Goal: Task Accomplishment & Management: Use online tool/utility

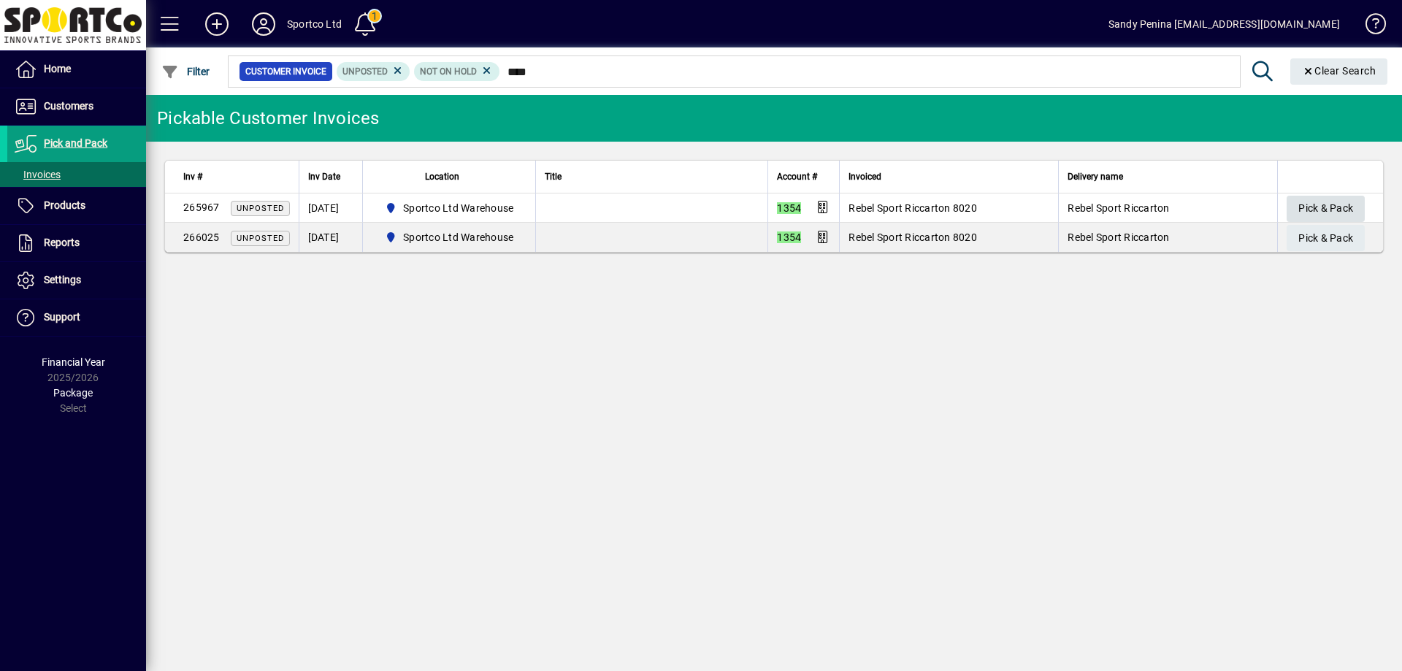
type input "****"
click at [1348, 205] on span "Pick & Pack" at bounding box center [1326, 208] width 55 height 24
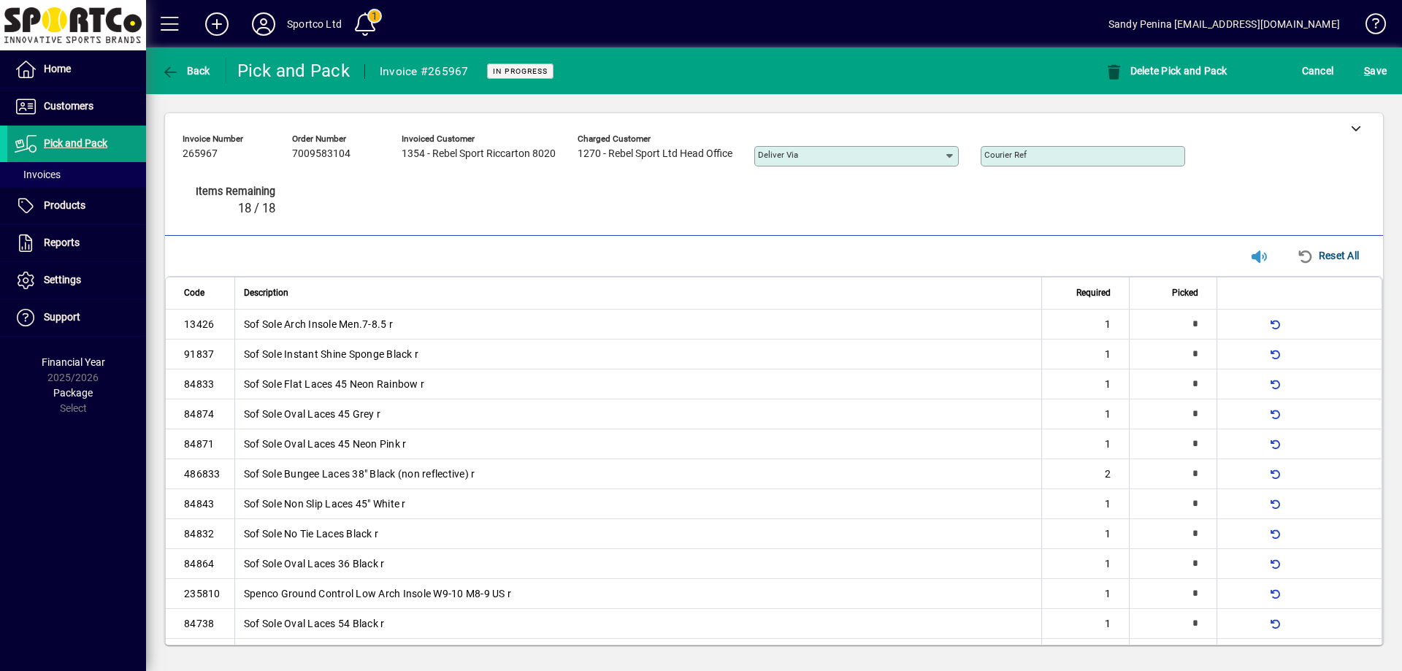
type input "*"
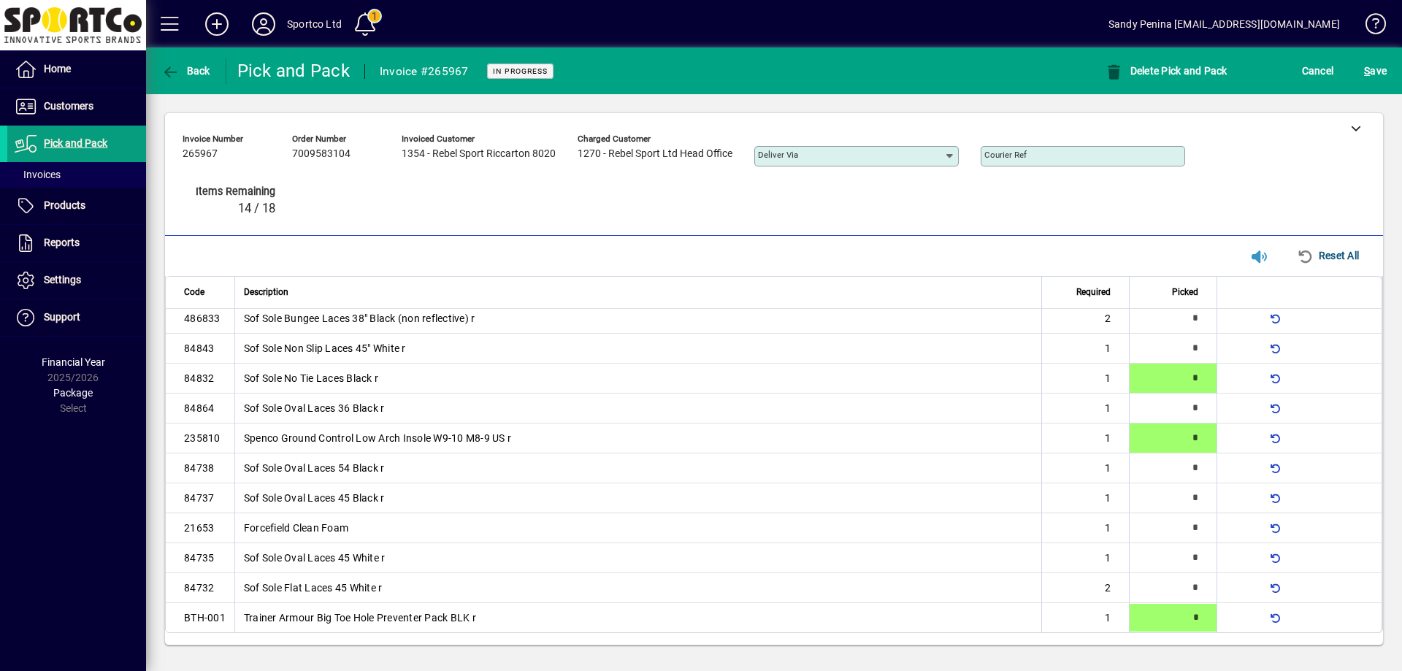
type input "*"
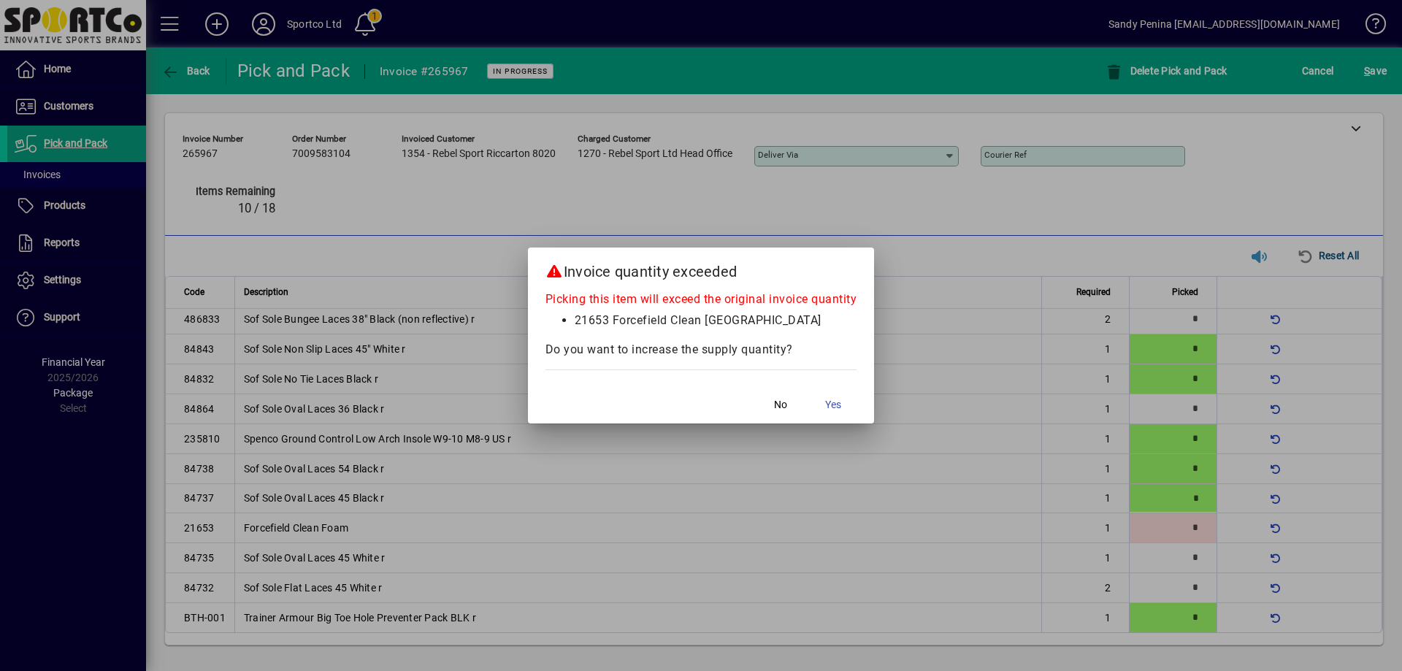
type input "*"
click at [757, 392] on button "No" at bounding box center [780, 405] width 47 height 26
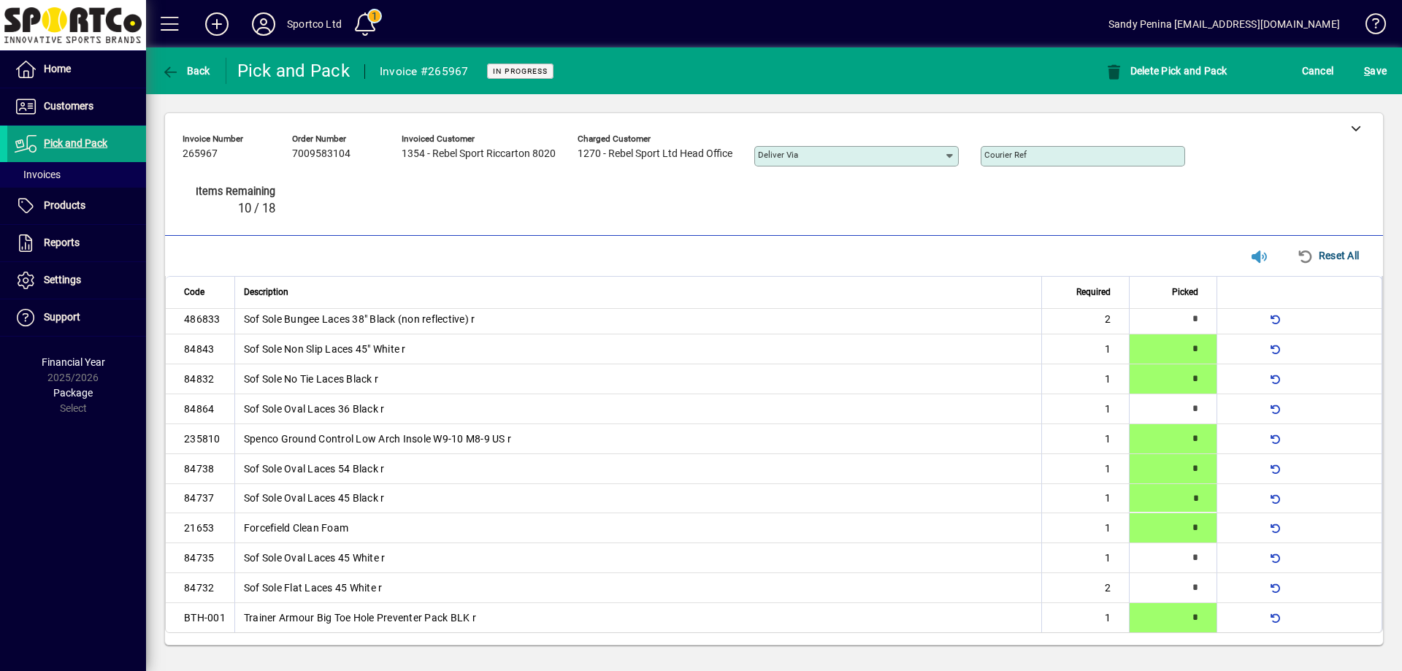
type input "*"
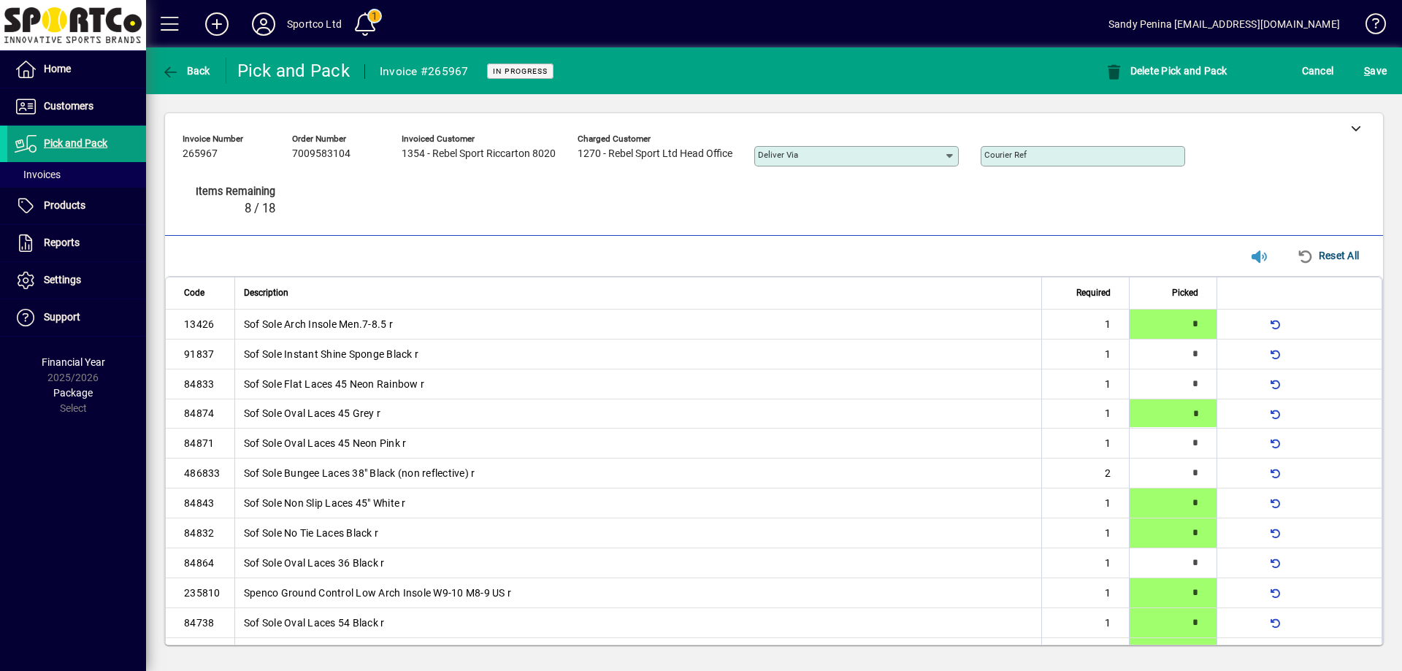
type input "*"
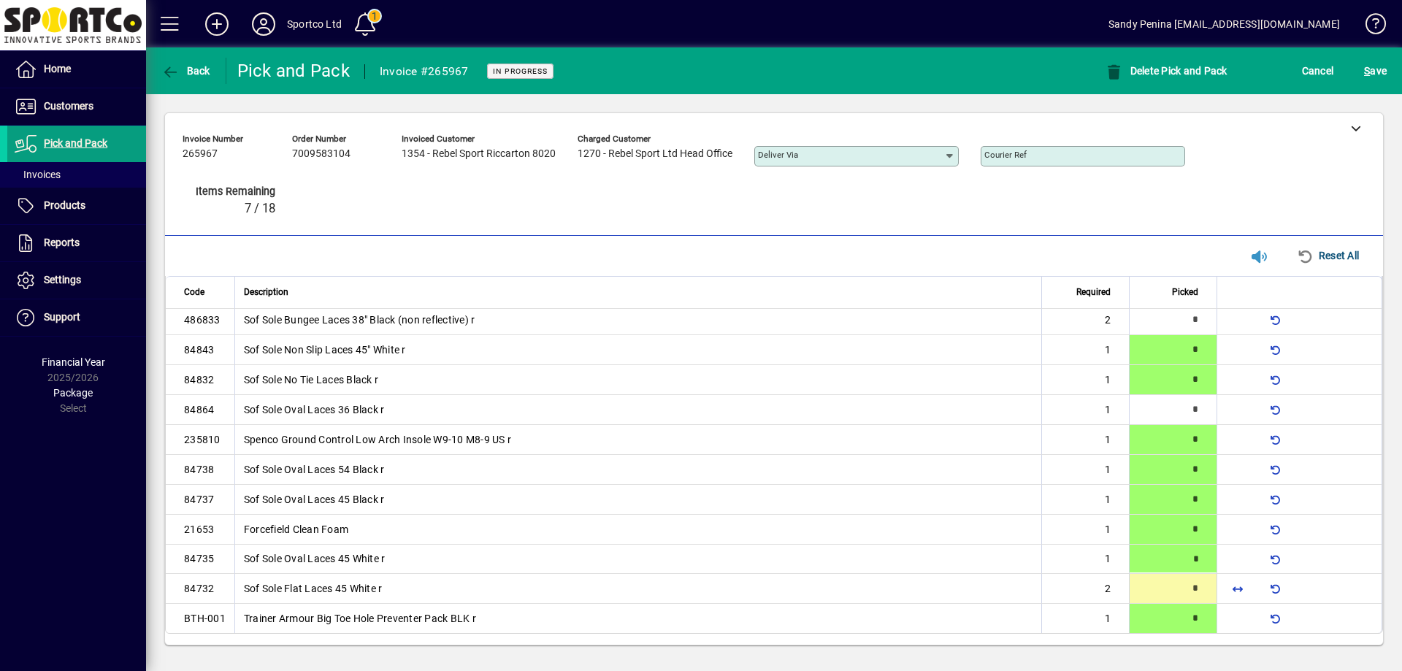
type input "*"
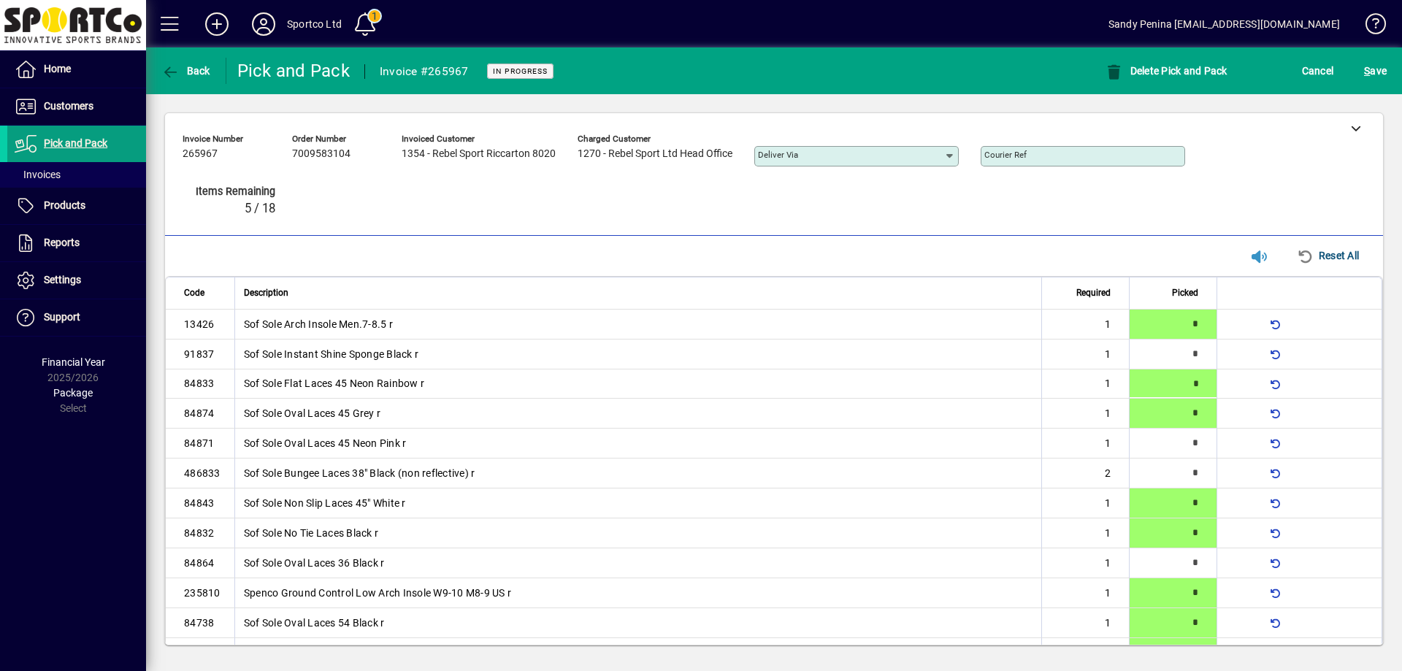
type input "*"
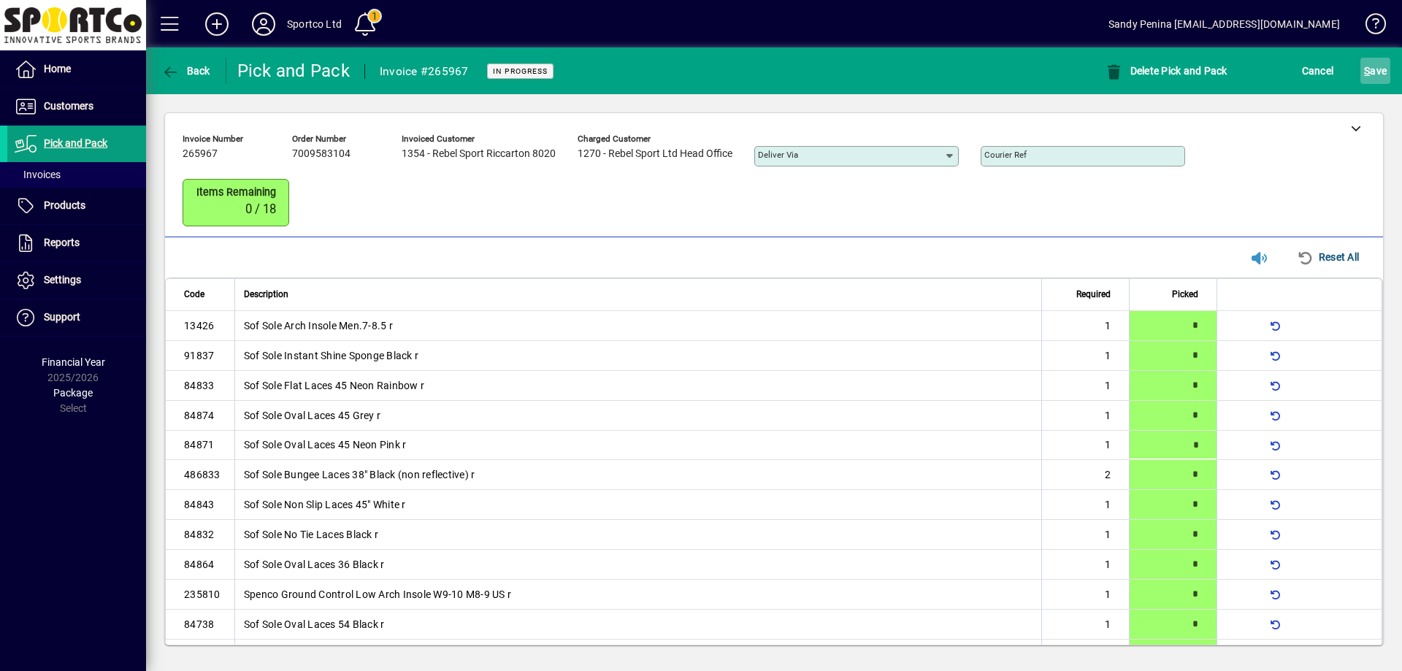
click at [1383, 73] on span "S ave" at bounding box center [1375, 70] width 23 height 23
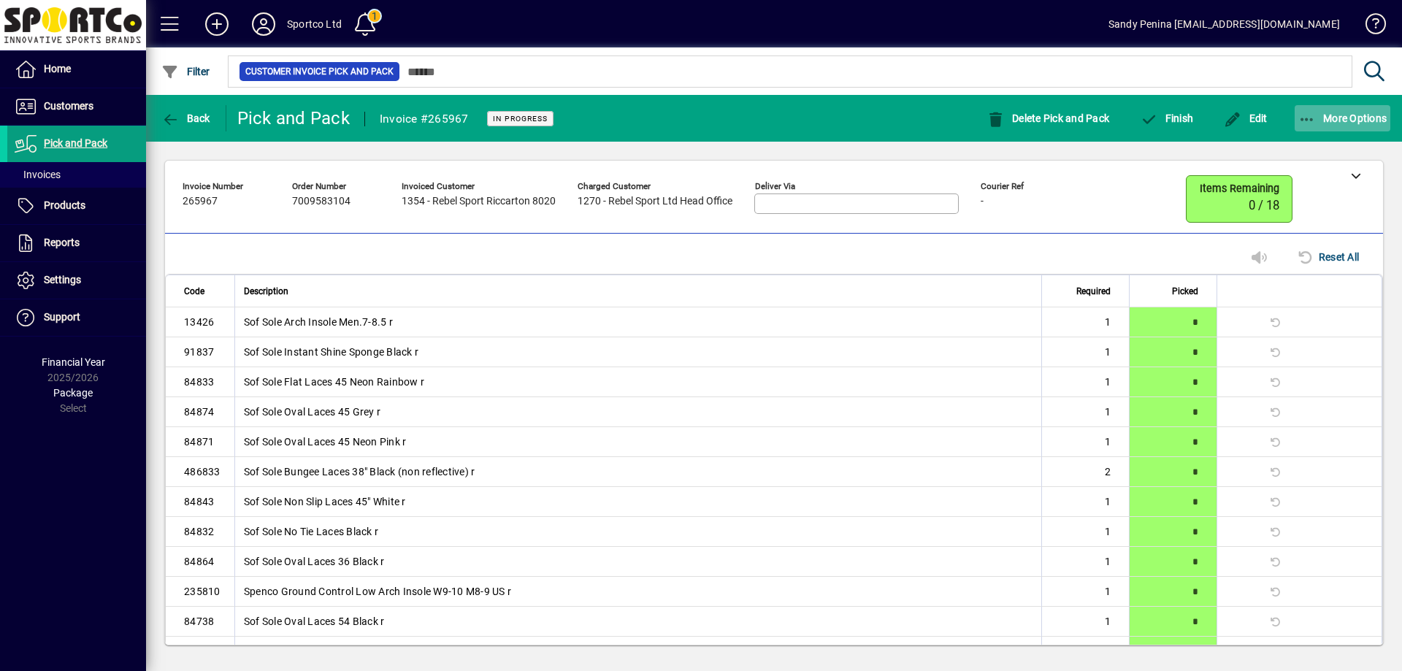
click at [1308, 127] on span "button" at bounding box center [1343, 118] width 96 height 35
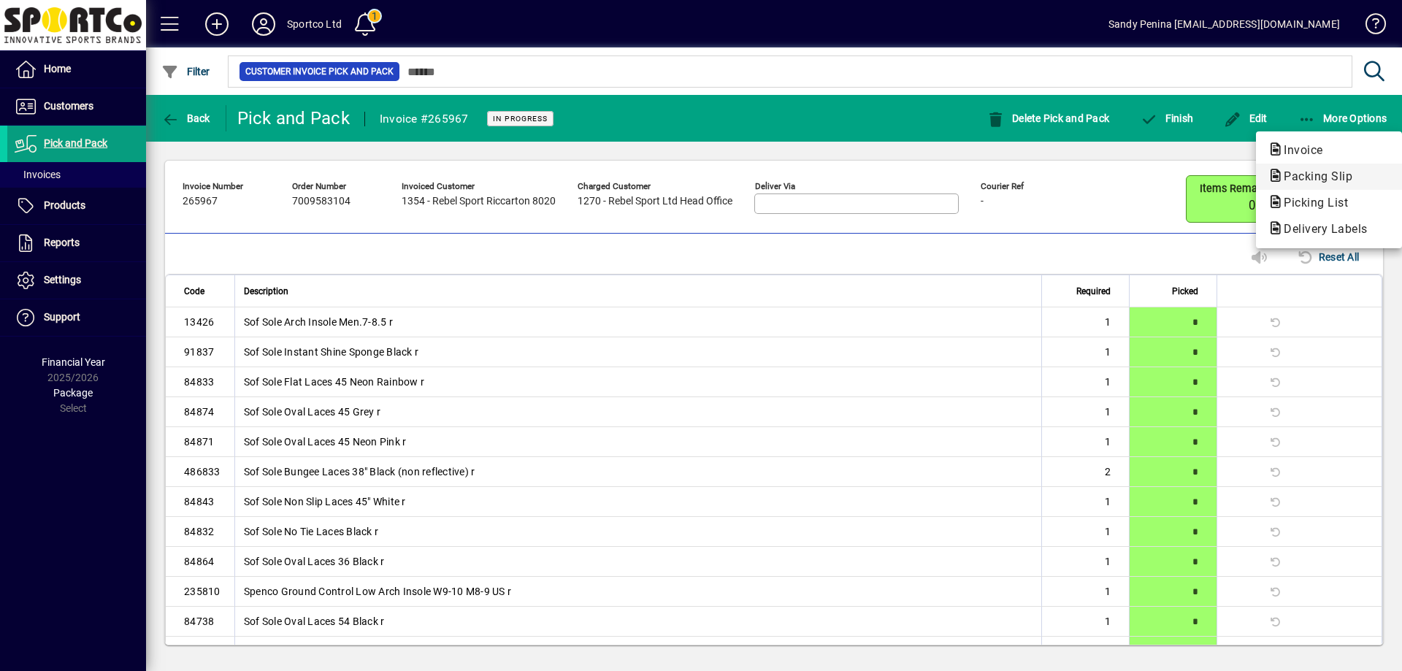
click at [1302, 185] on span "Packing Slip" at bounding box center [1329, 177] width 123 height 18
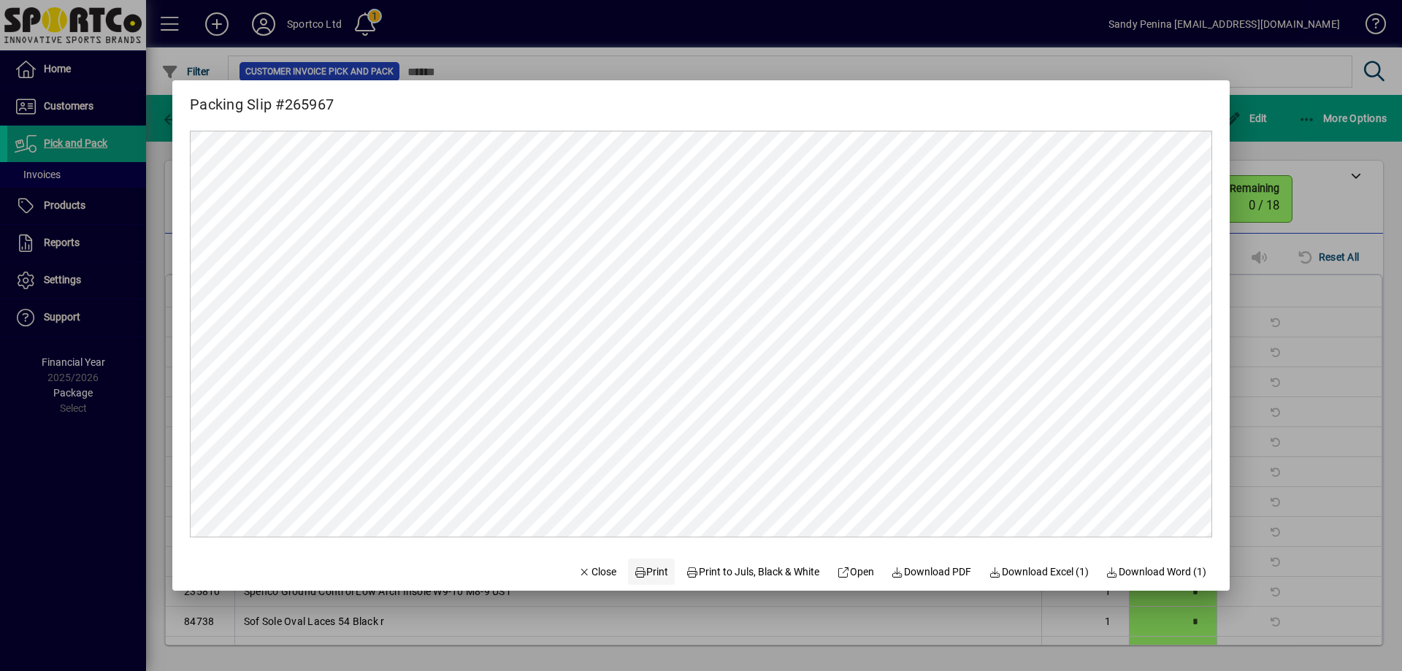
click at [634, 570] on icon at bounding box center [640, 573] width 13 height 10
click at [592, 576] on span "Close" at bounding box center [598, 572] width 38 height 15
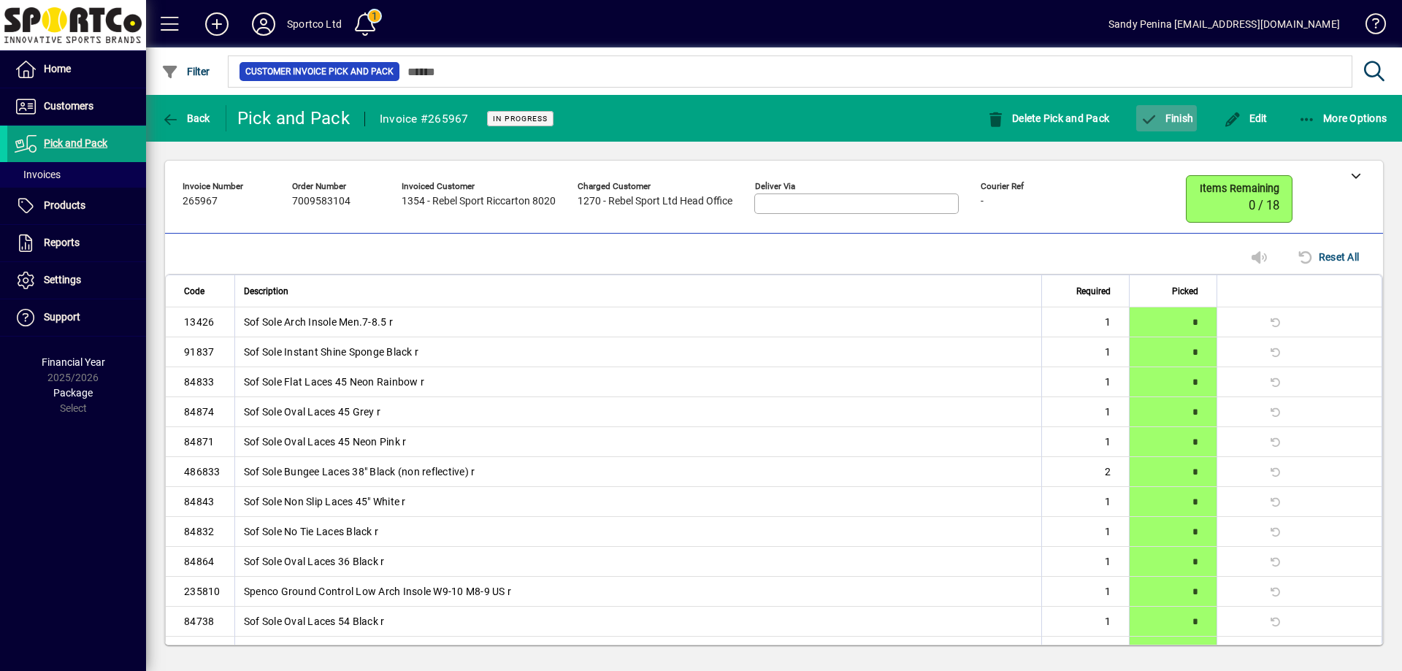
click at [1176, 118] on span "Finish" at bounding box center [1166, 118] width 53 height 12
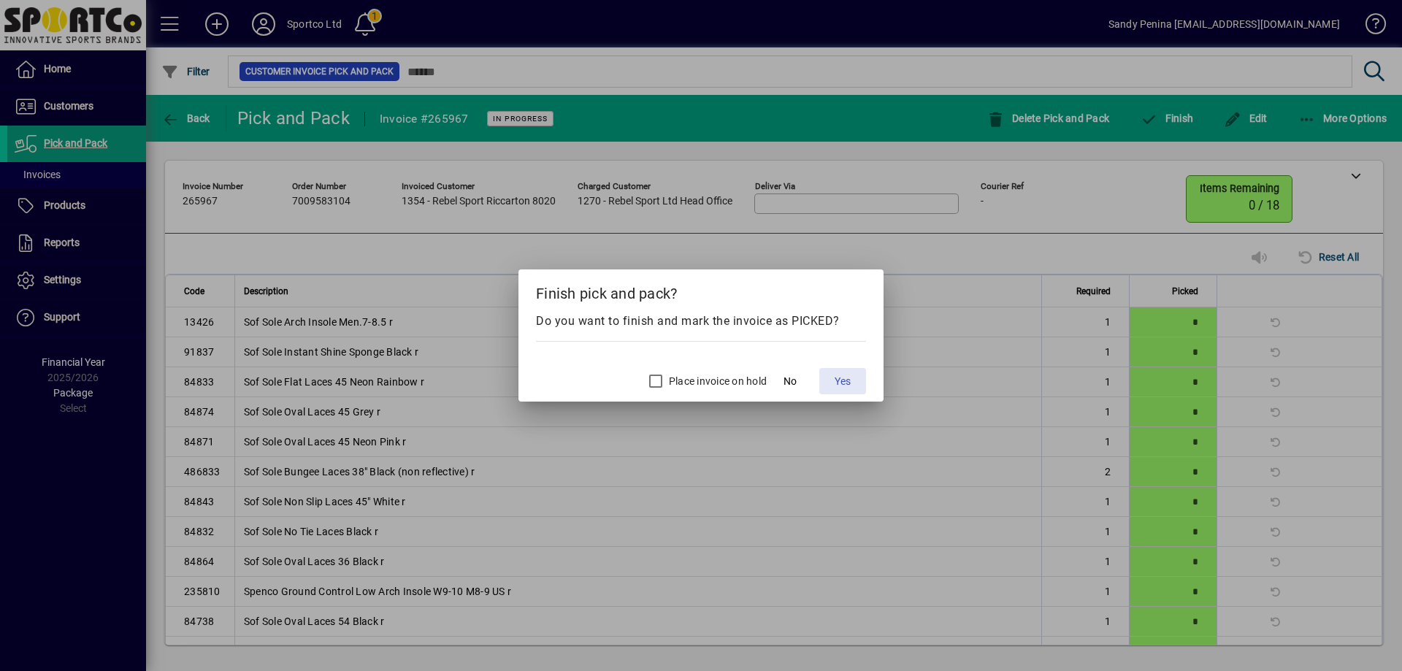
click at [844, 377] on span "Yes" at bounding box center [843, 381] width 16 height 15
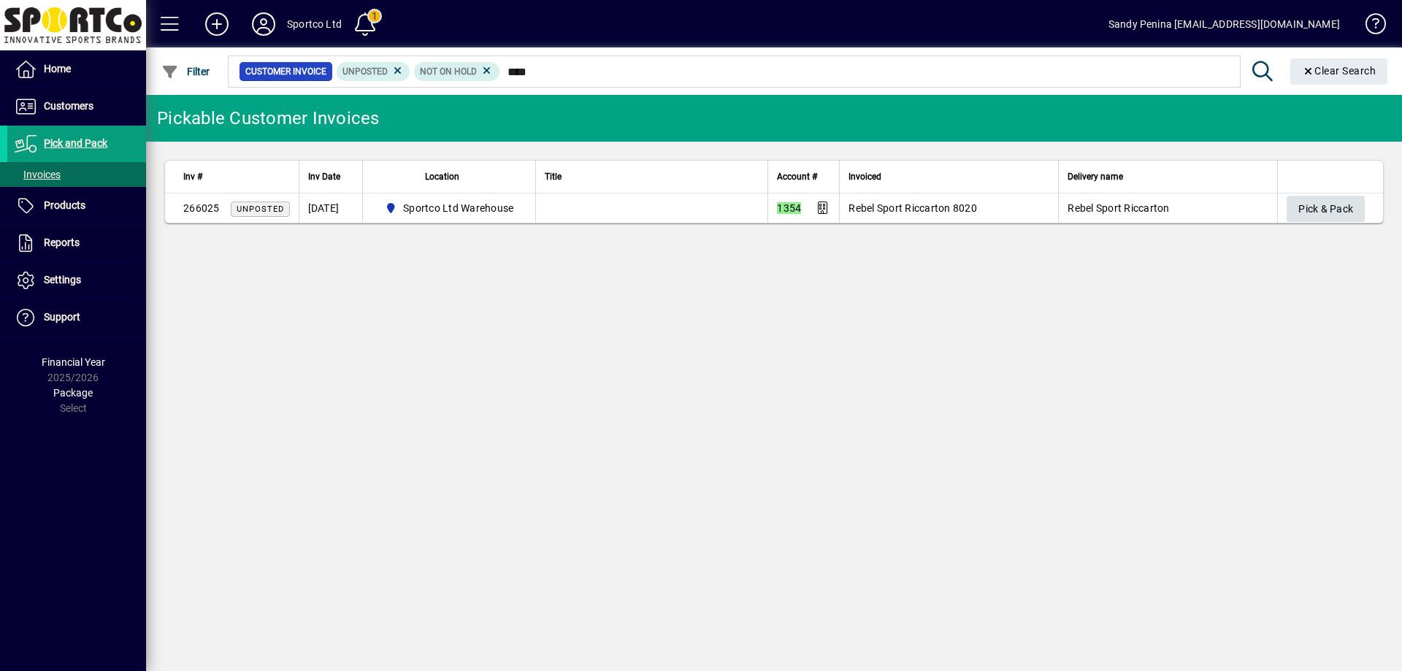
type input "****"
click at [1313, 204] on span "Pick & Pack" at bounding box center [1326, 209] width 55 height 24
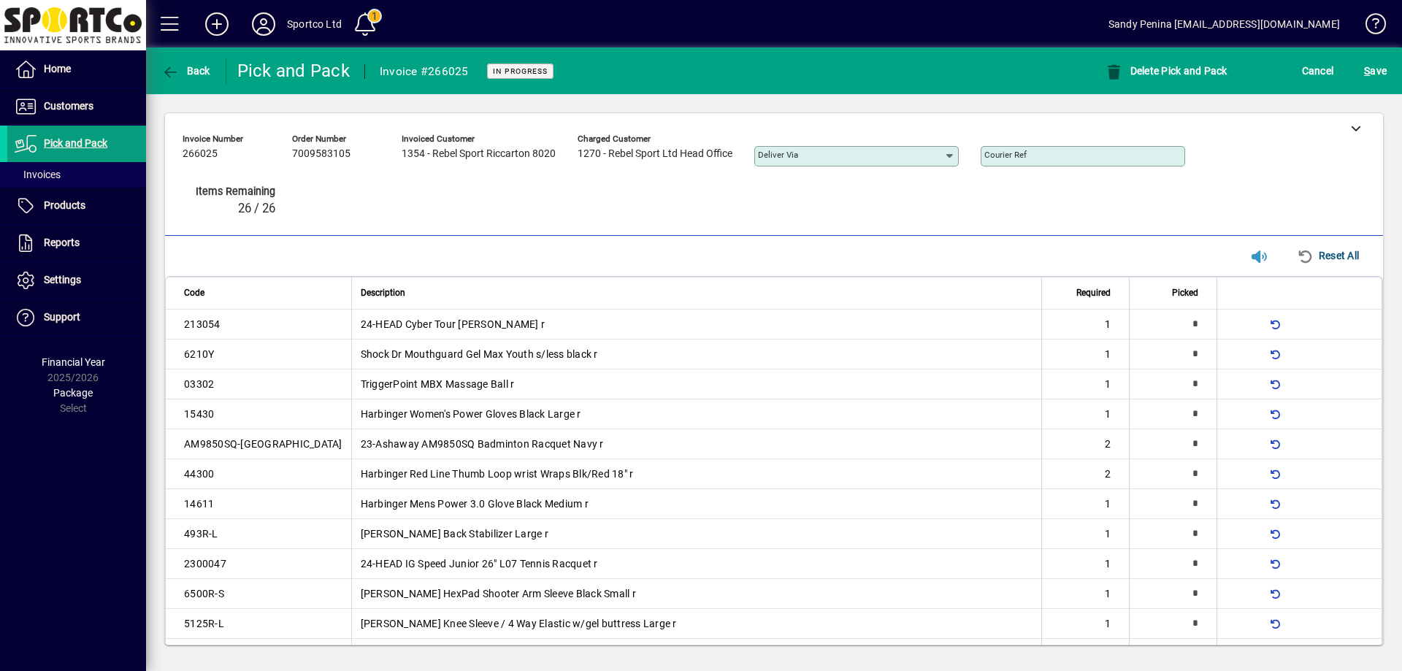
type input "*"
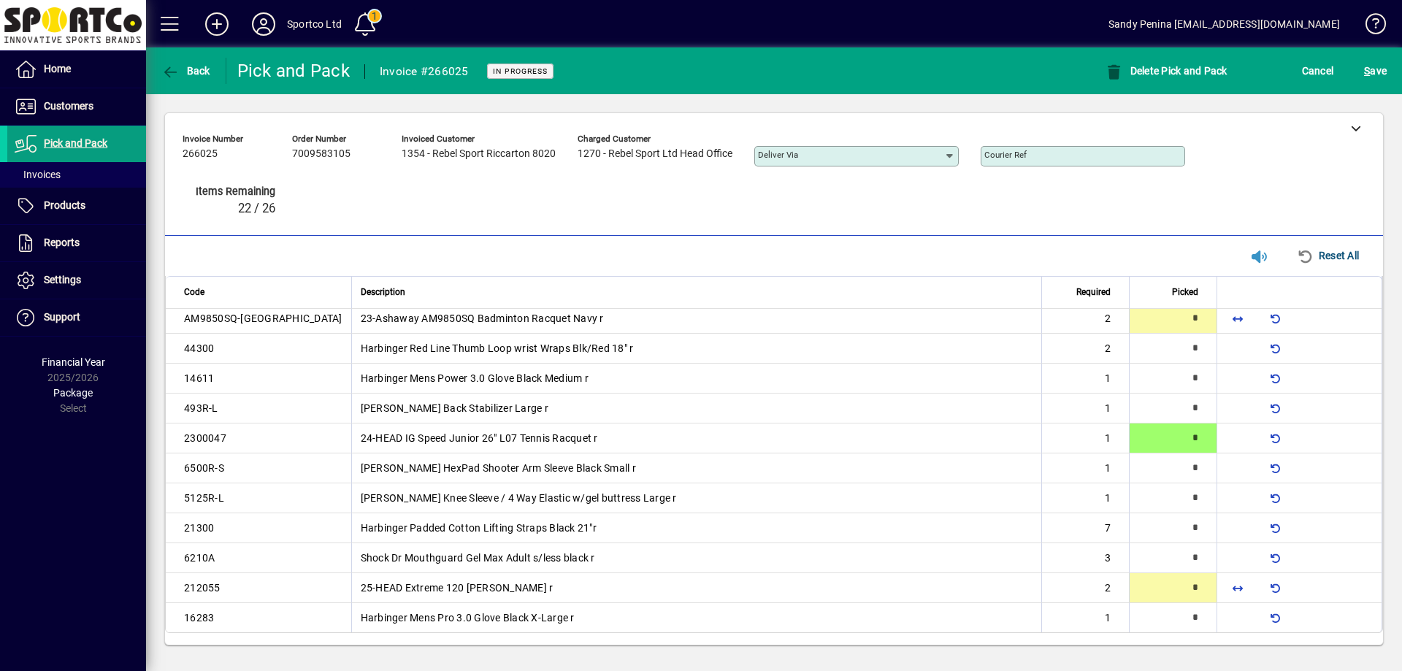
type input "*"
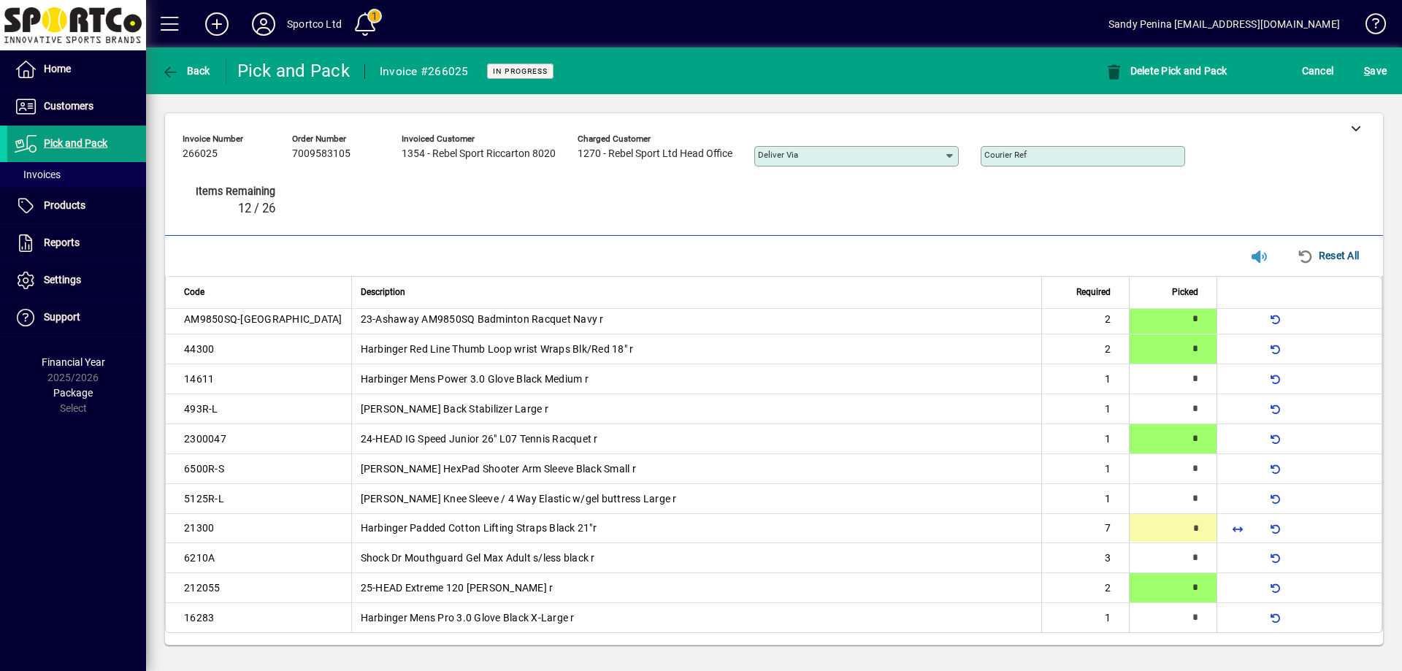
type input "*"
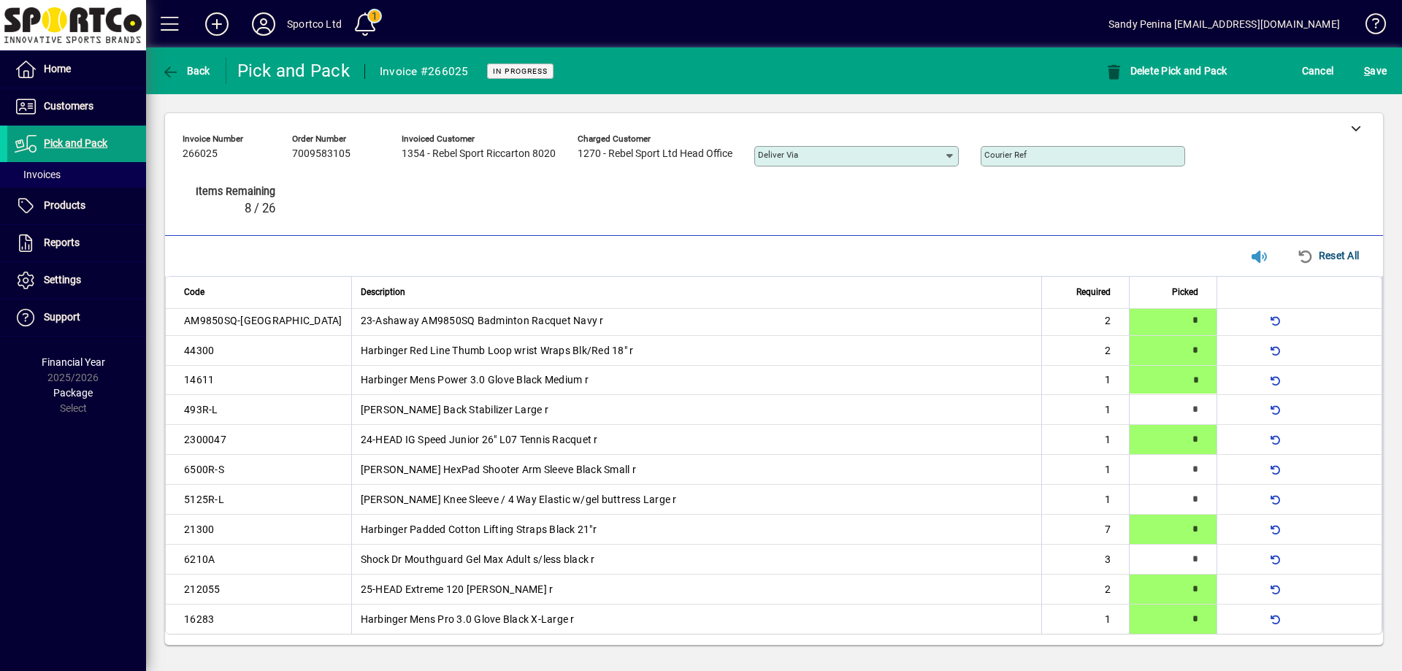
type input "*"
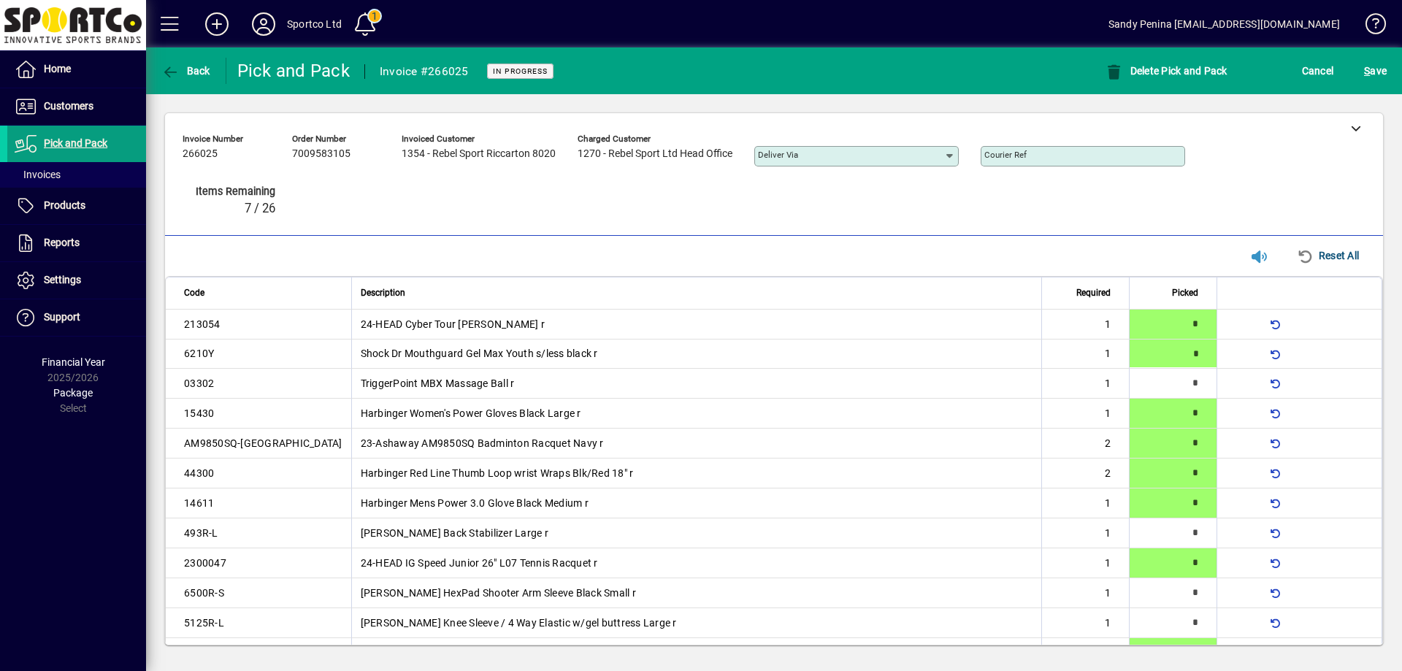
type input "*"
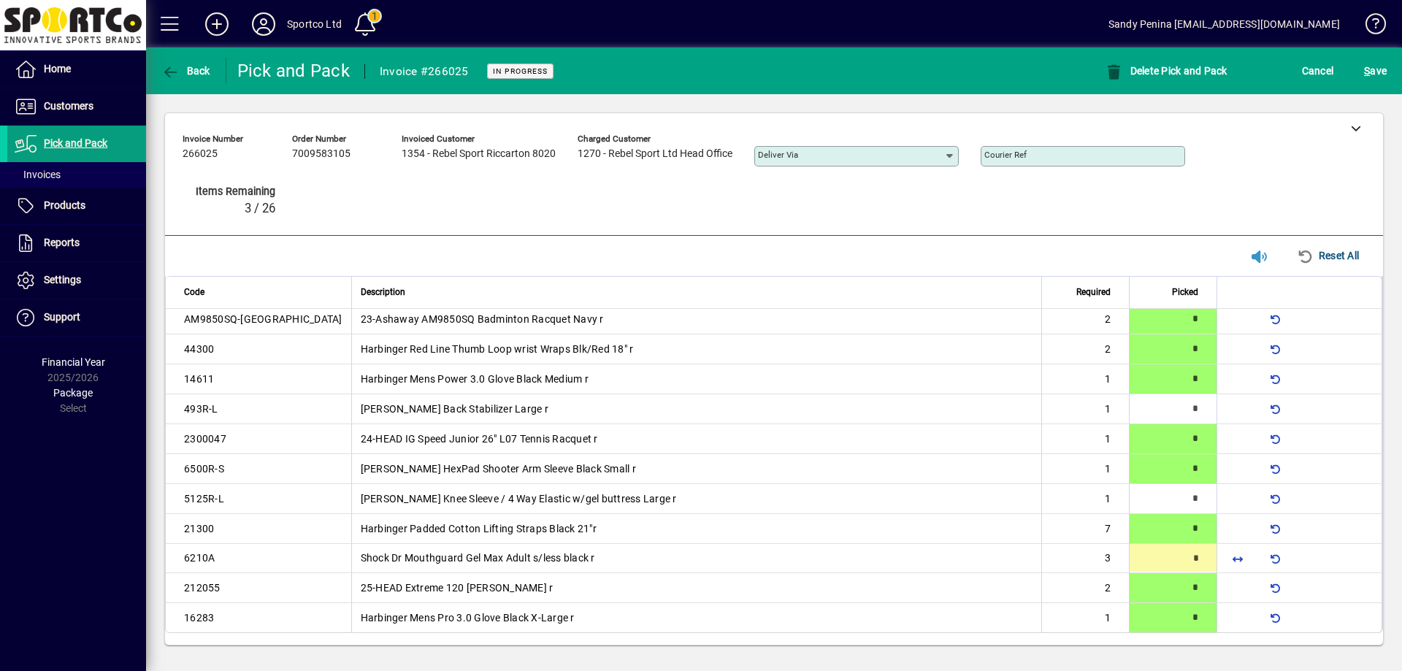
type input "*"
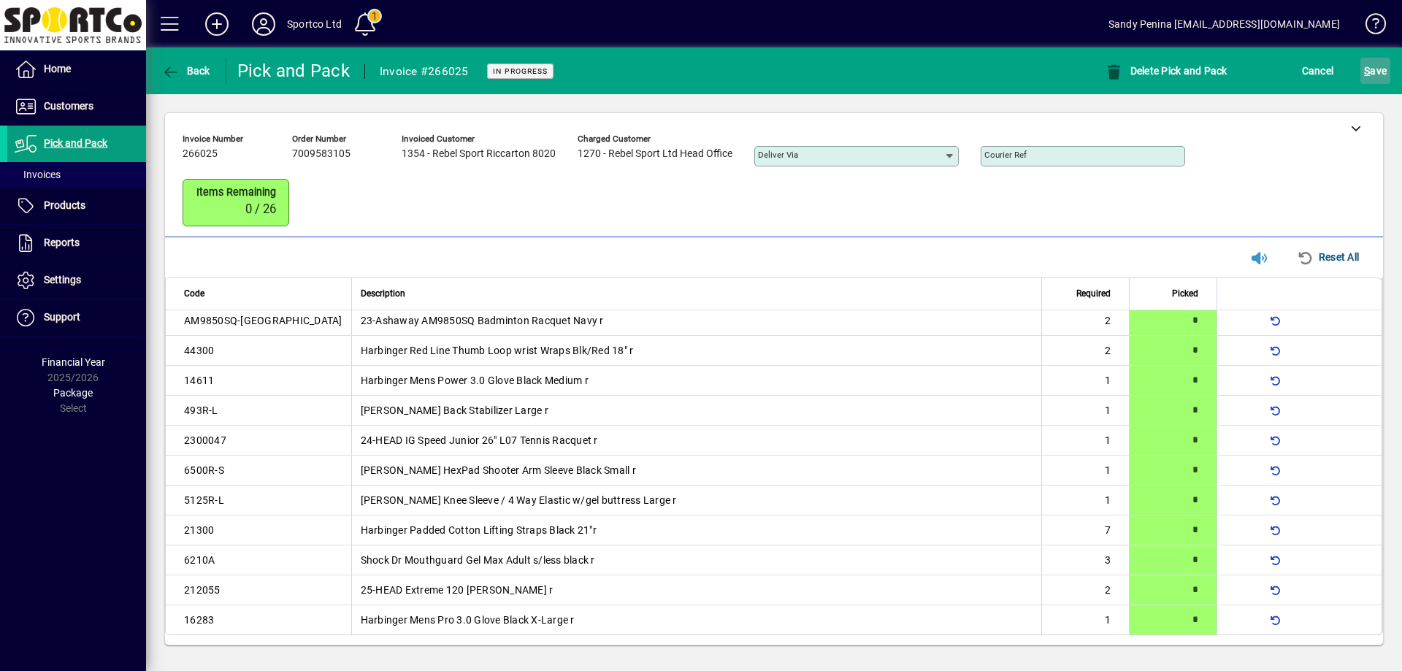
click at [1362, 81] on span "submit" at bounding box center [1376, 70] width 30 height 35
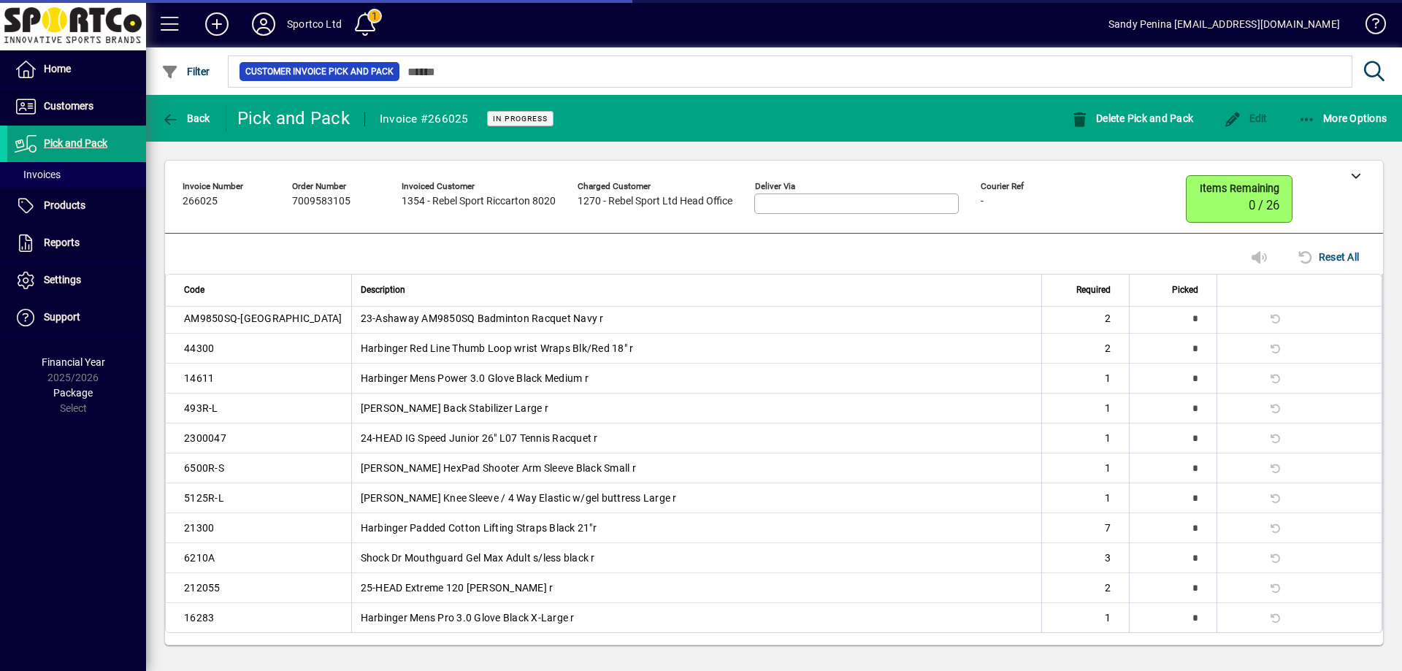
scroll to position [123, 0]
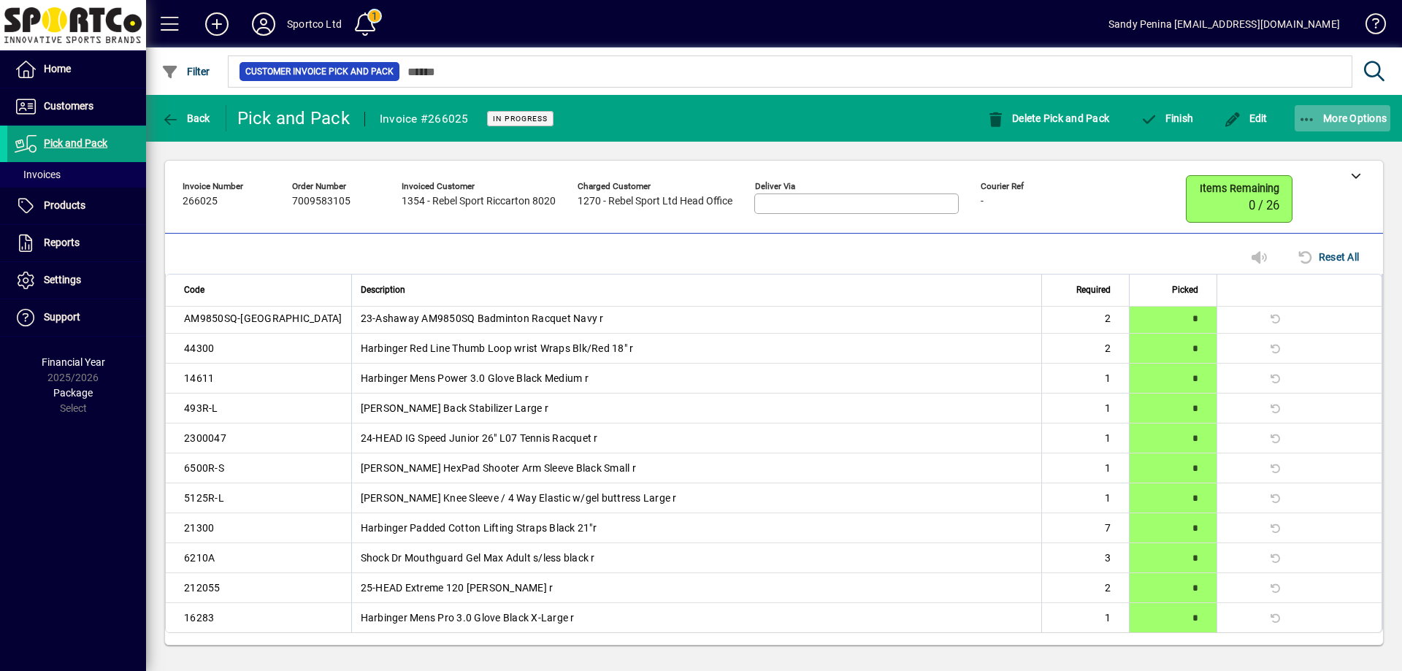
click at [1318, 111] on span "button" at bounding box center [1343, 118] width 96 height 35
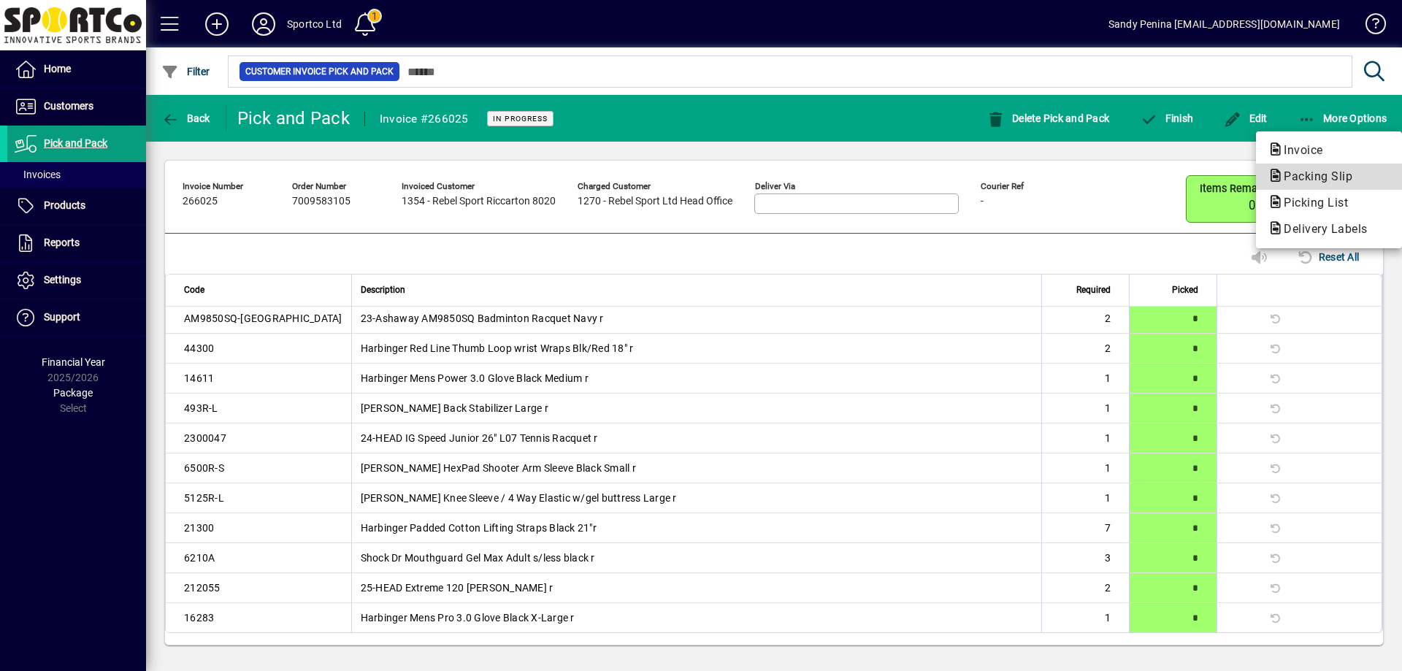
click at [1292, 182] on span "Packing Slip" at bounding box center [1314, 176] width 92 height 14
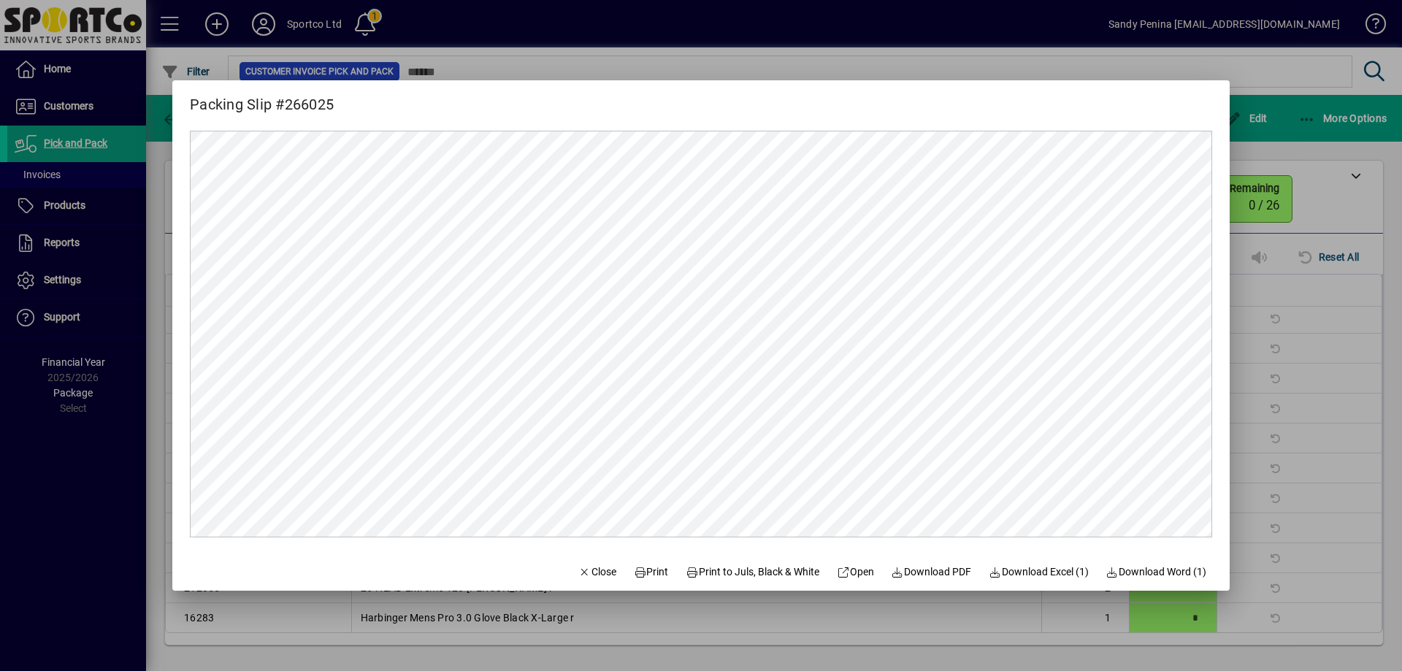
scroll to position [0, 0]
click at [657, 568] on span at bounding box center [651, 571] width 47 height 35
click at [1279, 256] on div at bounding box center [701, 335] width 1402 height 671
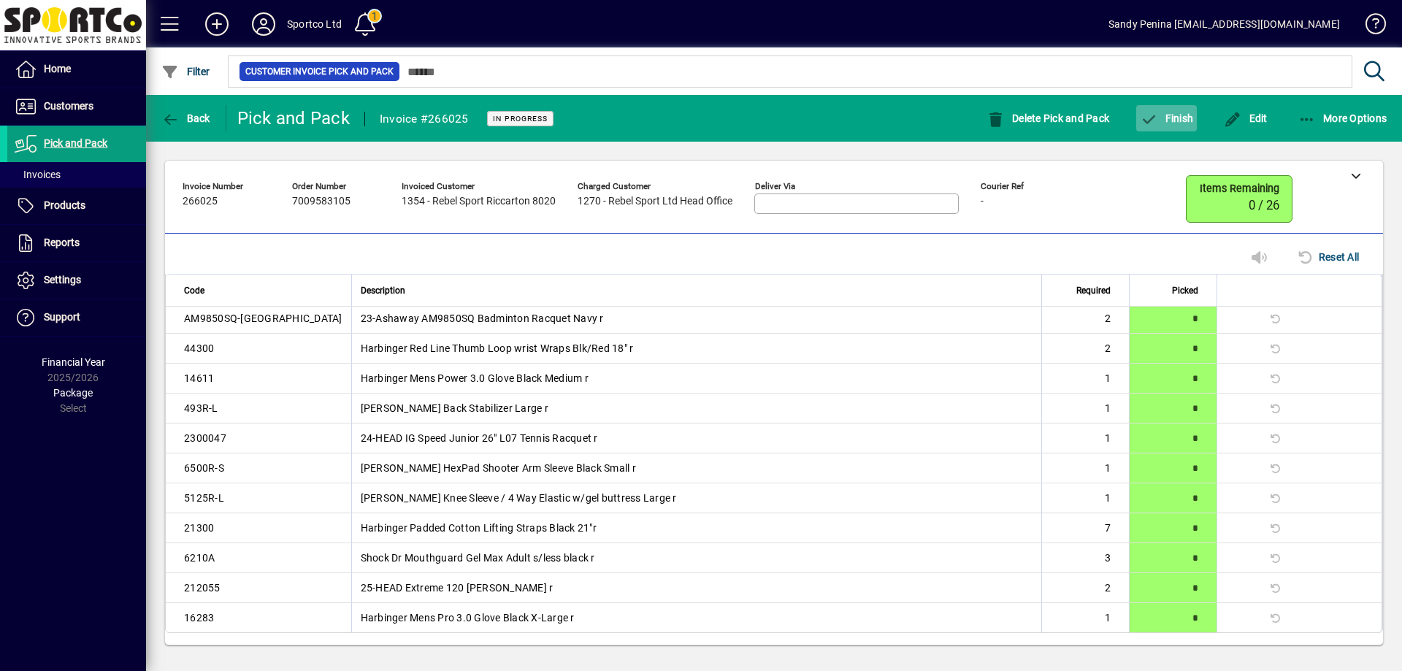
click at [1187, 121] on span "Finish" at bounding box center [1166, 118] width 53 height 12
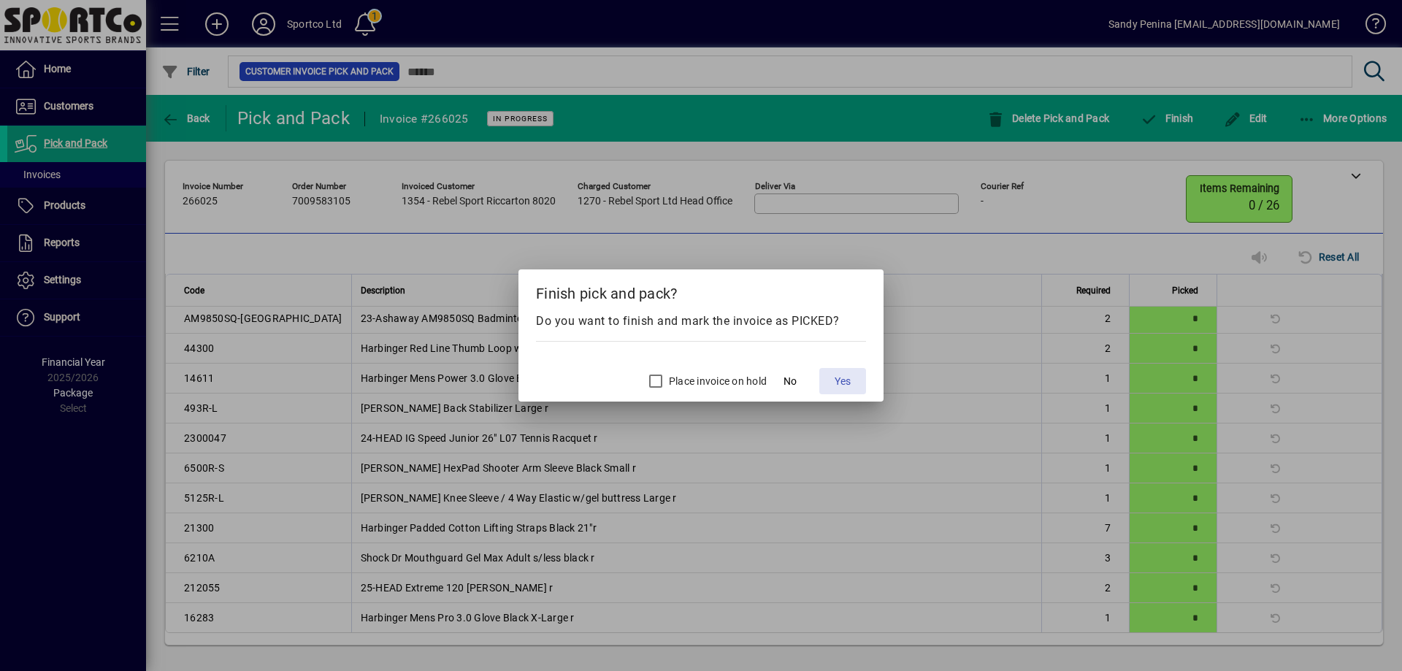
click at [850, 384] on span "Yes" at bounding box center [843, 381] width 16 height 15
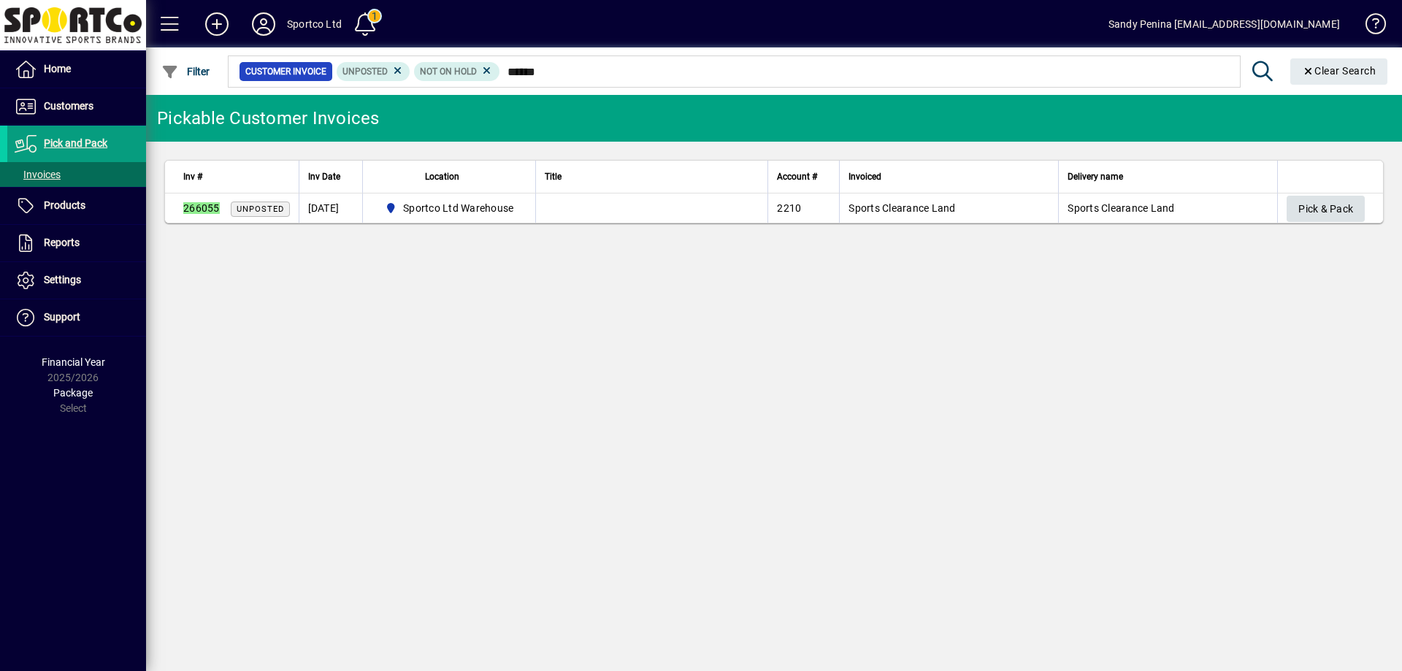
type input "******"
click at [1321, 218] on span "Pick & Pack" at bounding box center [1326, 209] width 55 height 24
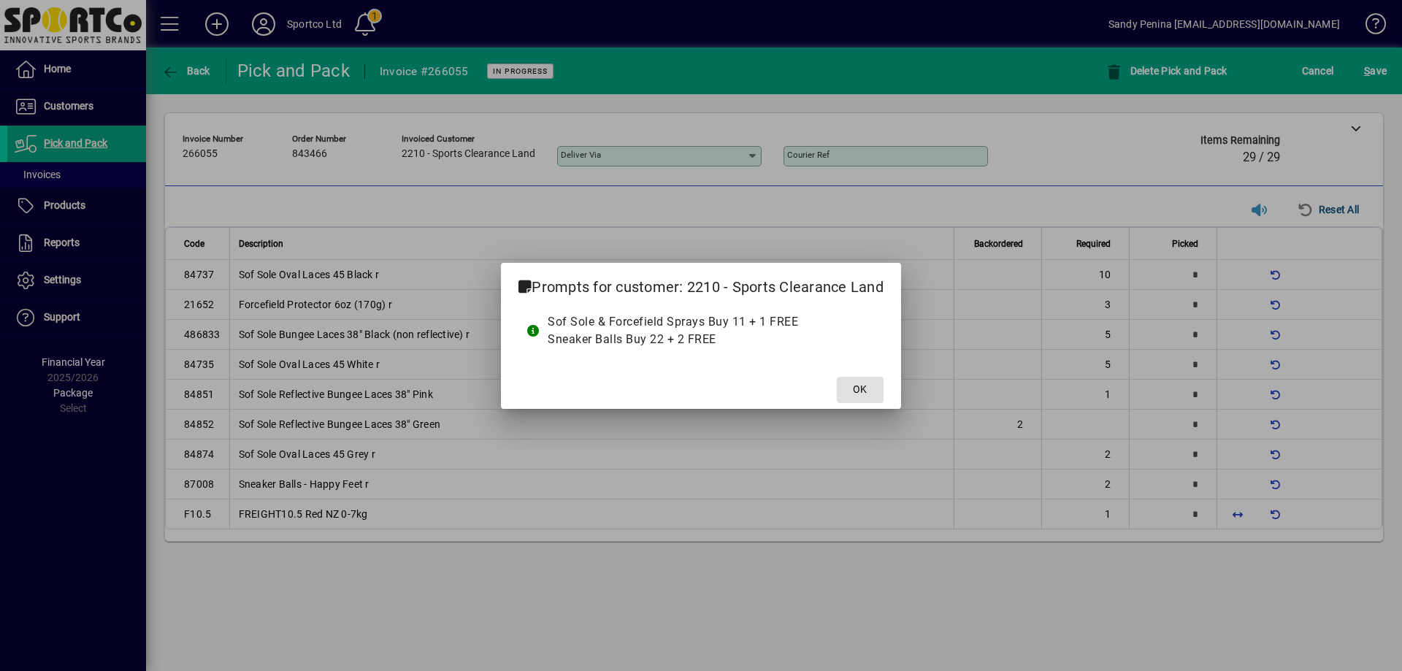
click at [837, 377] on button "OK" at bounding box center [860, 390] width 47 height 26
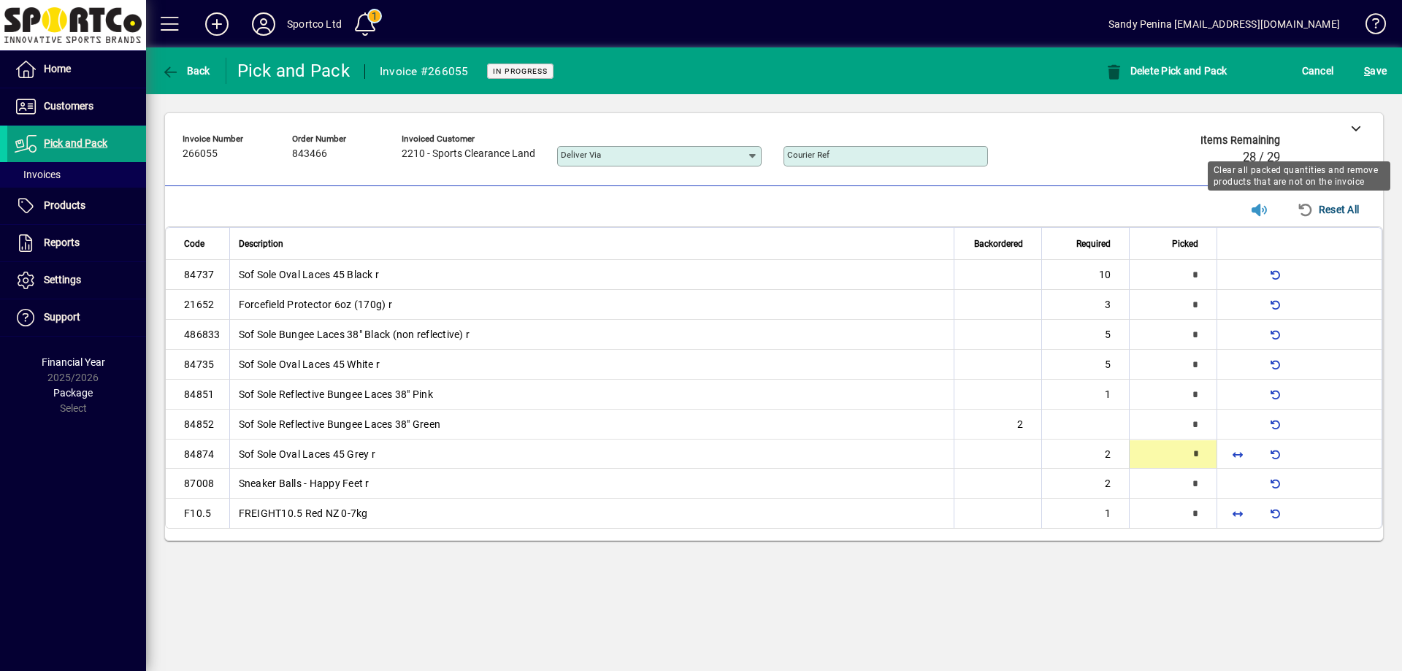
type input "*"
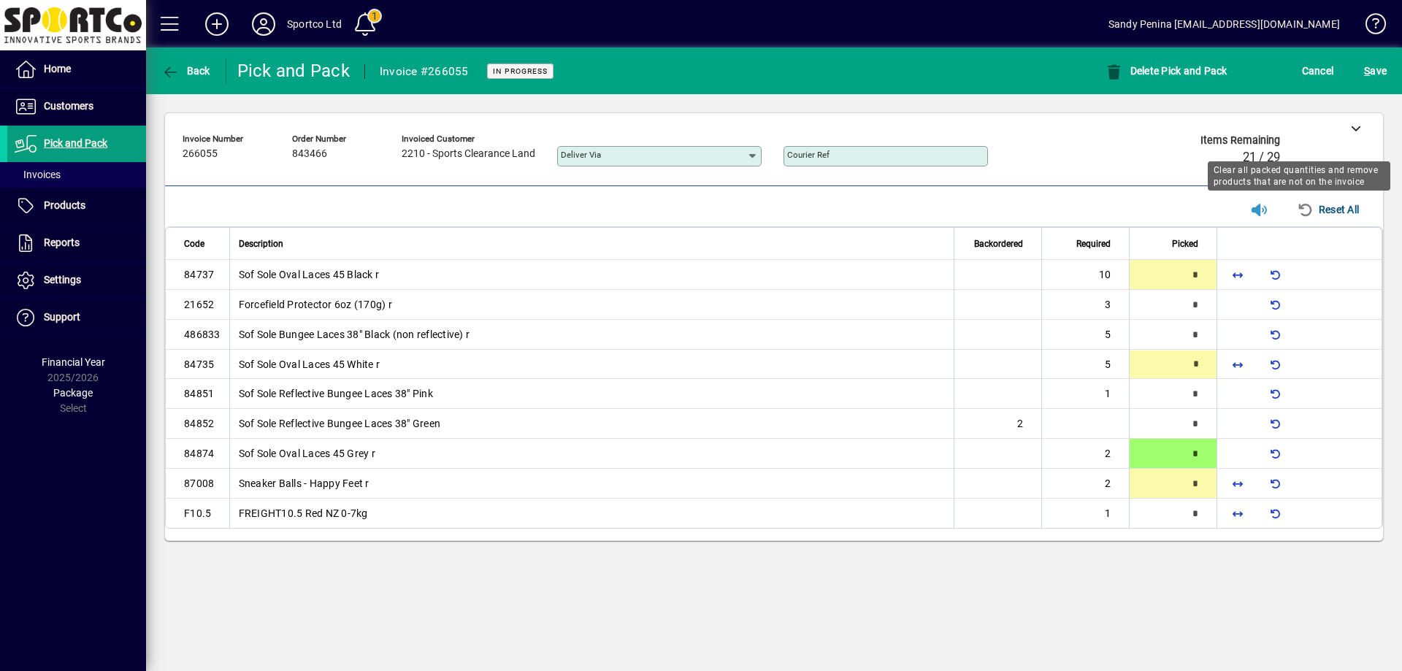
type input "*"
type input "**"
type input "*"
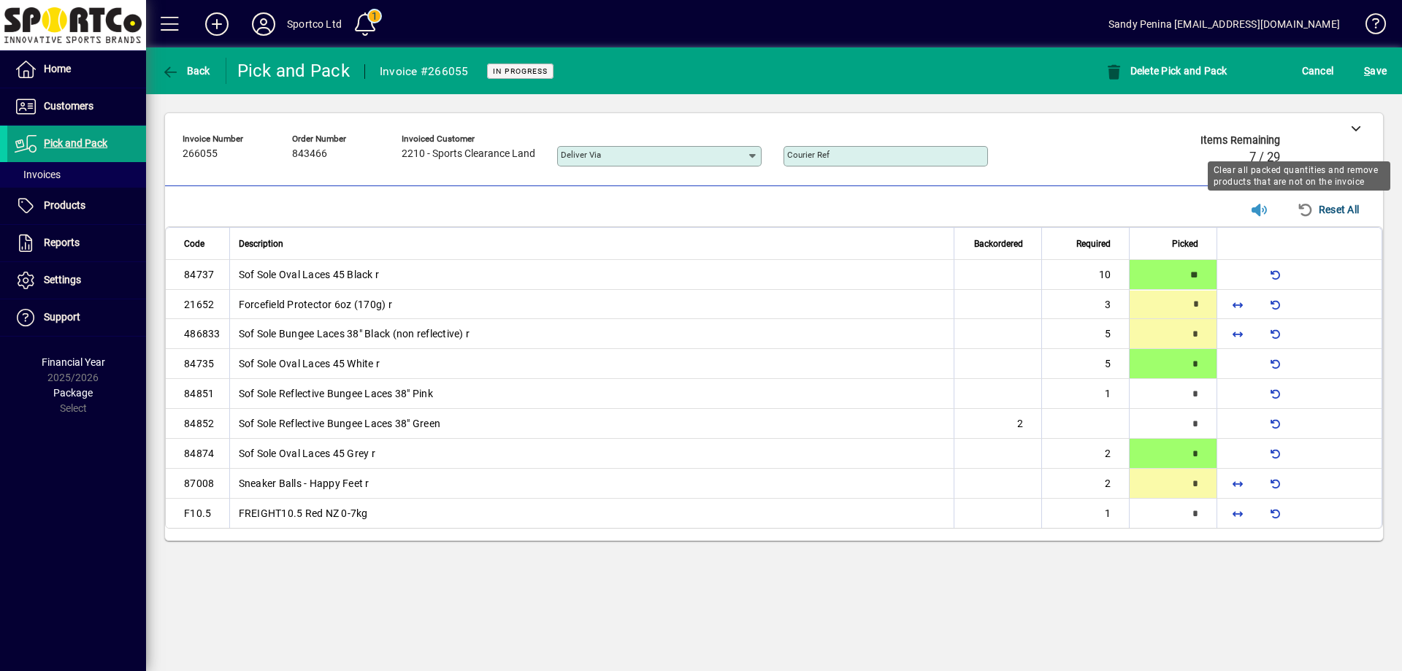
type input "*"
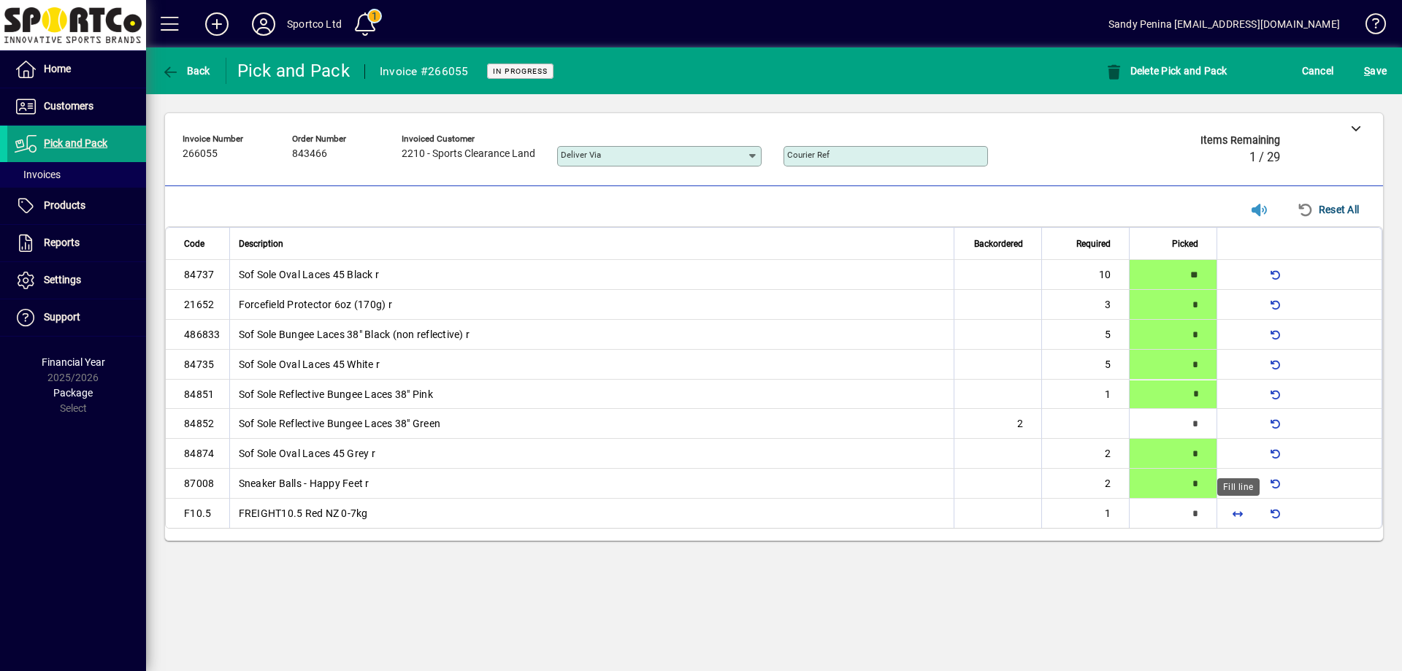
click at [1232, 519] on span "button" at bounding box center [1238, 513] width 35 height 35
type input "*"
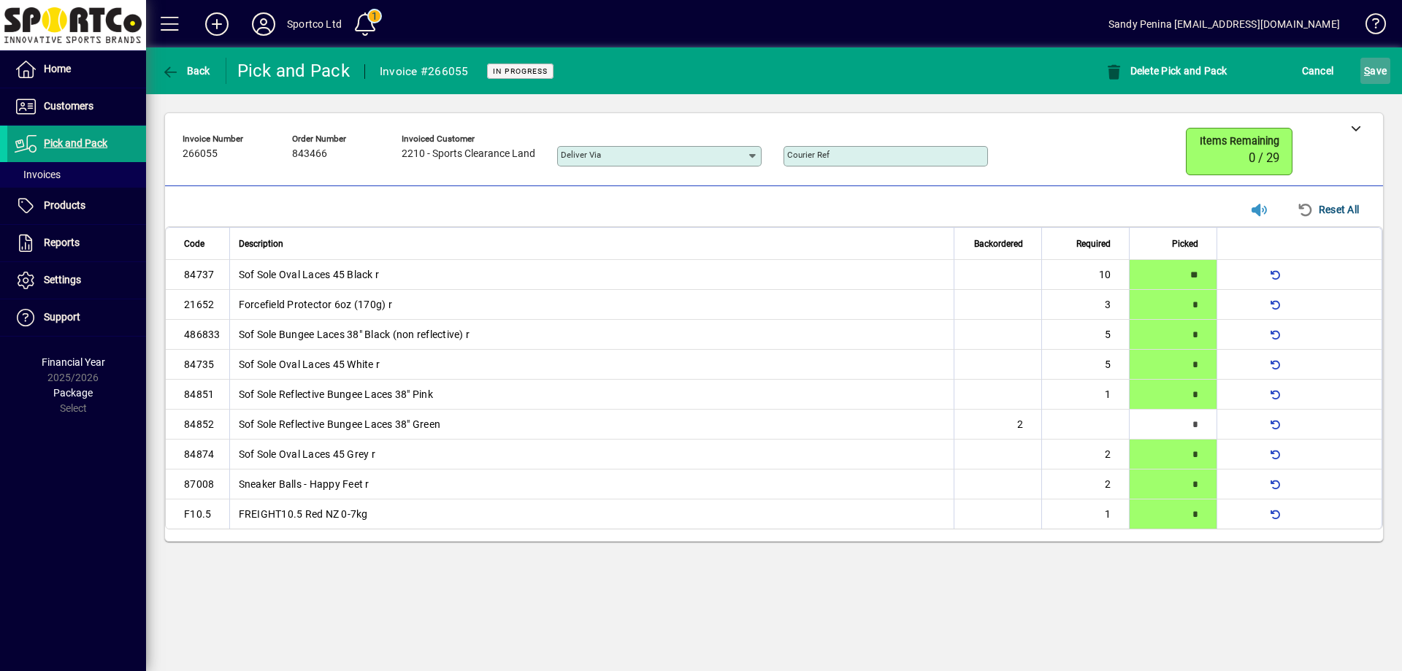
click at [1364, 64] on span "S ave" at bounding box center [1375, 70] width 23 height 23
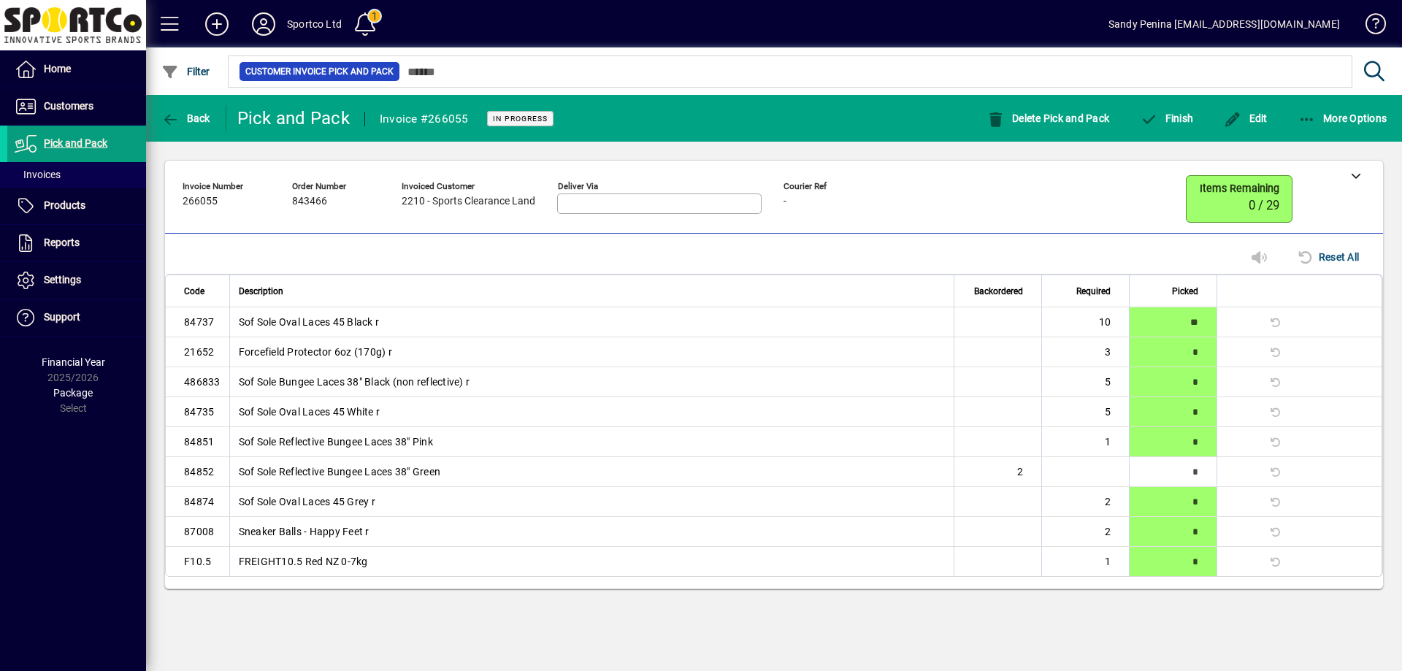
click at [1203, 116] on div "Finish" at bounding box center [1167, 118] width 84 height 26
click at [1186, 125] on span "button" at bounding box center [1167, 118] width 61 height 35
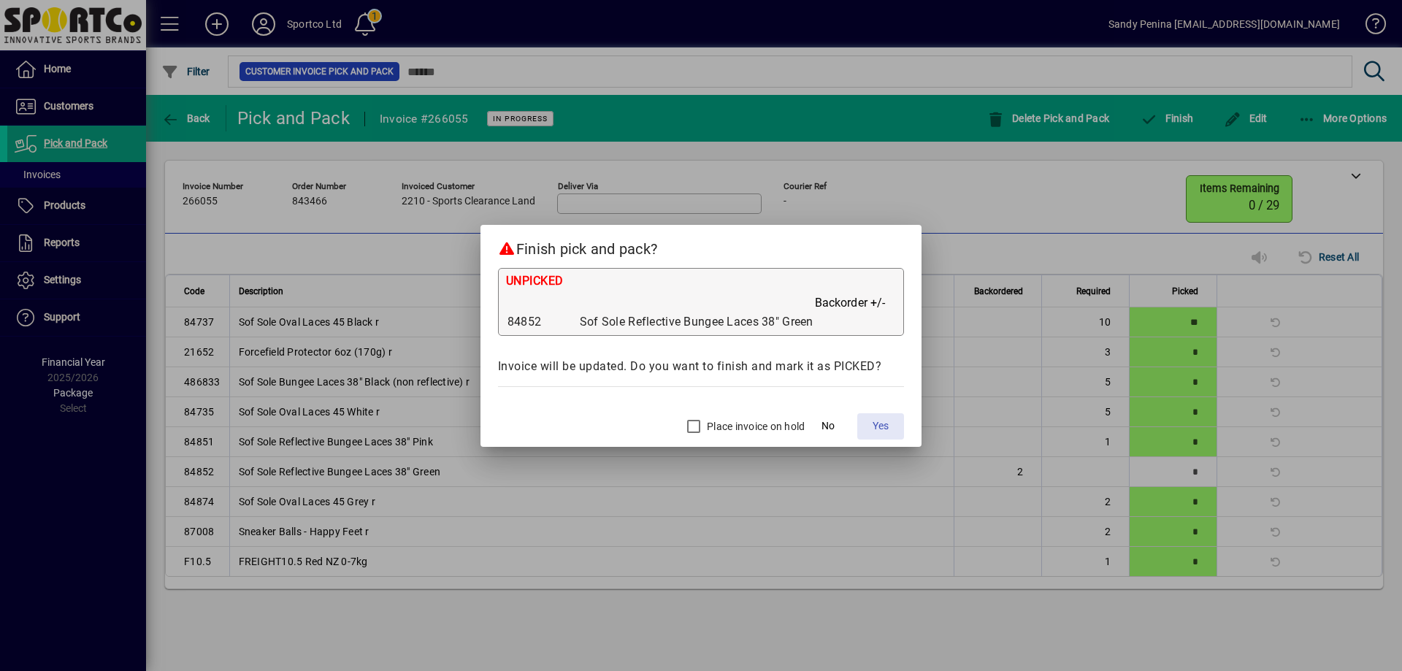
click at [882, 430] on span "Yes" at bounding box center [881, 426] width 16 height 15
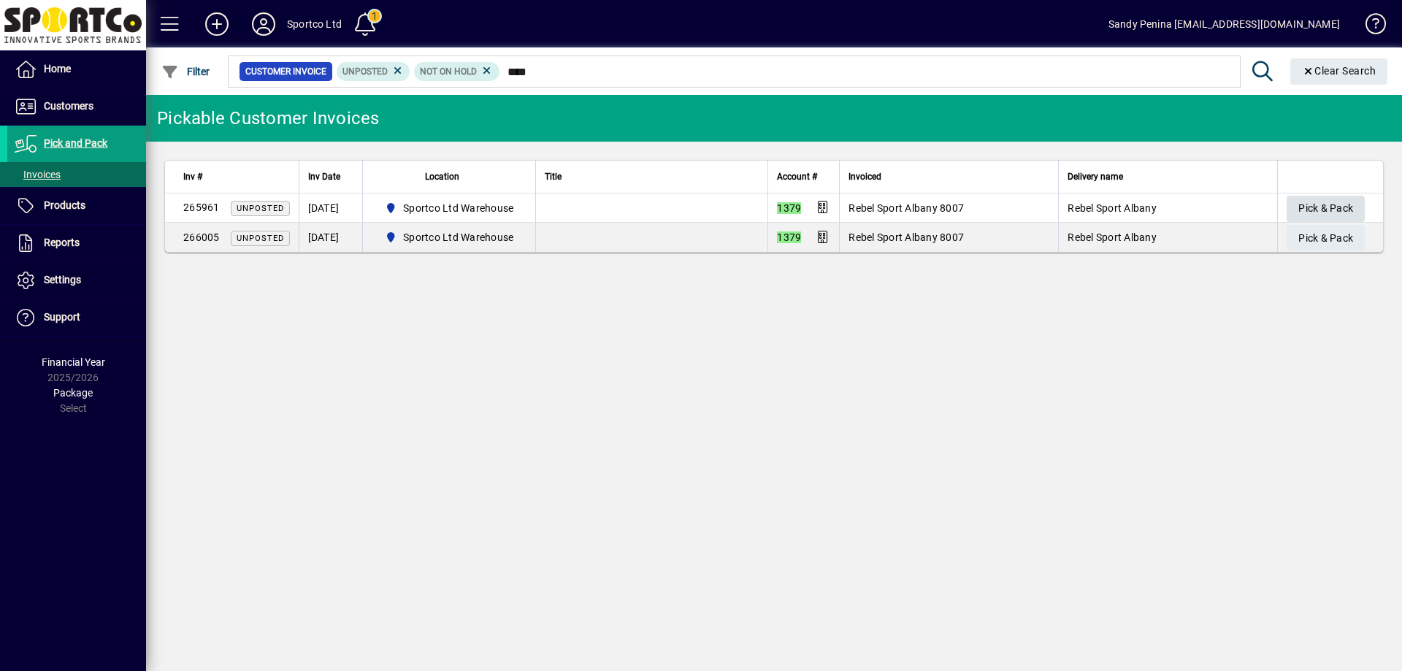
type input "****"
click at [1297, 203] on span "button" at bounding box center [1326, 208] width 78 height 35
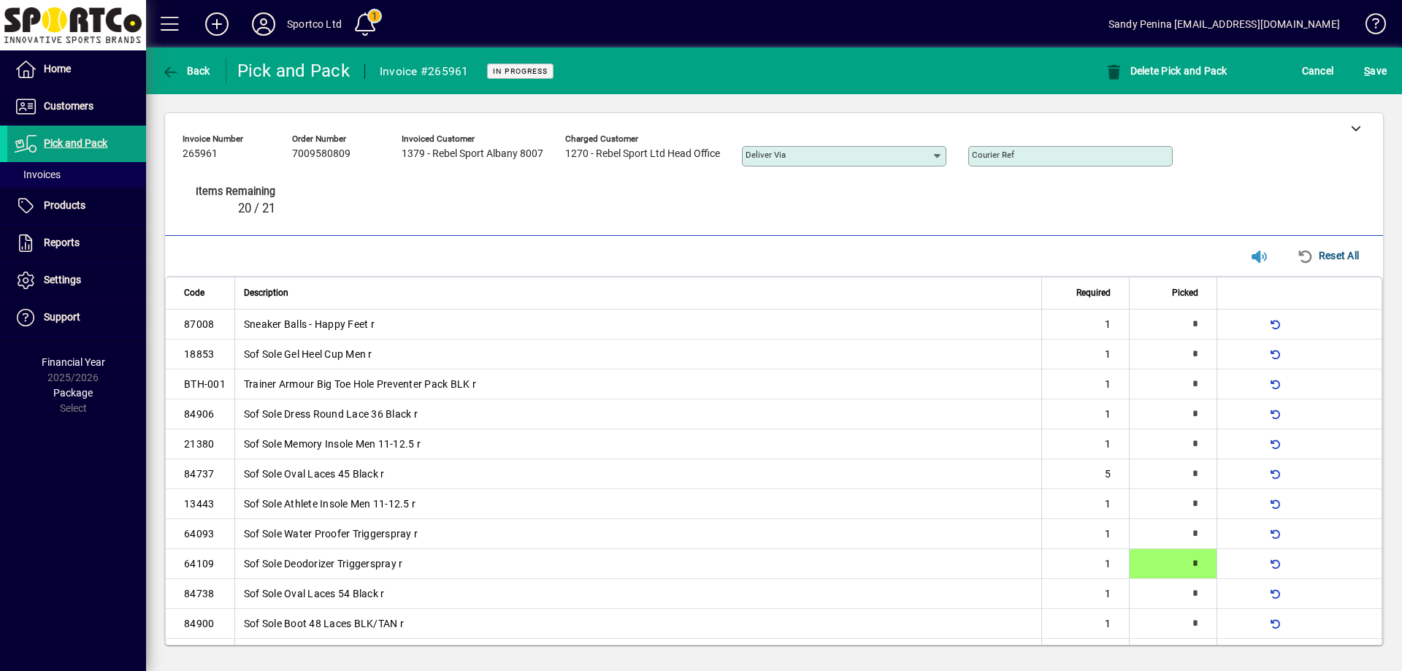
type input "*"
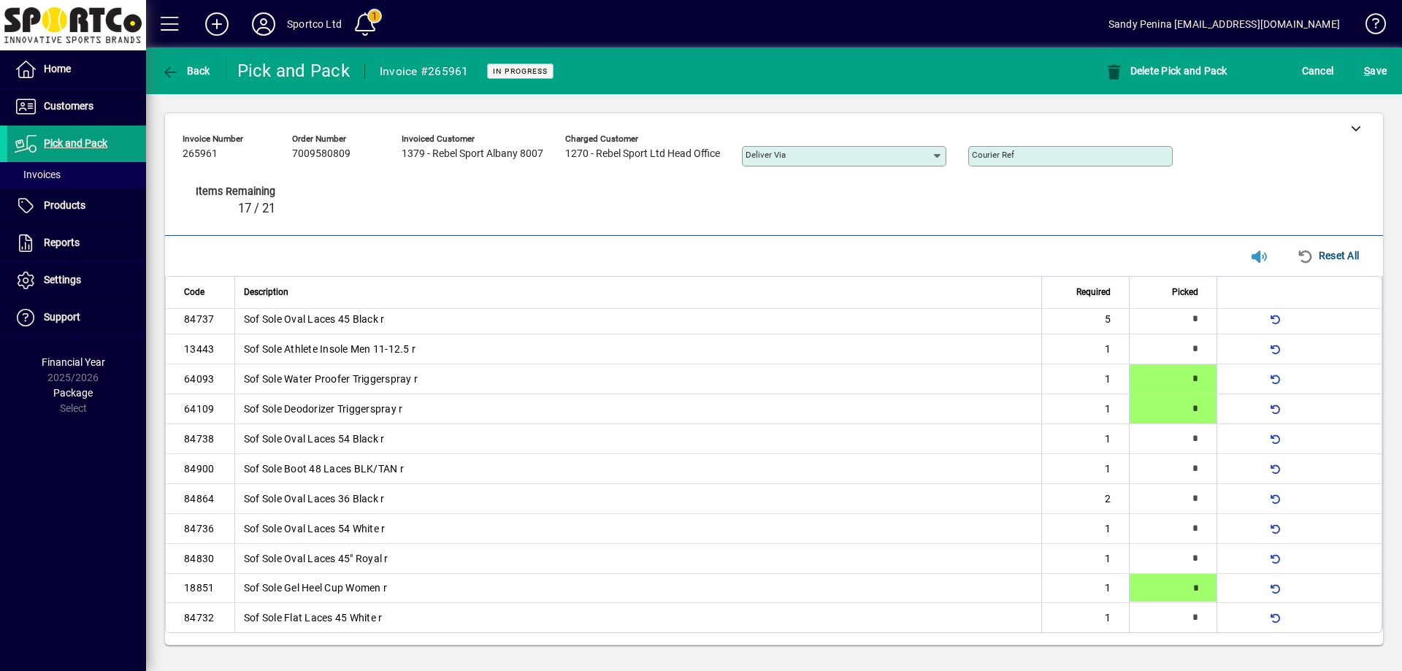
type input "*"
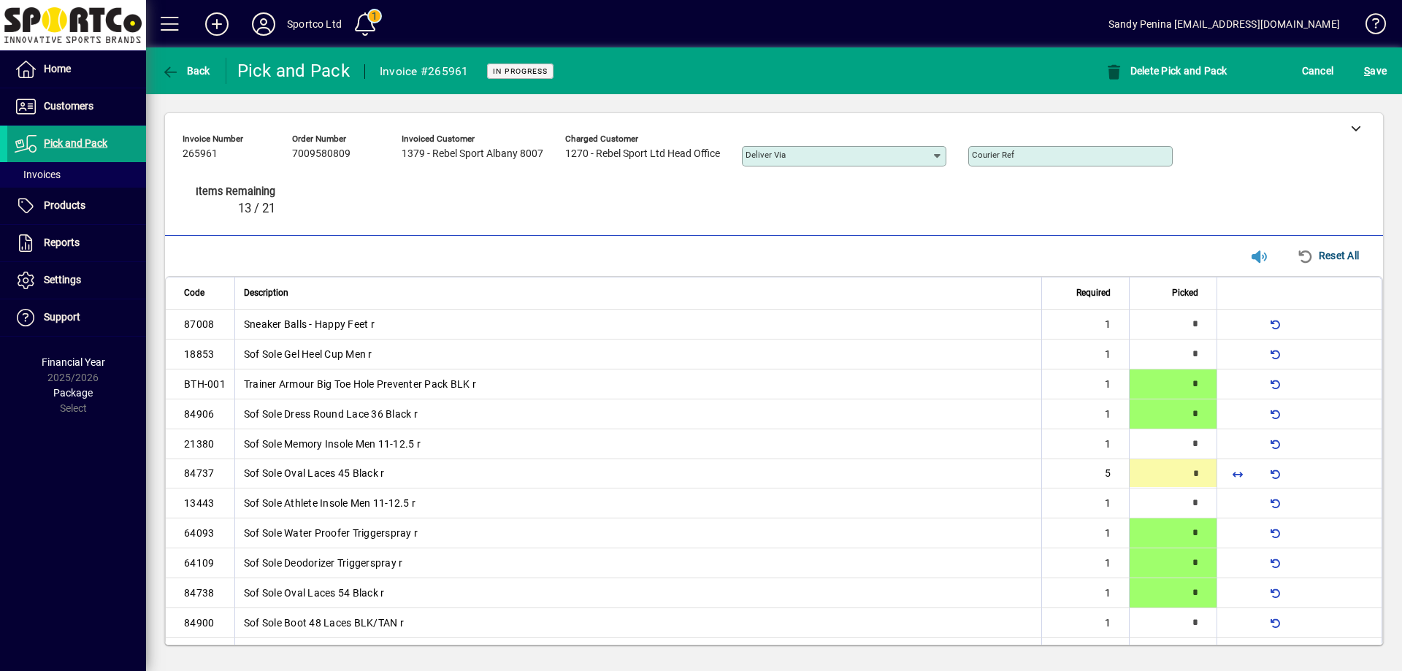
type input "*"
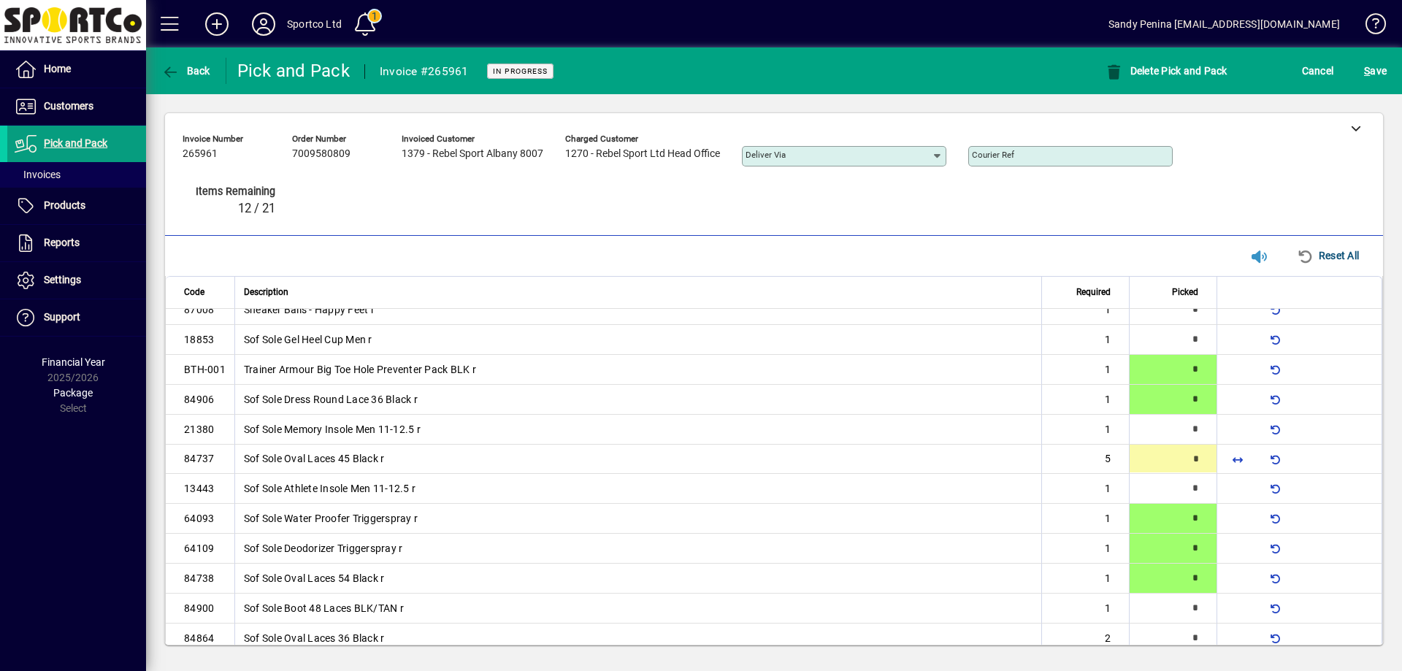
type input "*"
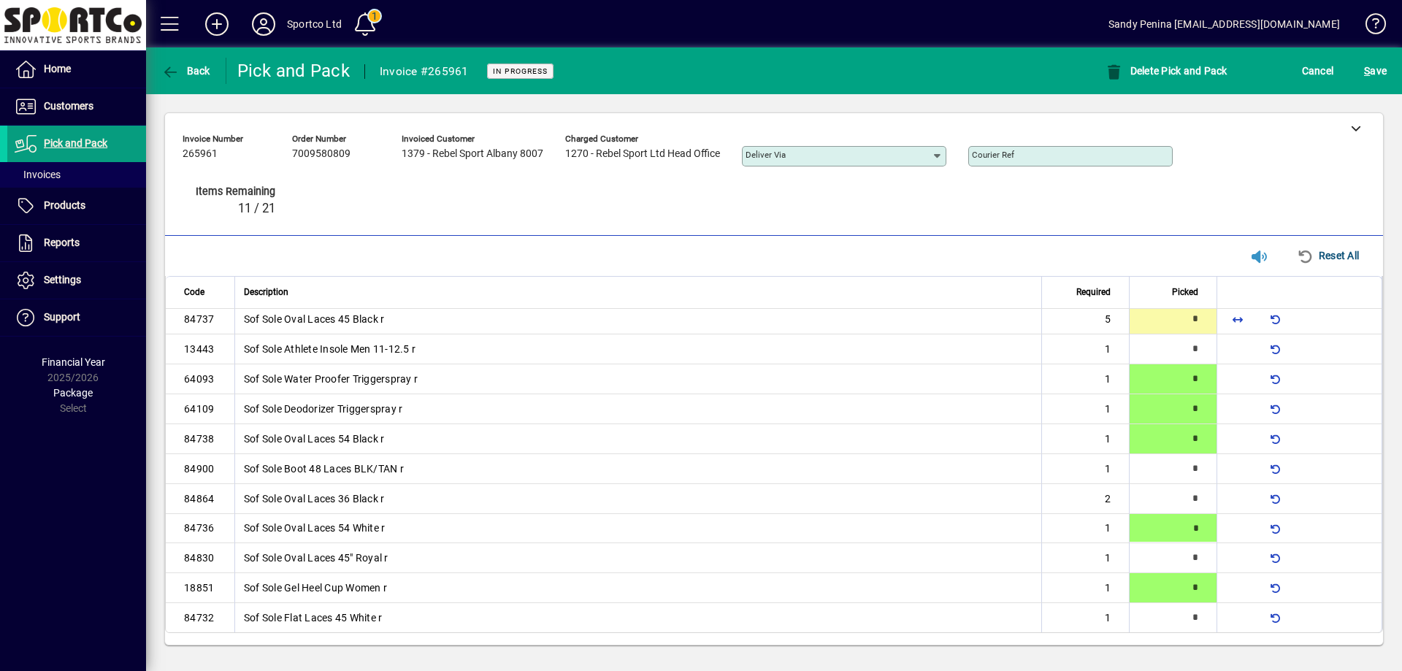
type input "*"
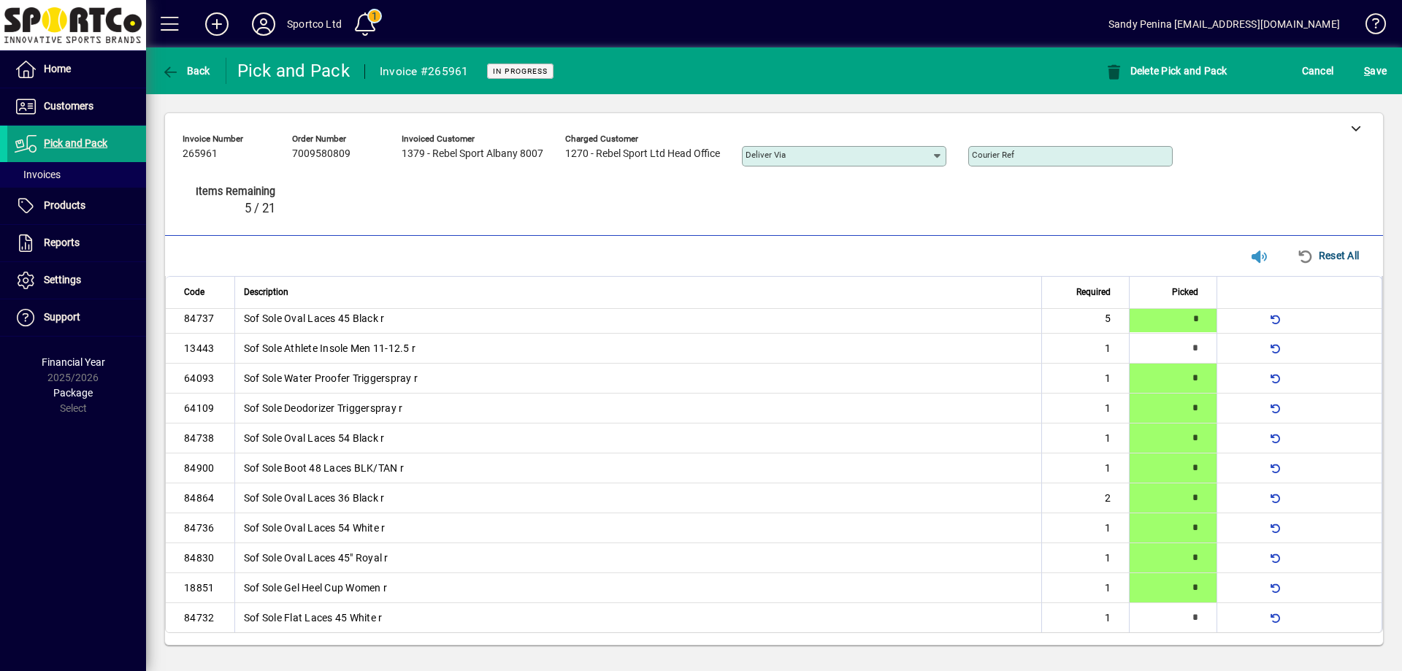
type input "*"
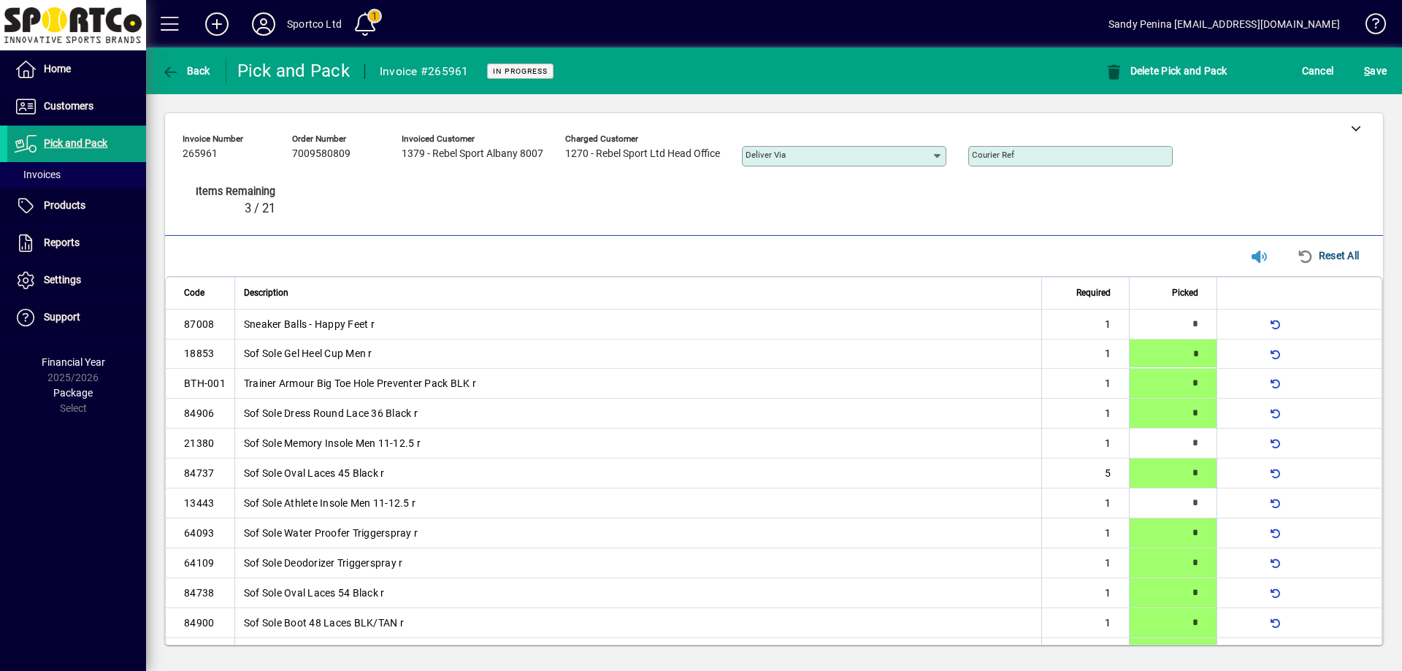
type input "*"
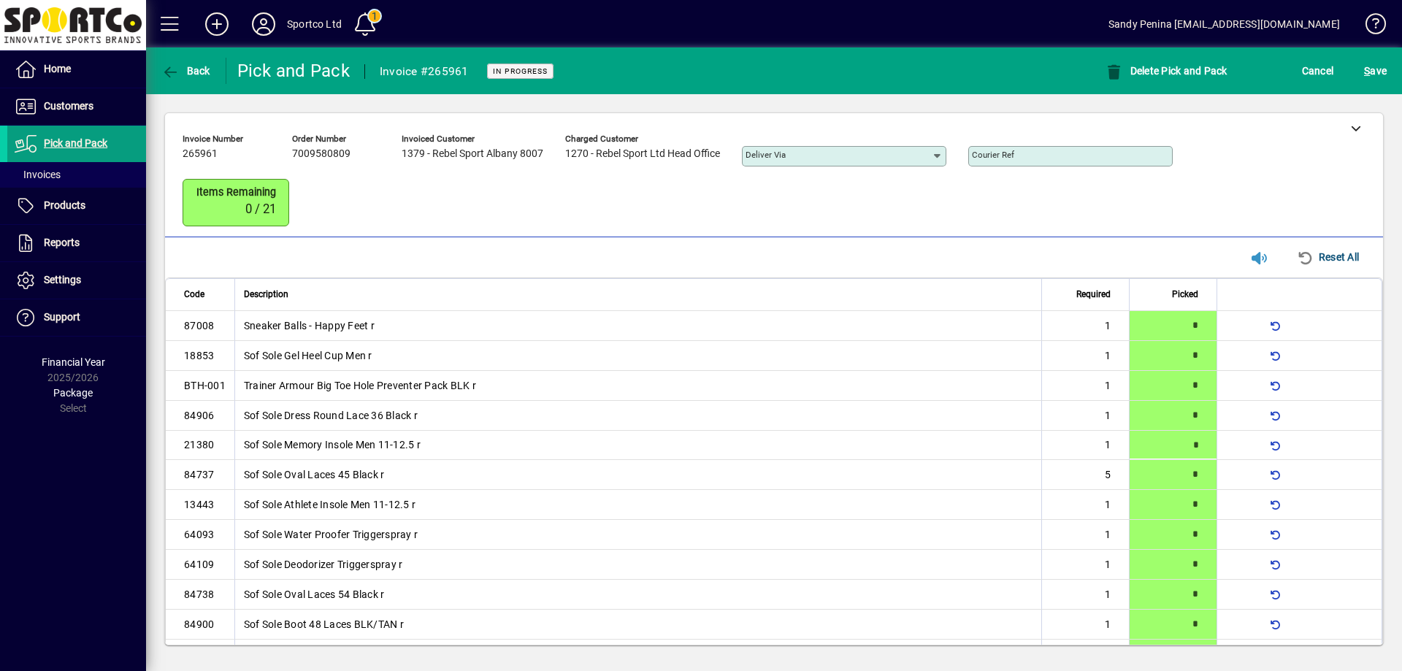
type input "*"
click at [1381, 61] on span "S ave" at bounding box center [1375, 70] width 23 height 23
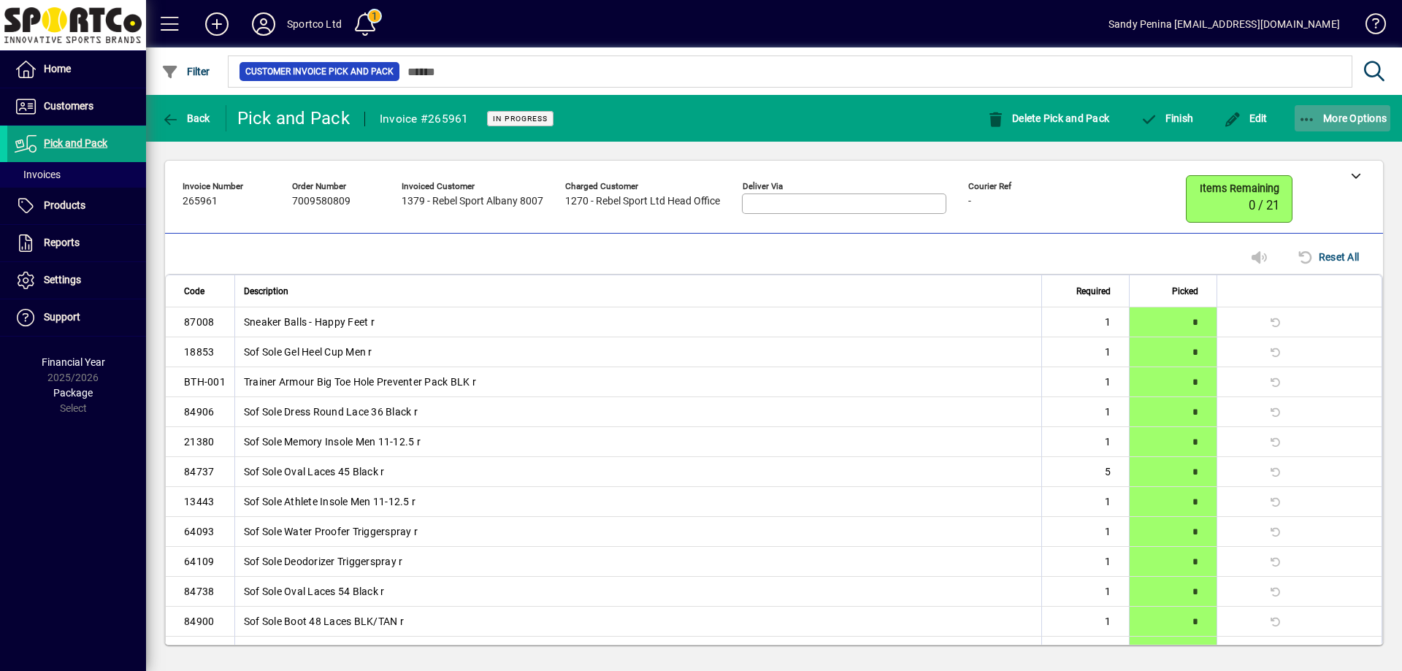
click at [1310, 109] on span "button" at bounding box center [1343, 118] width 96 height 35
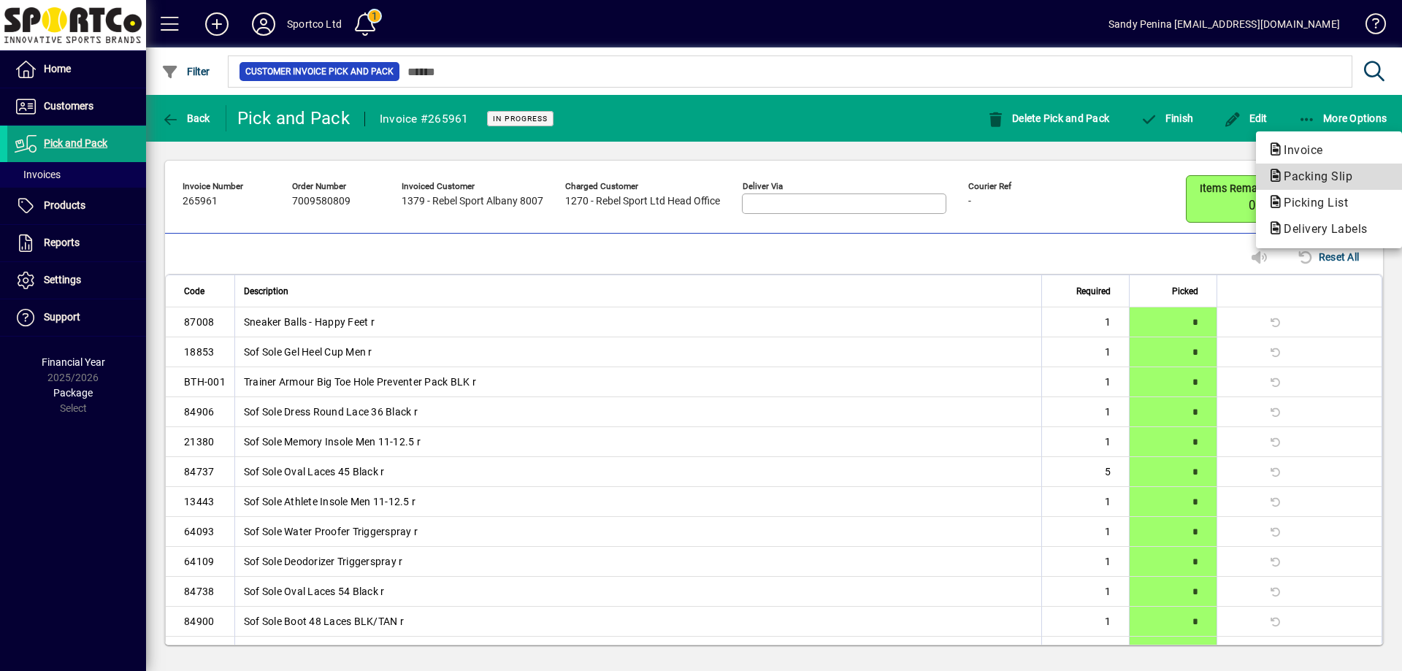
click at [1297, 179] on span "Packing Slip" at bounding box center [1314, 176] width 92 height 14
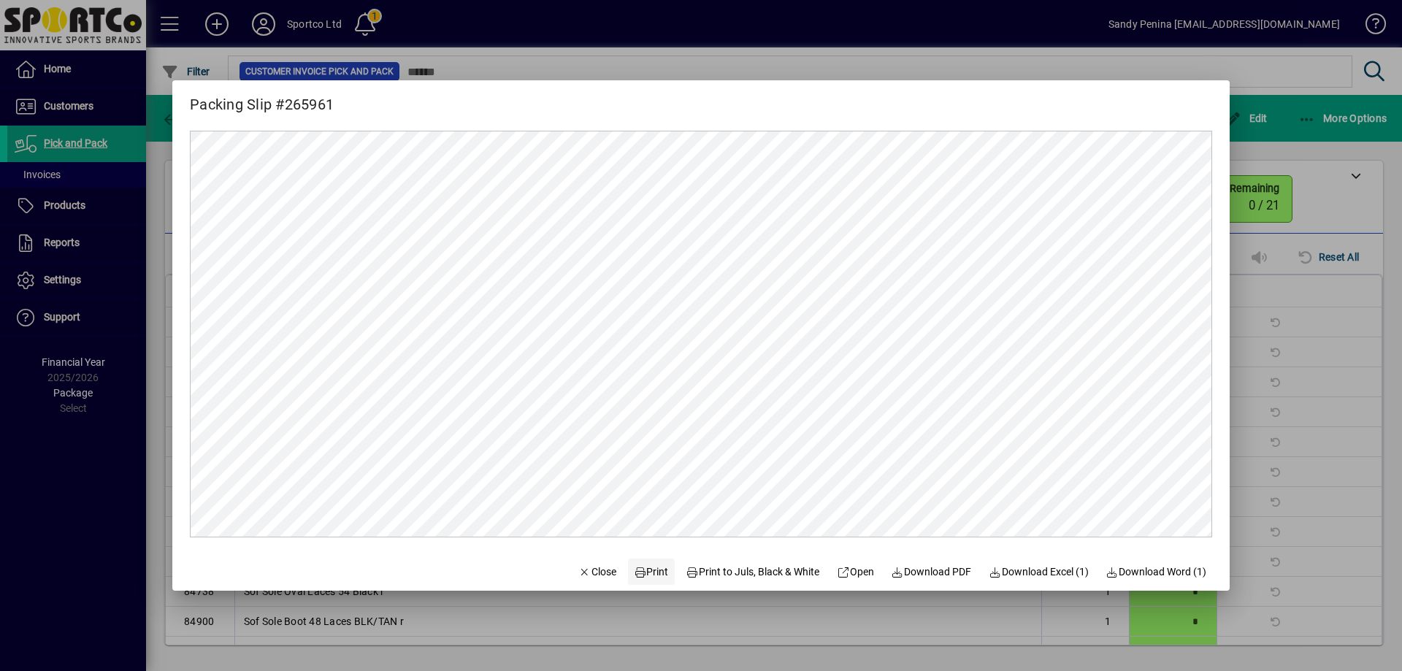
click at [635, 572] on span "Print" at bounding box center [651, 572] width 35 height 15
drag, startPoint x: 595, startPoint y: 572, endPoint x: 616, endPoint y: 558, distance: 25.3
click at [597, 569] on span "Close" at bounding box center [598, 572] width 38 height 15
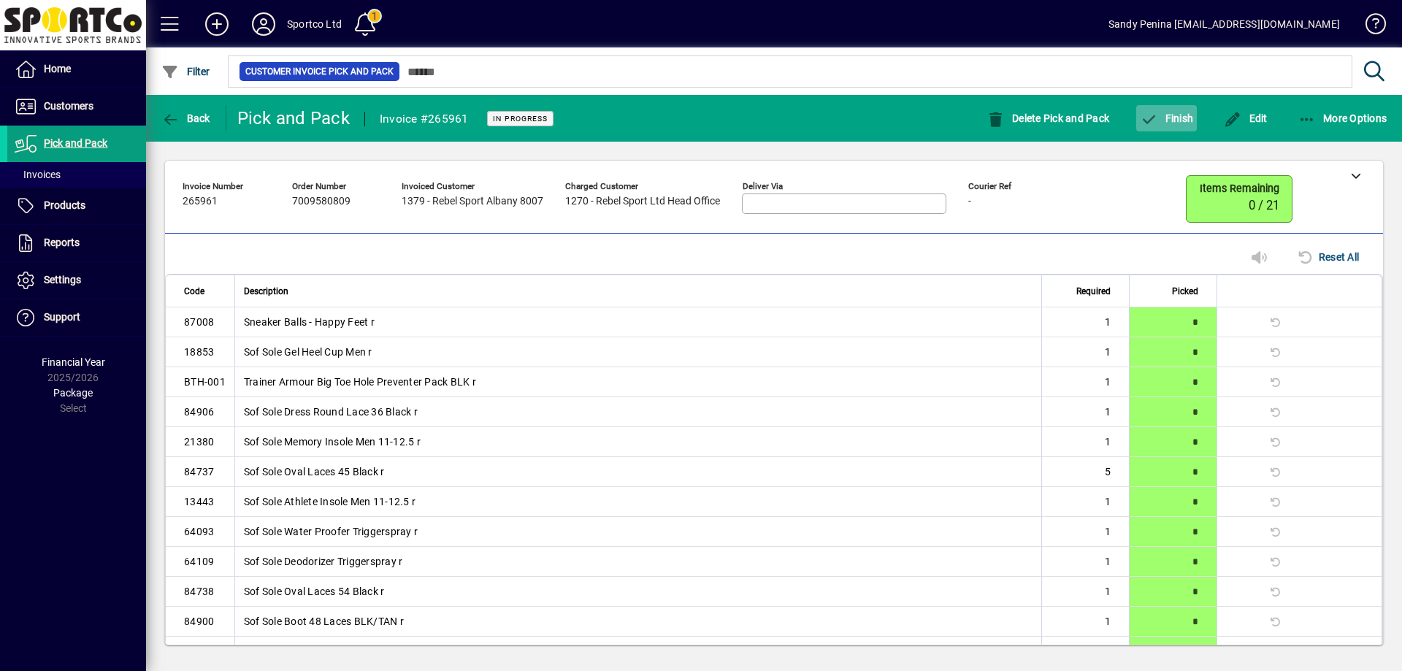
click at [1180, 126] on span "button" at bounding box center [1167, 118] width 61 height 35
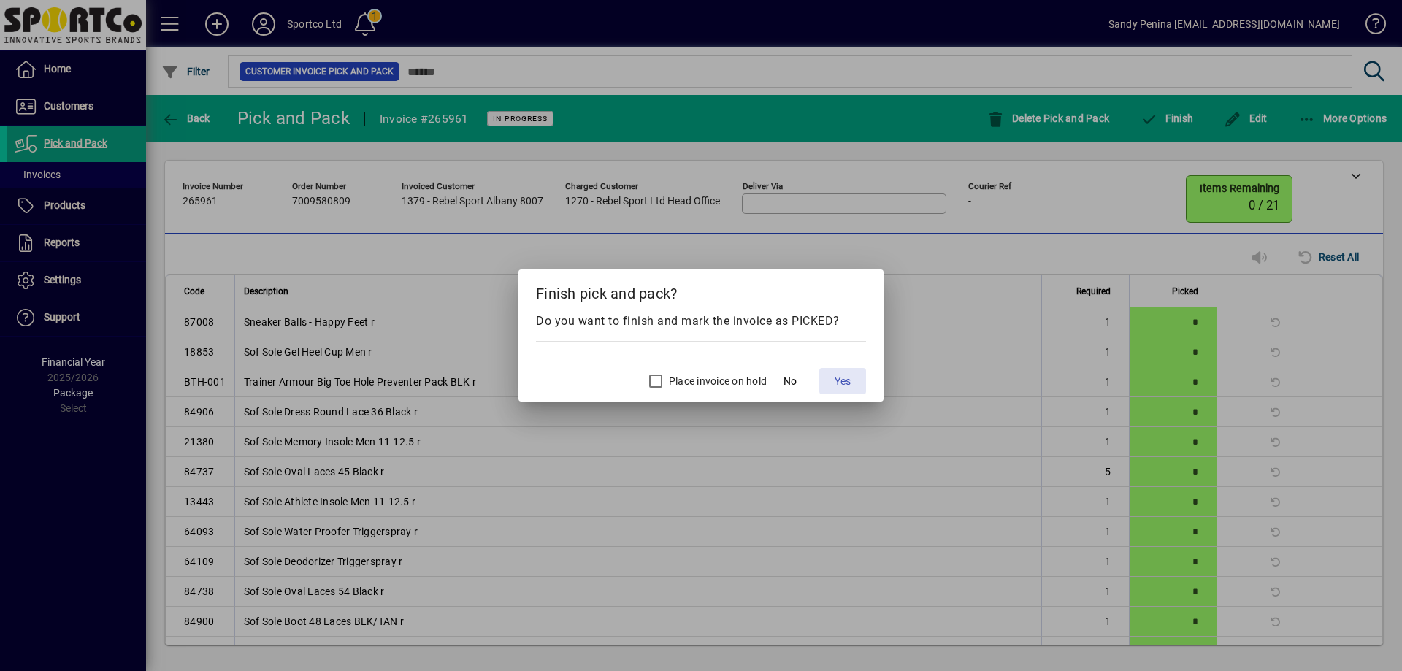
click at [836, 383] on span "Yes" at bounding box center [843, 381] width 16 height 15
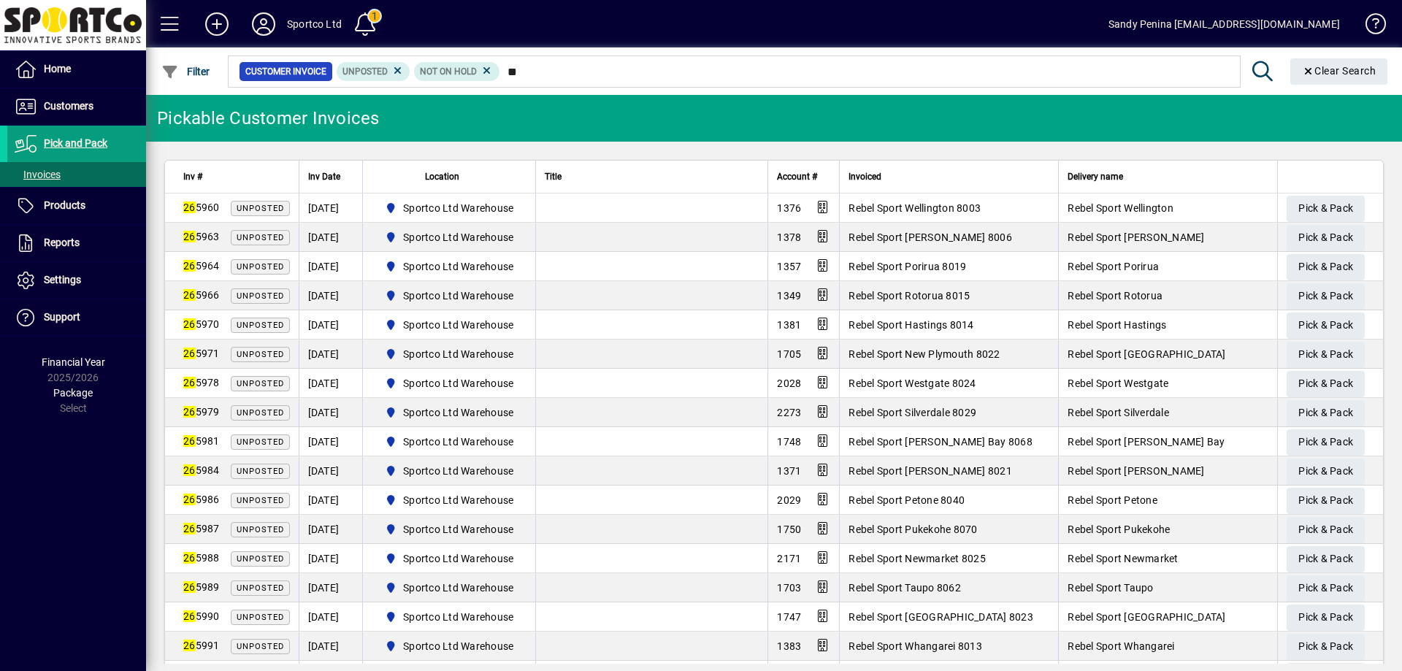
type input "*"
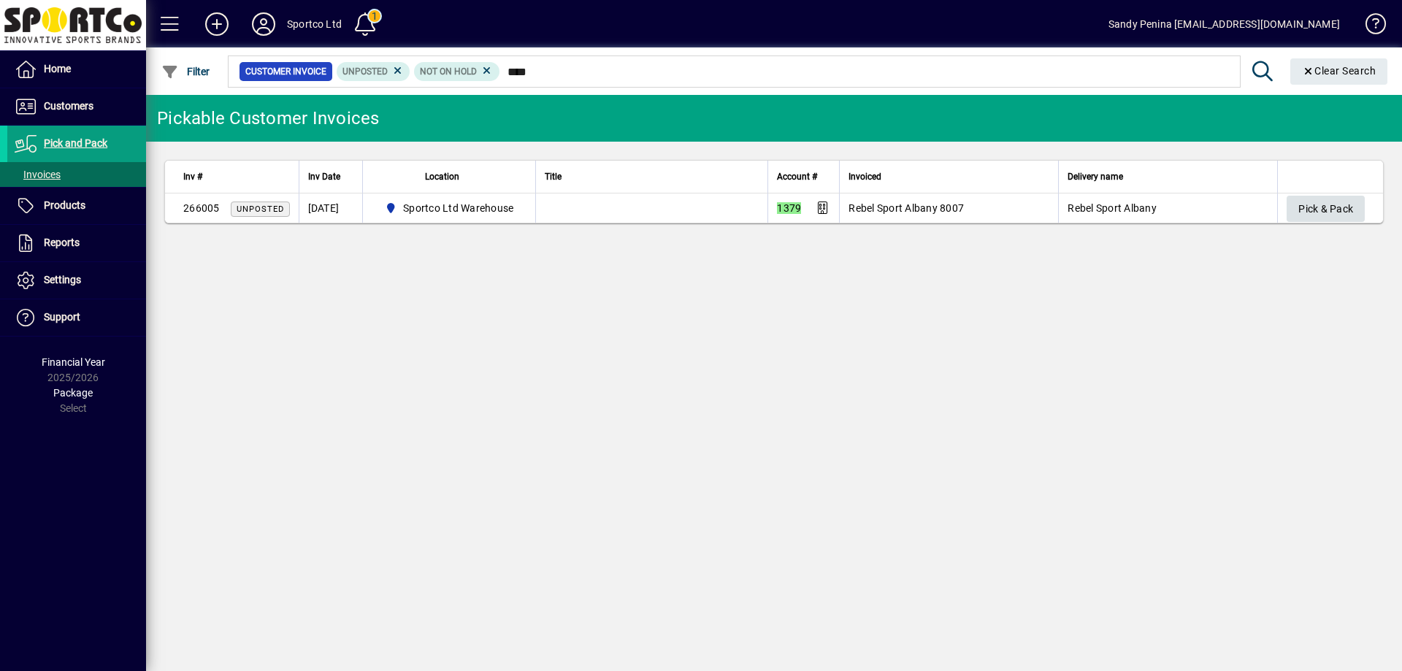
type input "****"
click at [1316, 206] on span "Pick & Pack" at bounding box center [1326, 209] width 55 height 24
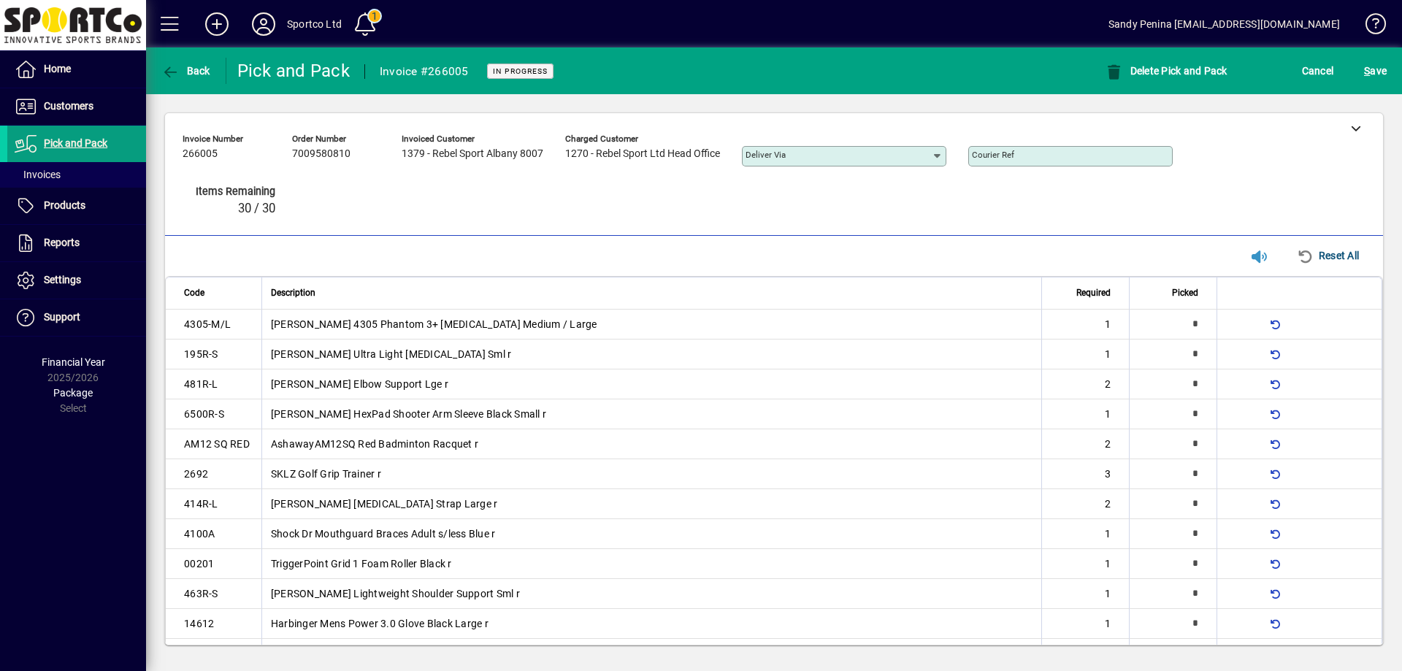
drag, startPoint x: 1316, startPoint y: 206, endPoint x: 1386, endPoint y: 206, distance: 70.1
click at [1316, 207] on div "Invoice number 266005 Order number 7009580810 Invoiced customer 1379 - Rebel Sp…" at bounding box center [763, 178] width 1161 height 101
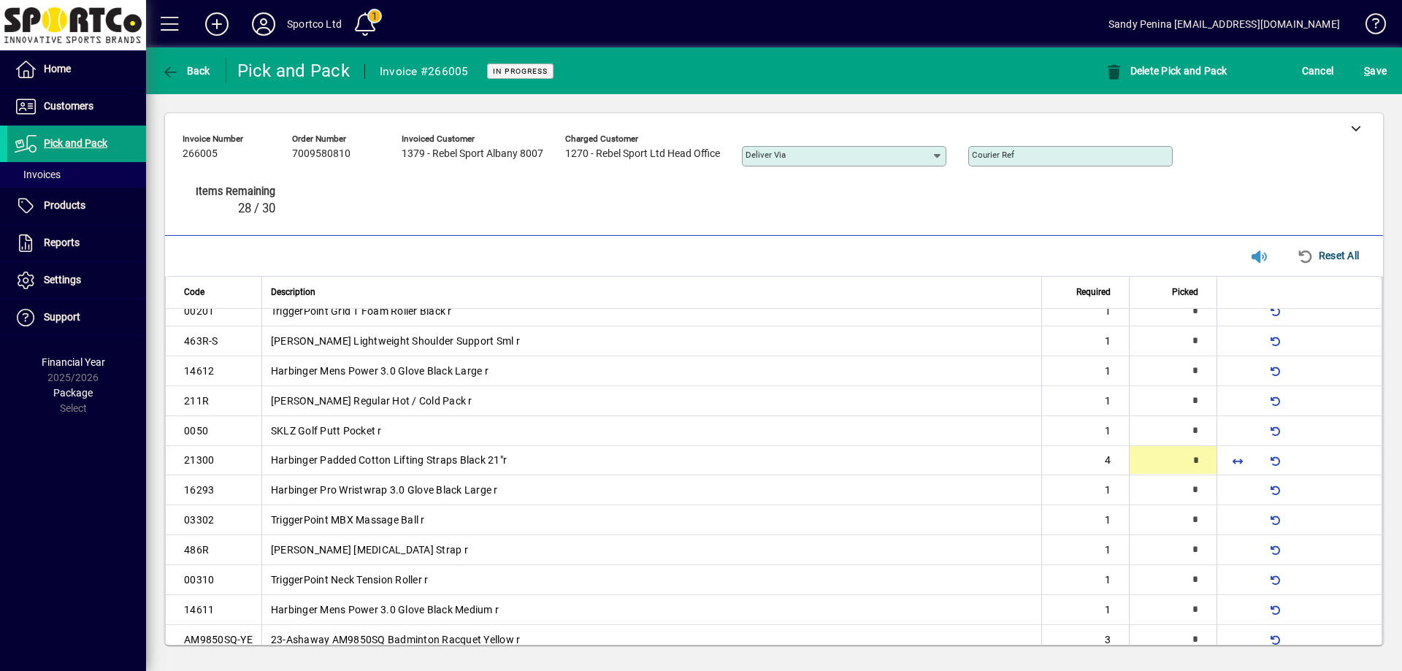
scroll to position [254, 0]
type input "*"
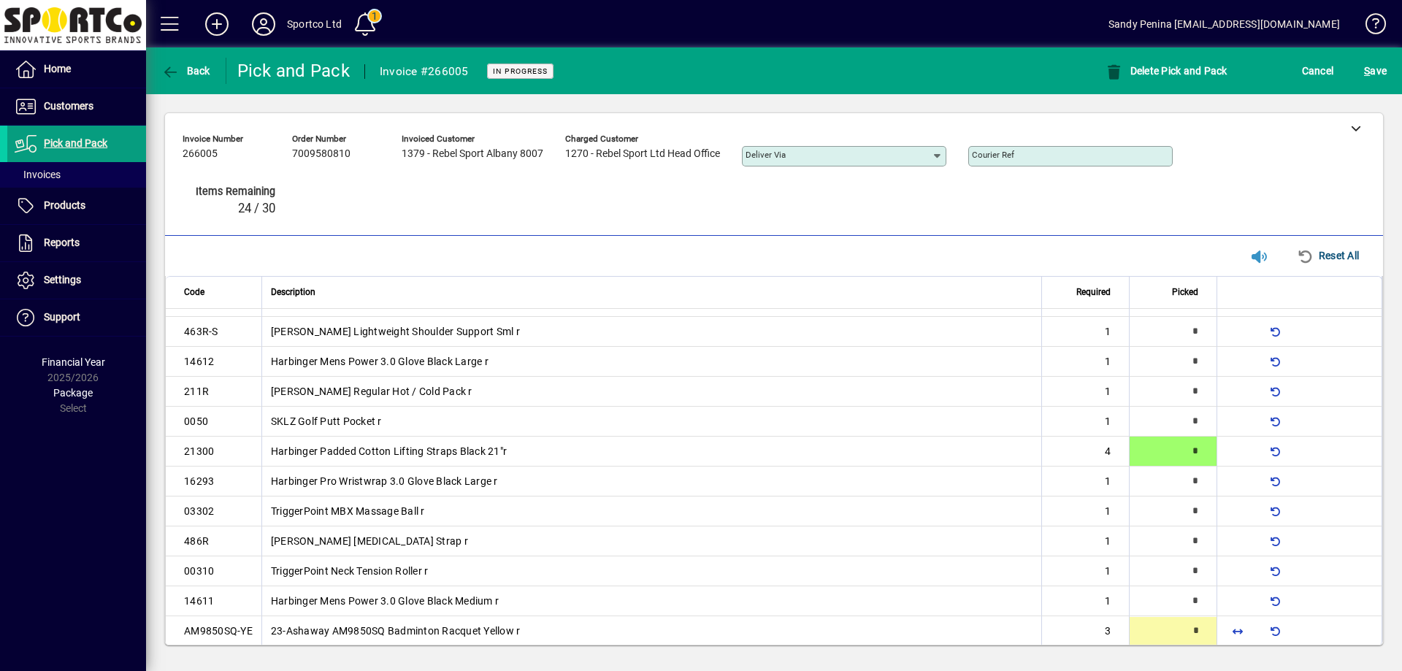
scroll to position [275, 0]
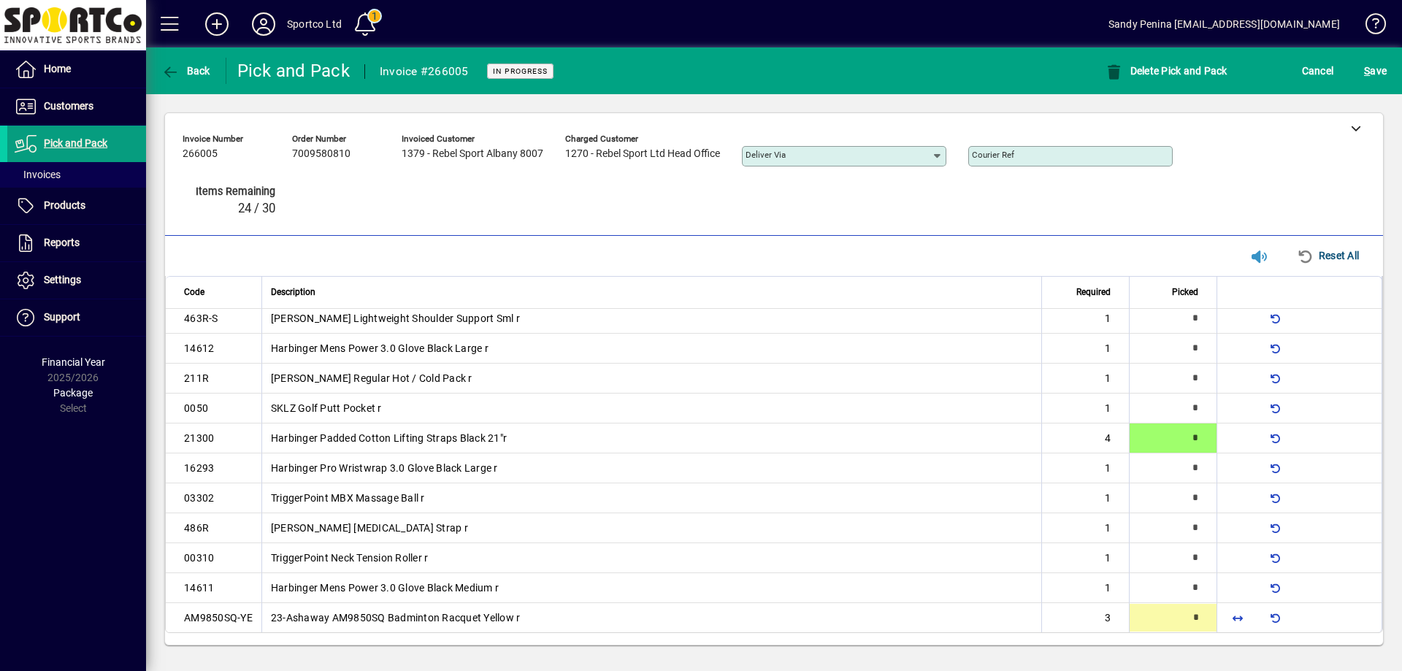
type input "*"
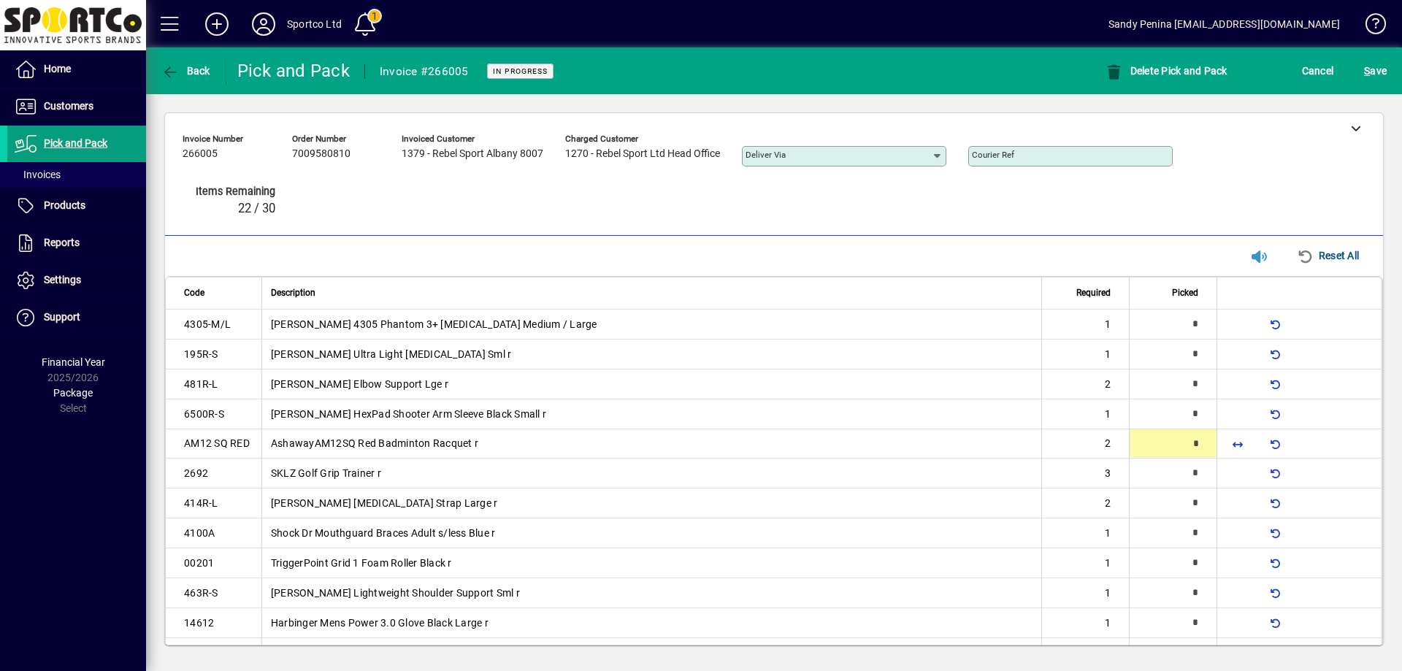
type input "*"
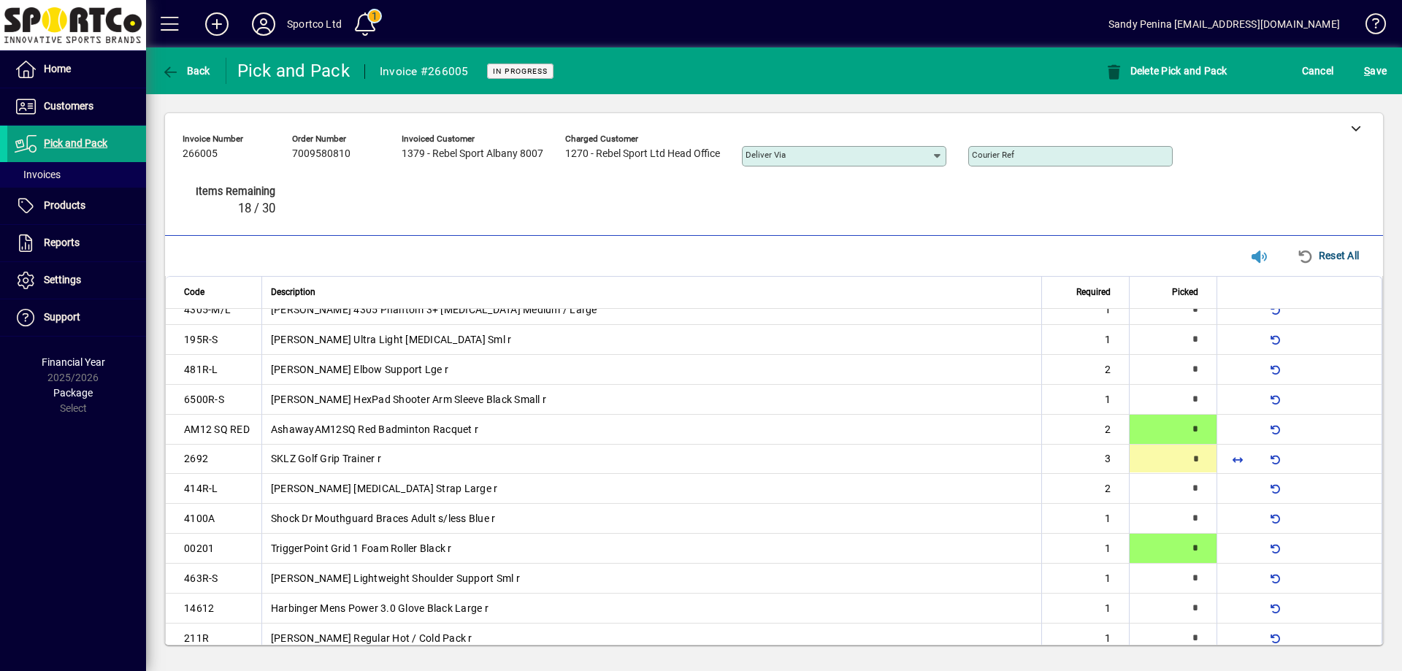
type input "*"
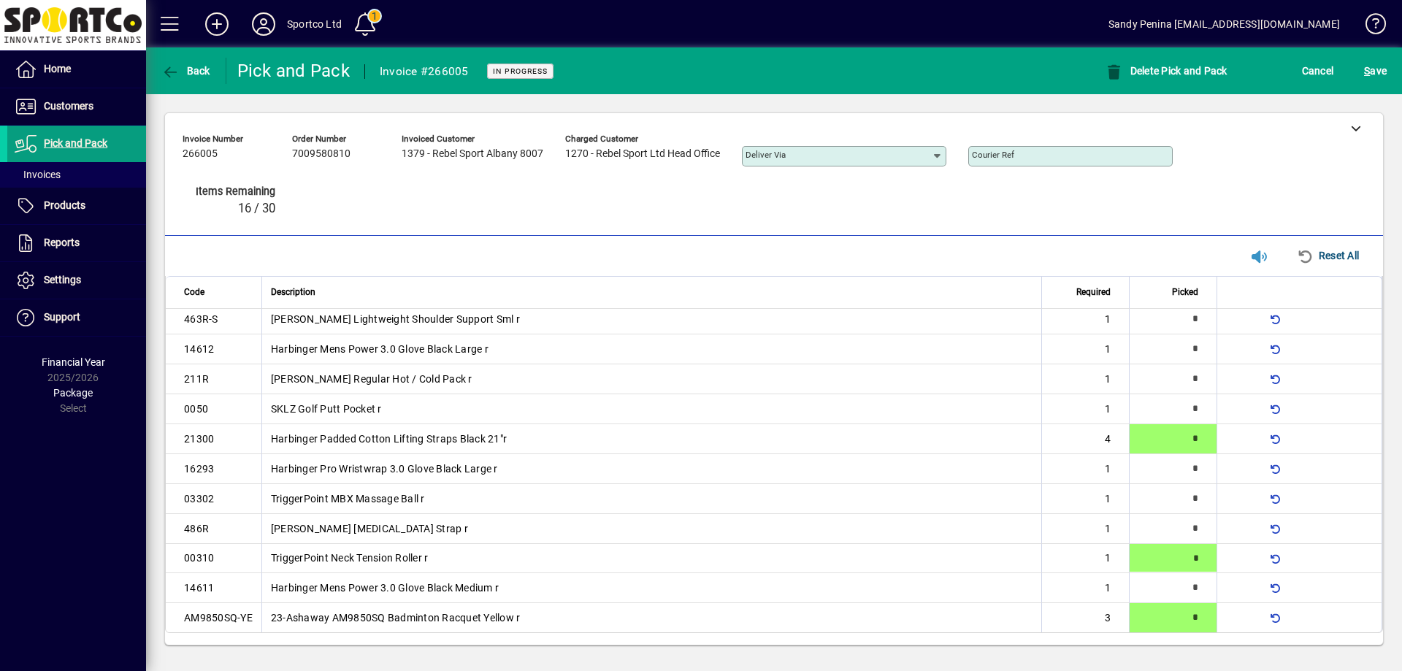
type input "*"
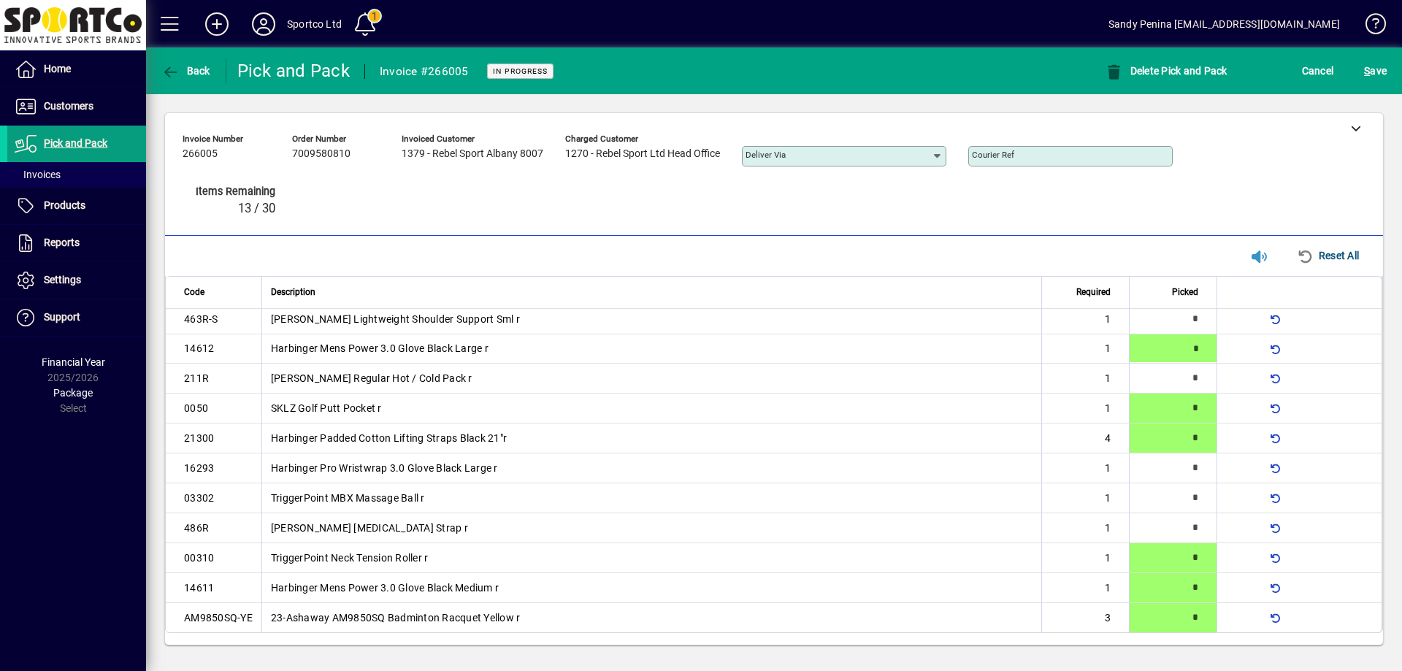
type input "*"
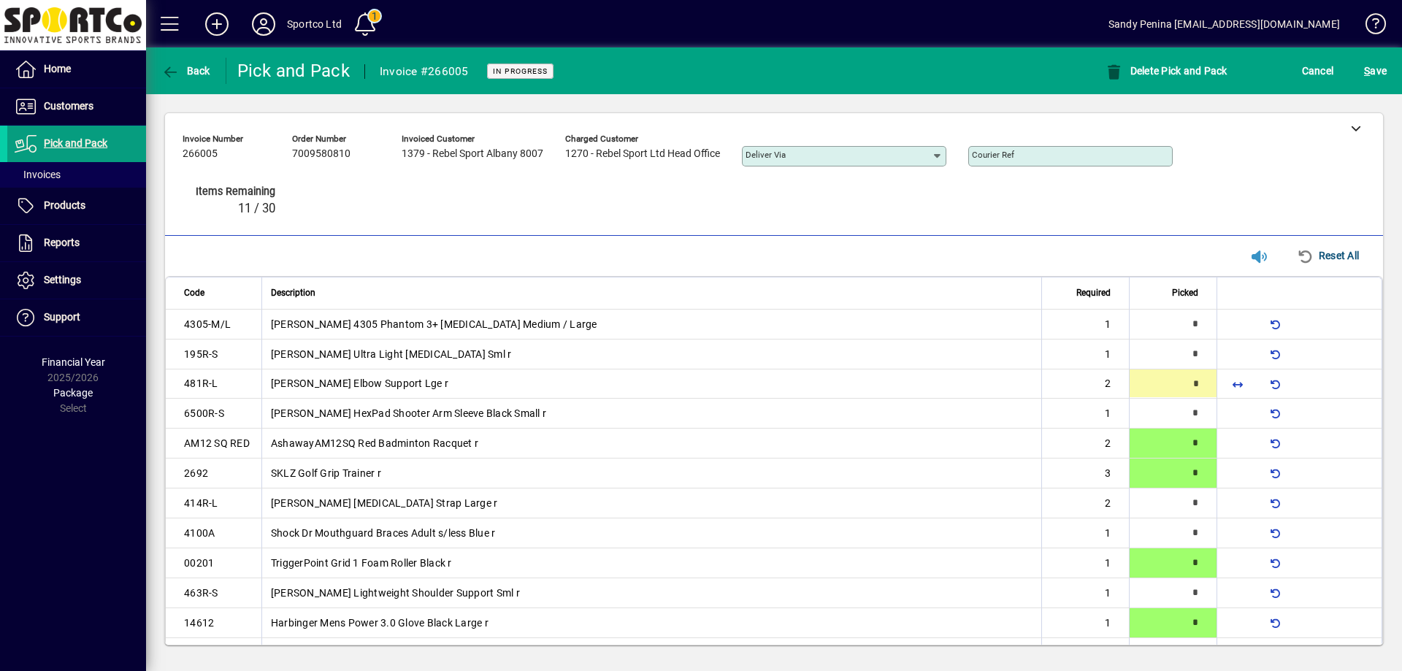
type input "*"
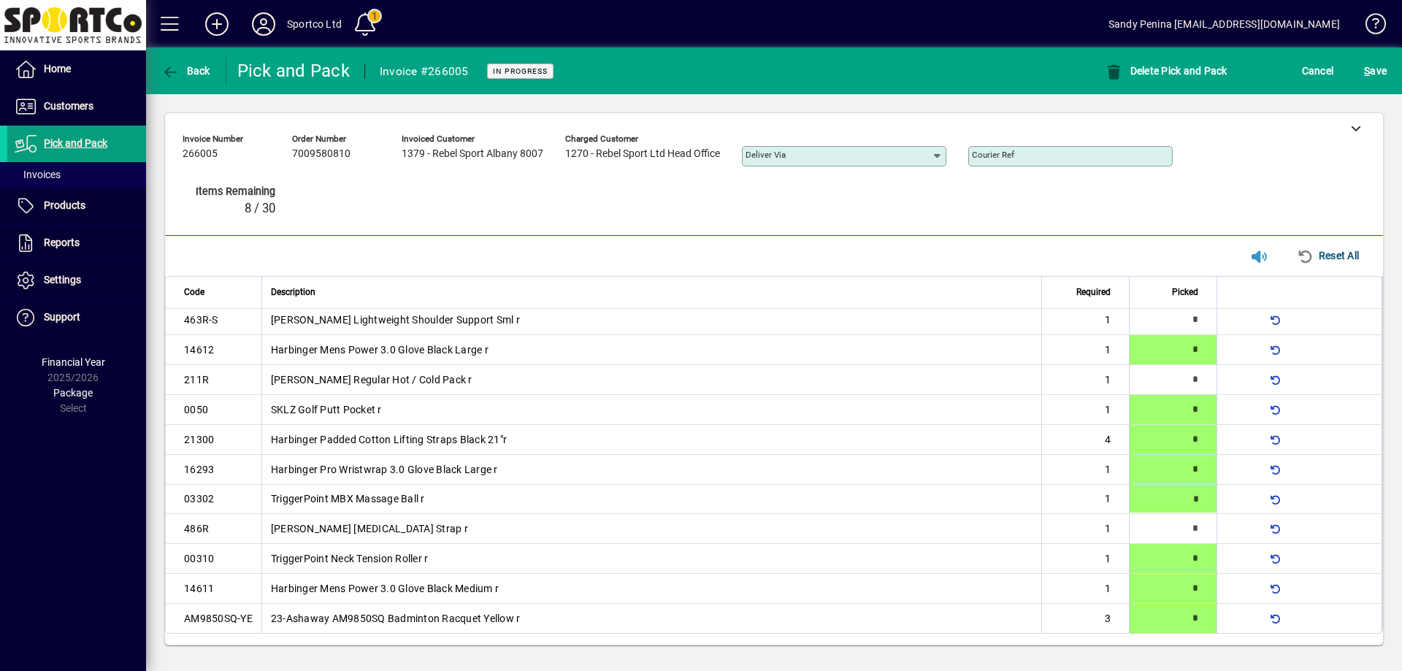
type input "*"
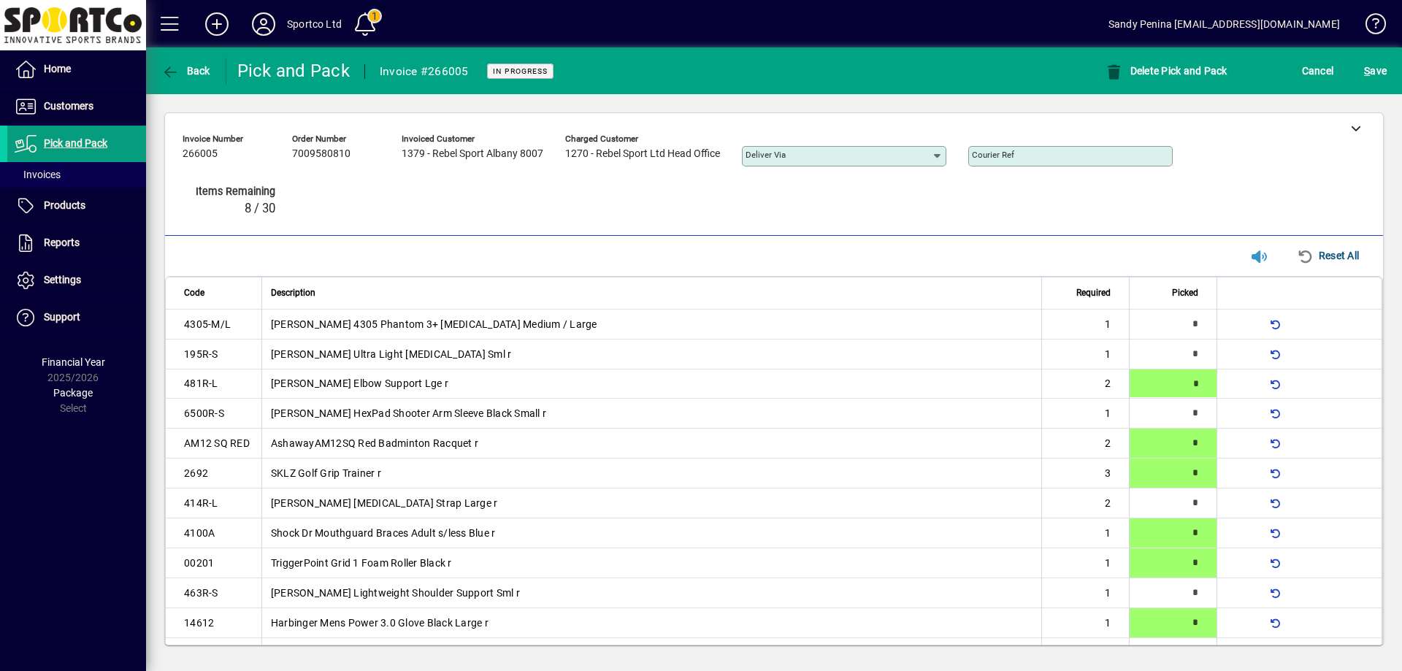
type input "*"
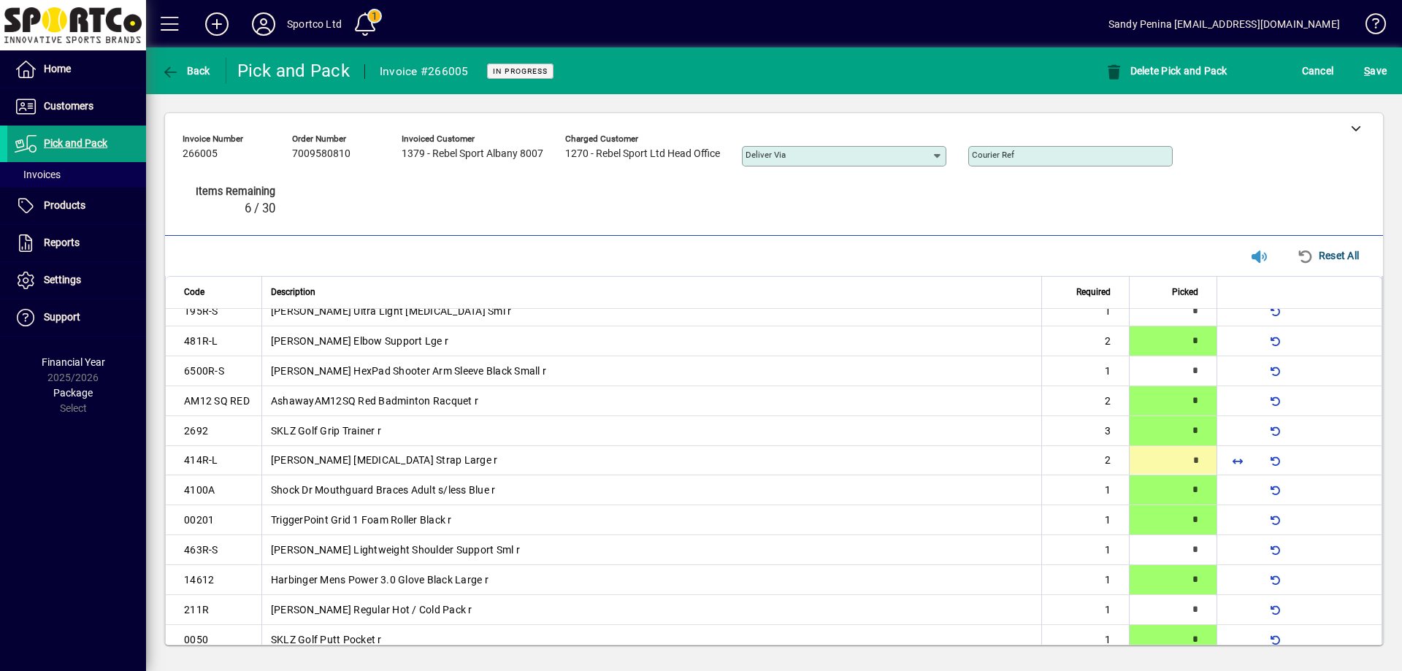
type input "*"
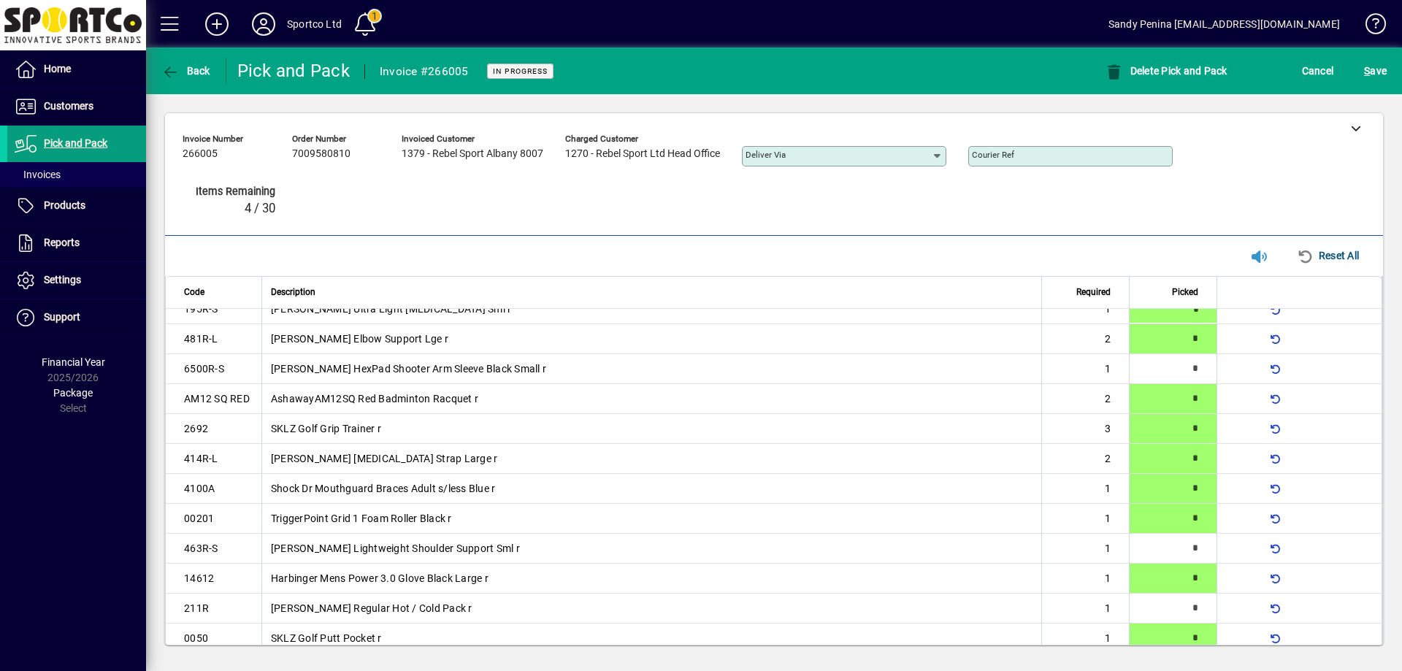
type input "*"
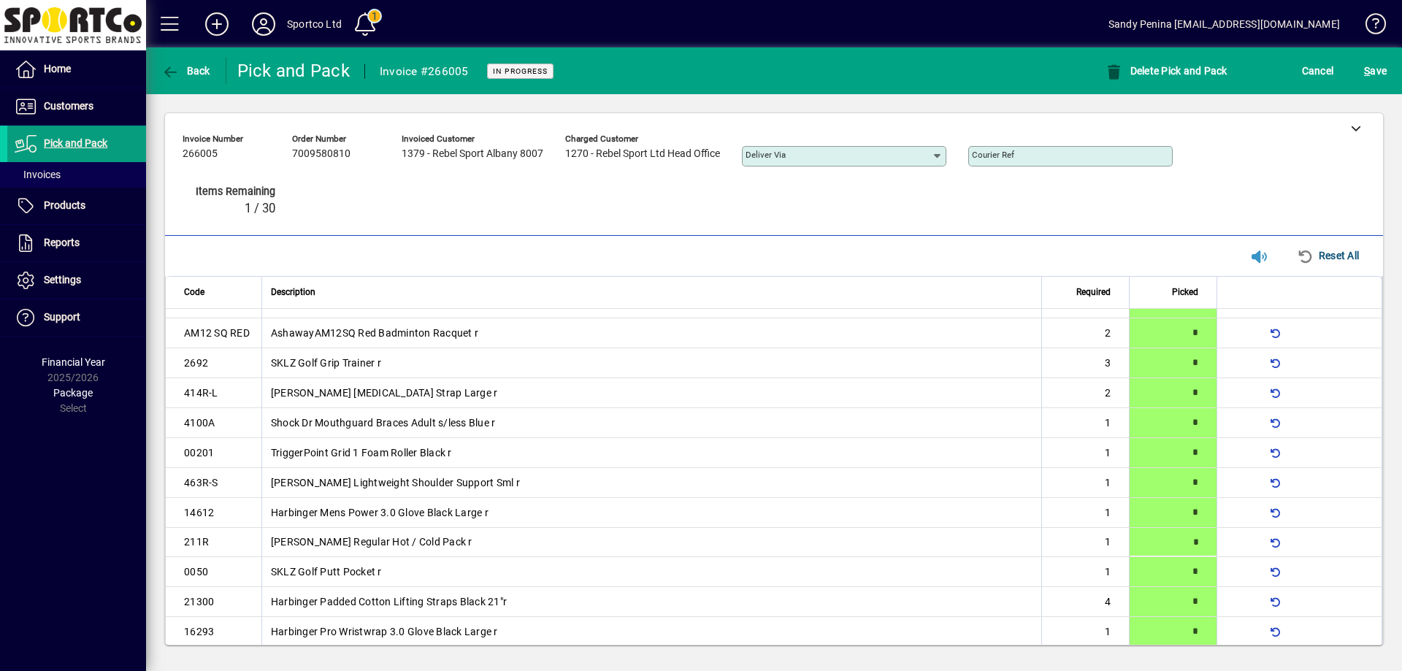
scroll to position [275, 0]
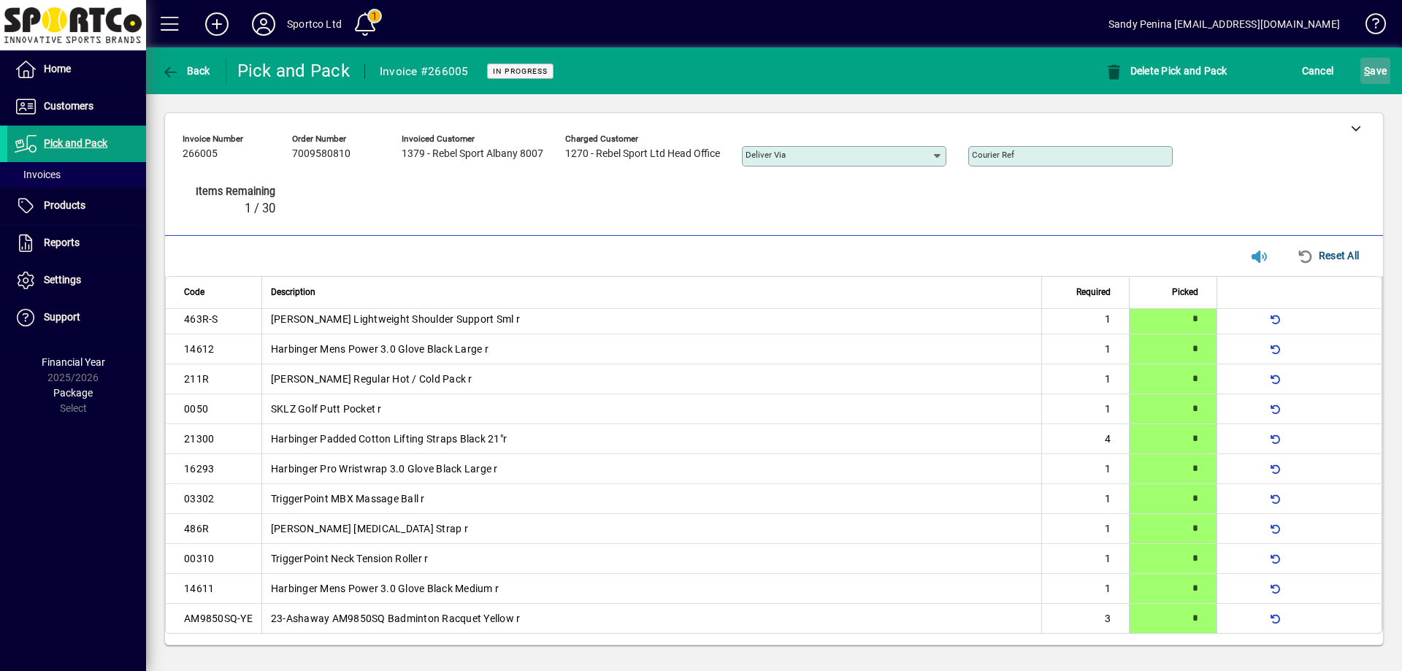
click at [1368, 76] on span "S" at bounding box center [1367, 71] width 6 height 12
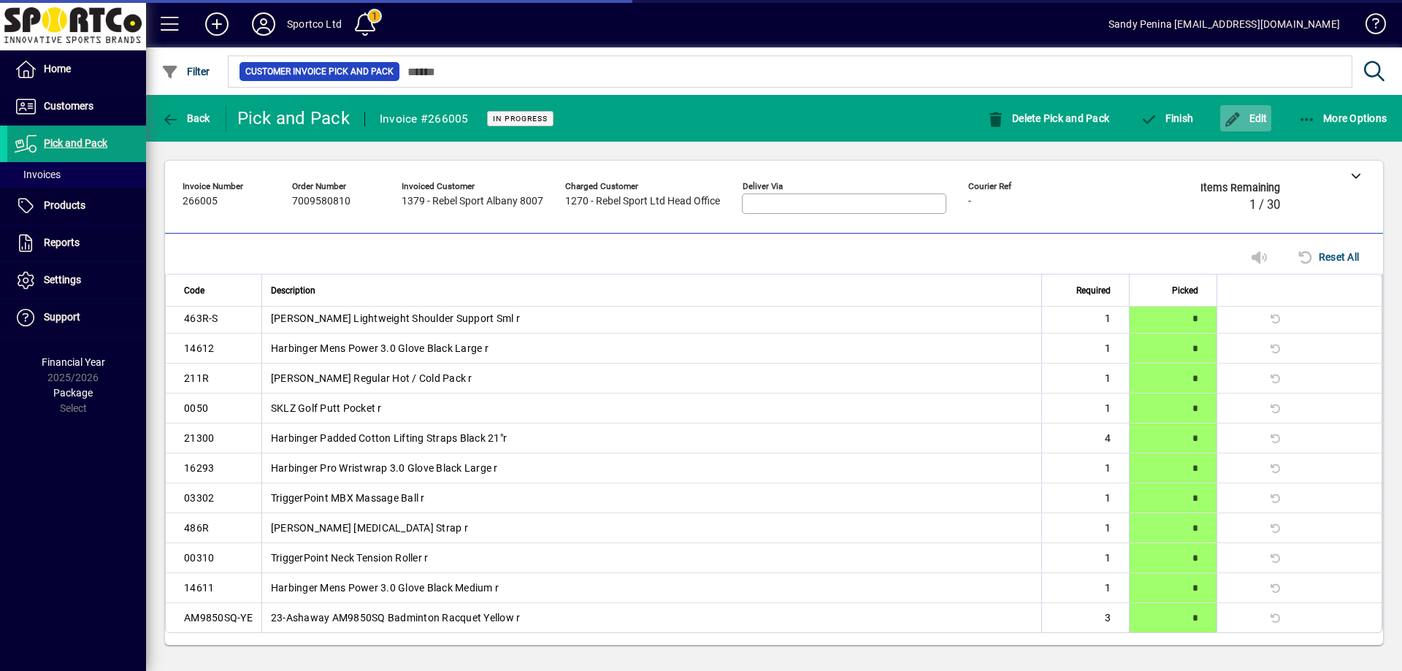
scroll to position [250, 0]
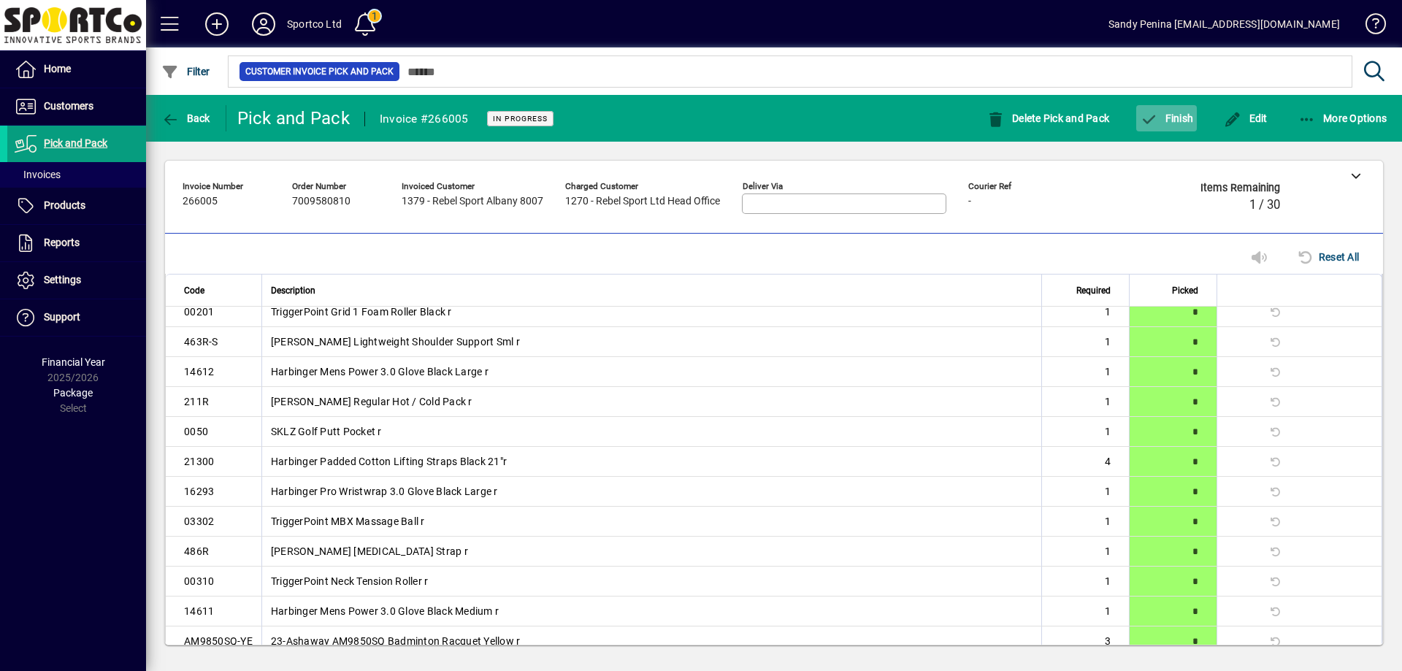
click at [1196, 112] on span "button" at bounding box center [1167, 118] width 61 height 35
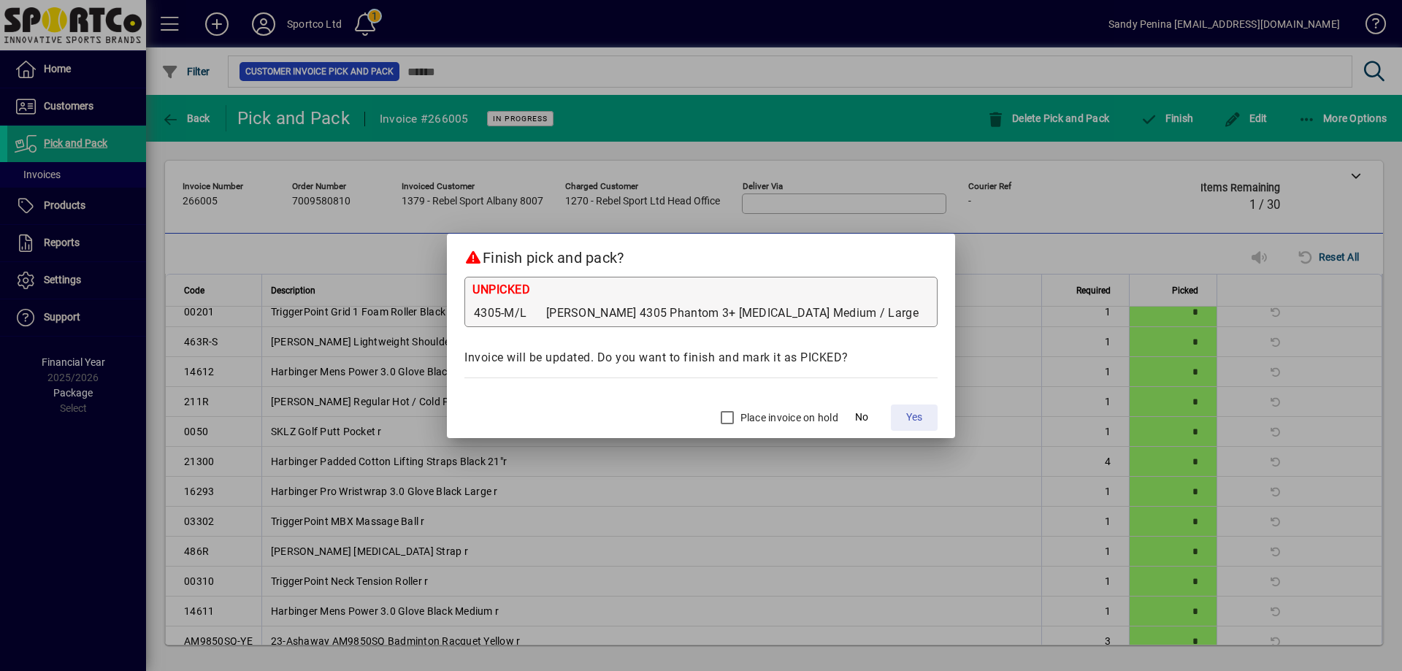
drag, startPoint x: 882, startPoint y: 416, endPoint x: 910, endPoint y: 430, distance: 30.7
click at [906, 416] on span "Yes" at bounding box center [914, 417] width 16 height 15
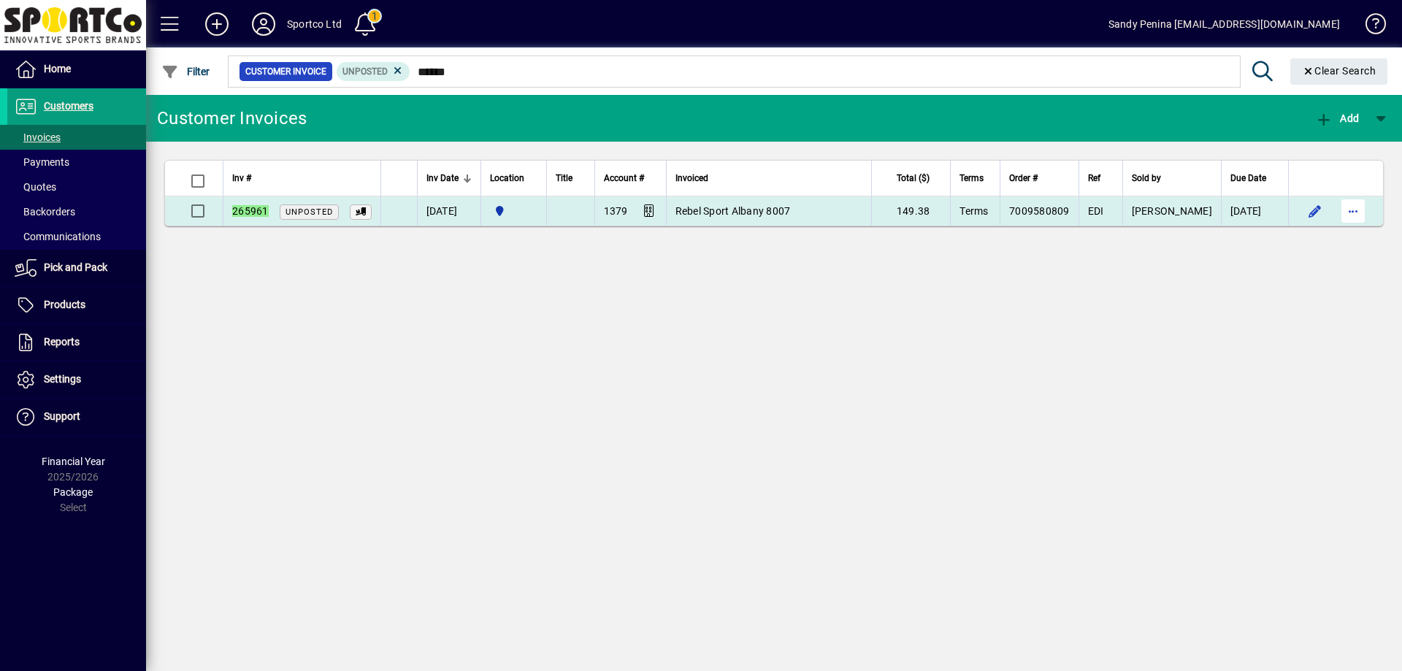
type input "******"
click at [1363, 216] on span "button" at bounding box center [1353, 211] width 35 height 35
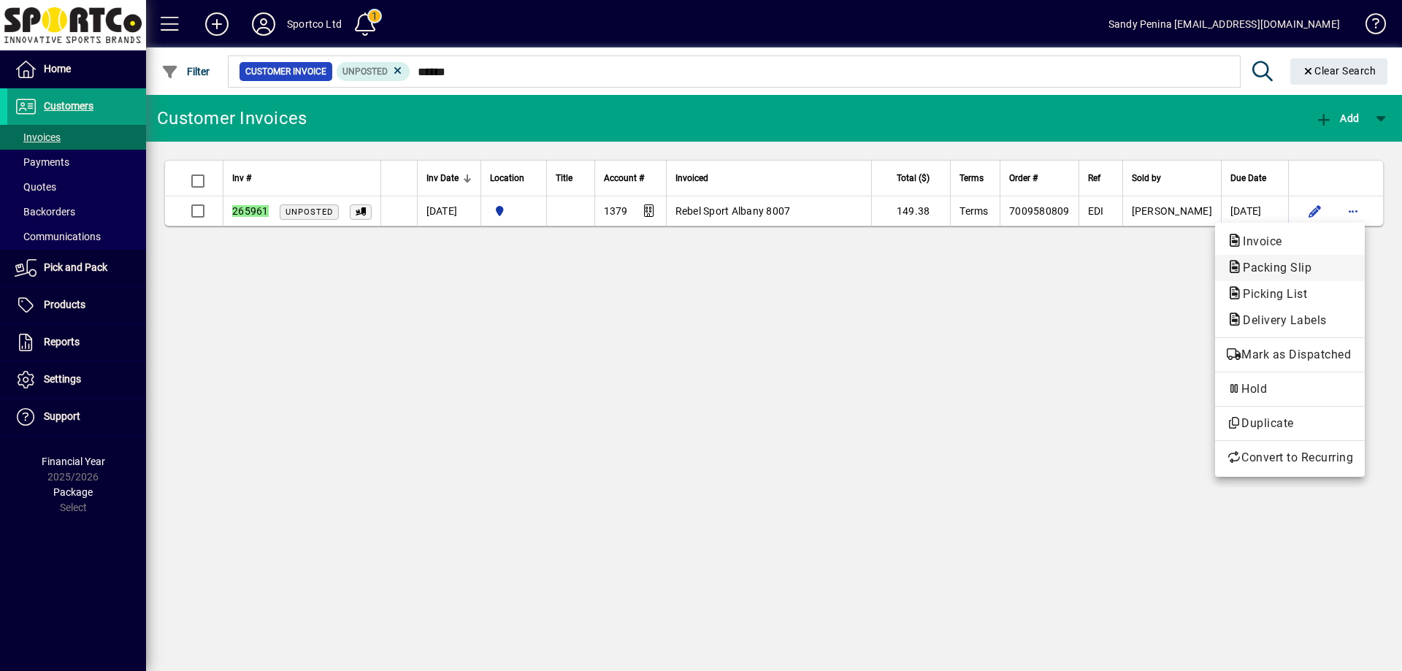
click at [1332, 259] on span "Packing Slip" at bounding box center [1290, 268] width 126 height 18
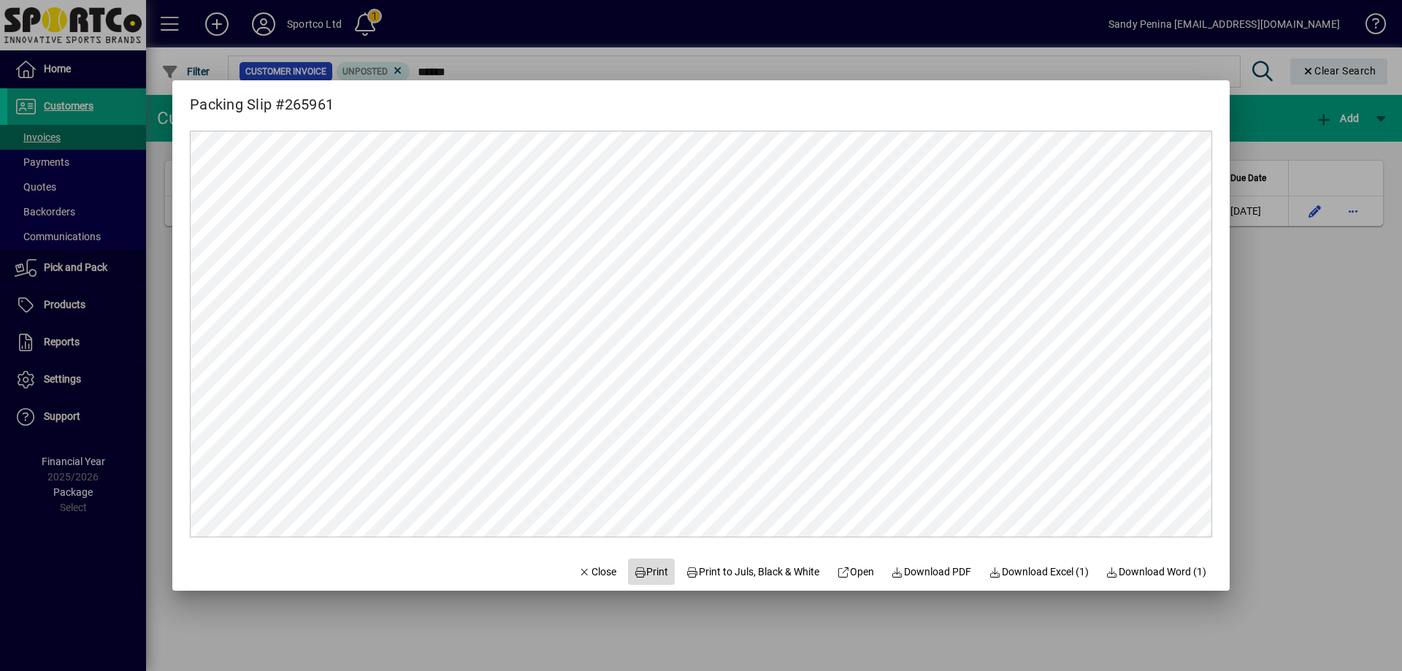
click at [634, 579] on span "Print" at bounding box center [651, 572] width 35 height 15
click at [581, 568] on span "Close" at bounding box center [598, 572] width 38 height 15
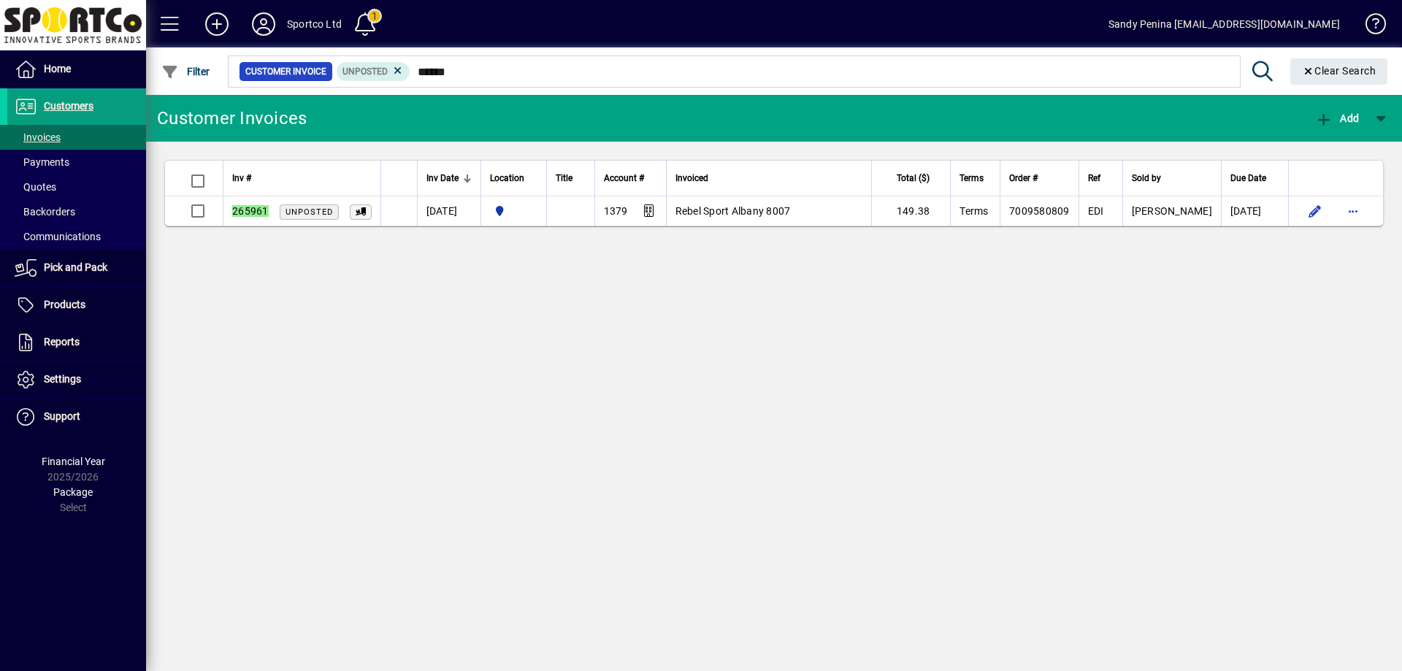
click at [533, 87] on div "Customer Invoice Unposted ******" at bounding box center [733, 72] width 1015 height 38
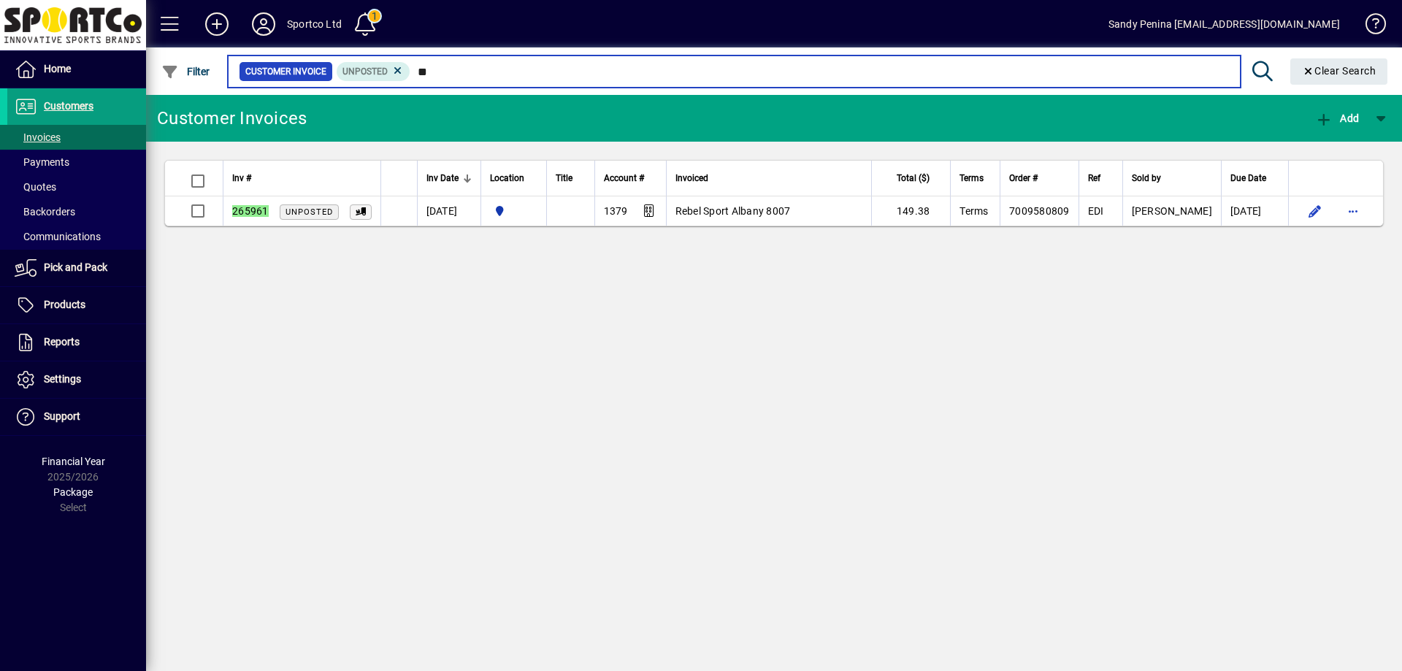
type input "*"
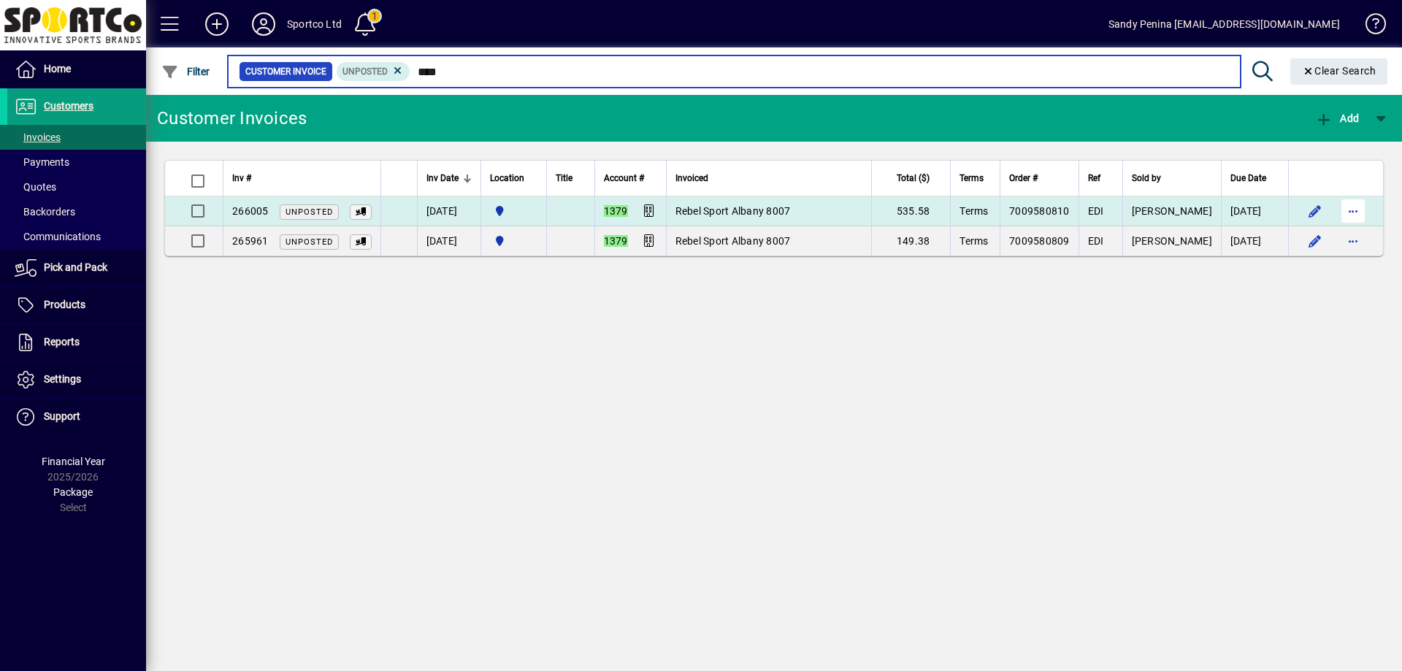
type input "****"
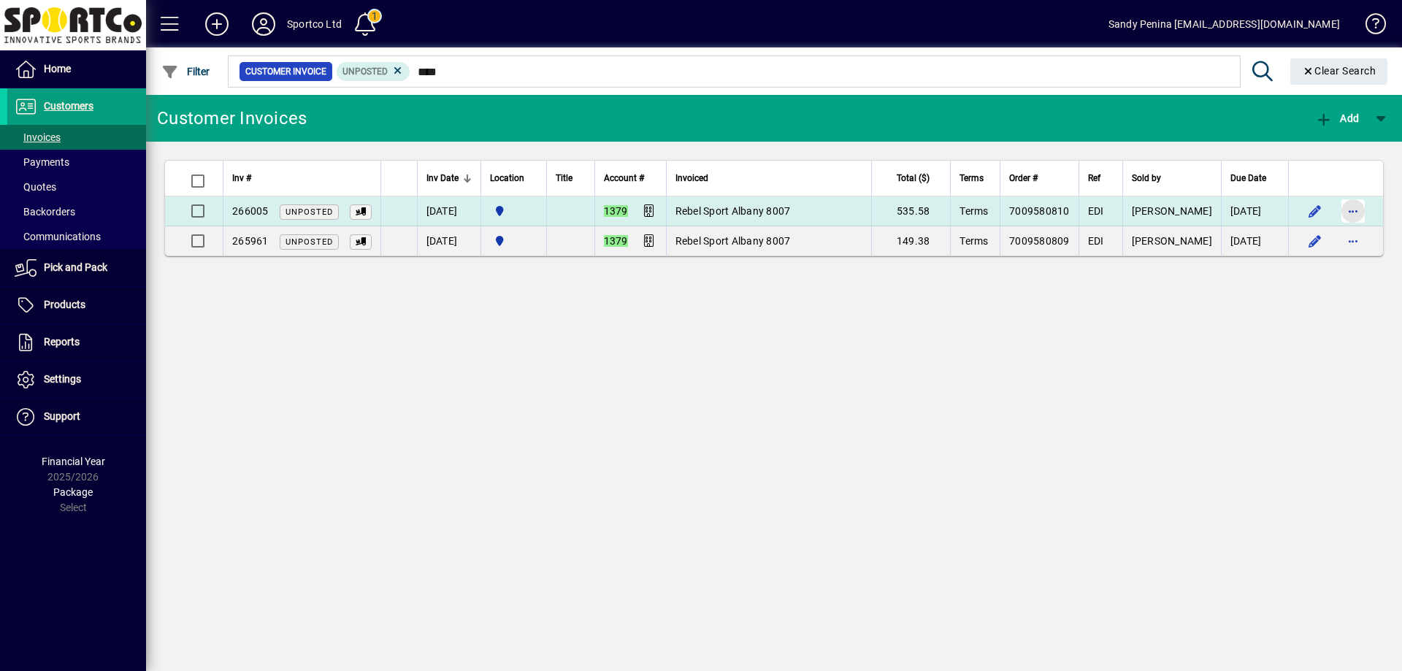
click at [1357, 208] on span "button" at bounding box center [1353, 211] width 35 height 35
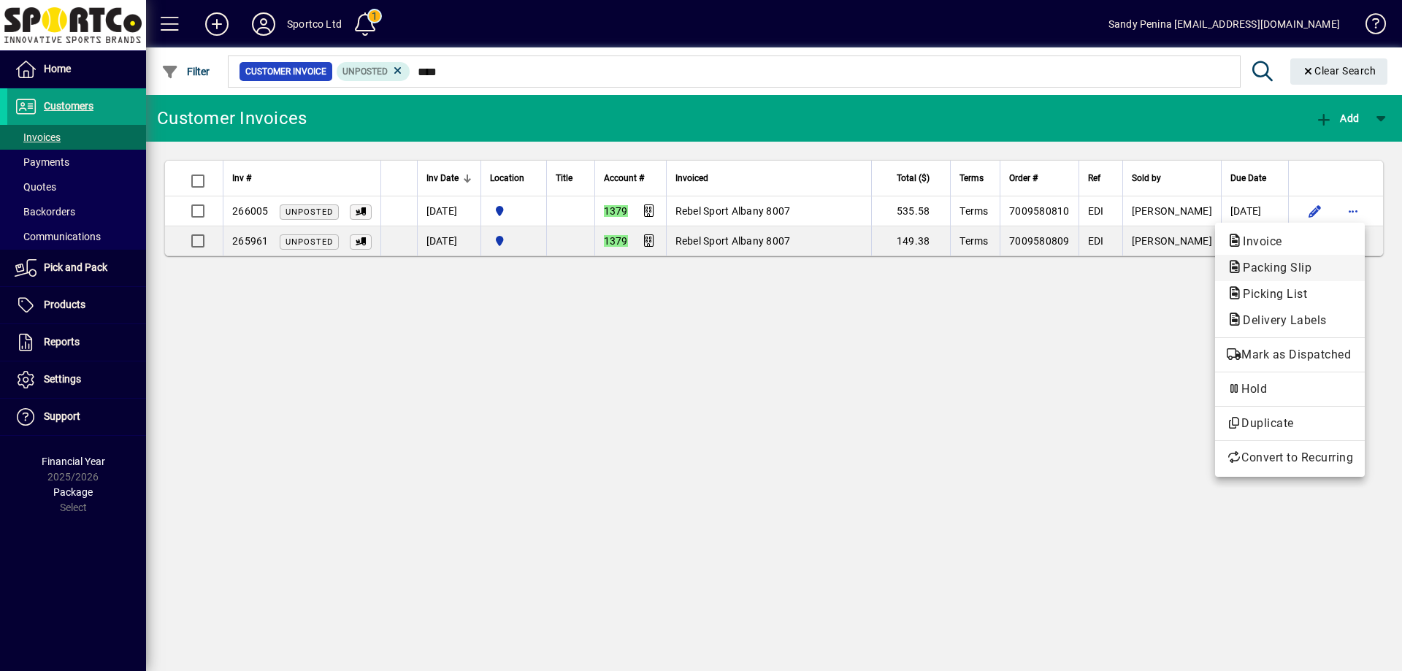
click at [1323, 273] on span "Packing Slip" at bounding box center [1290, 268] width 126 height 18
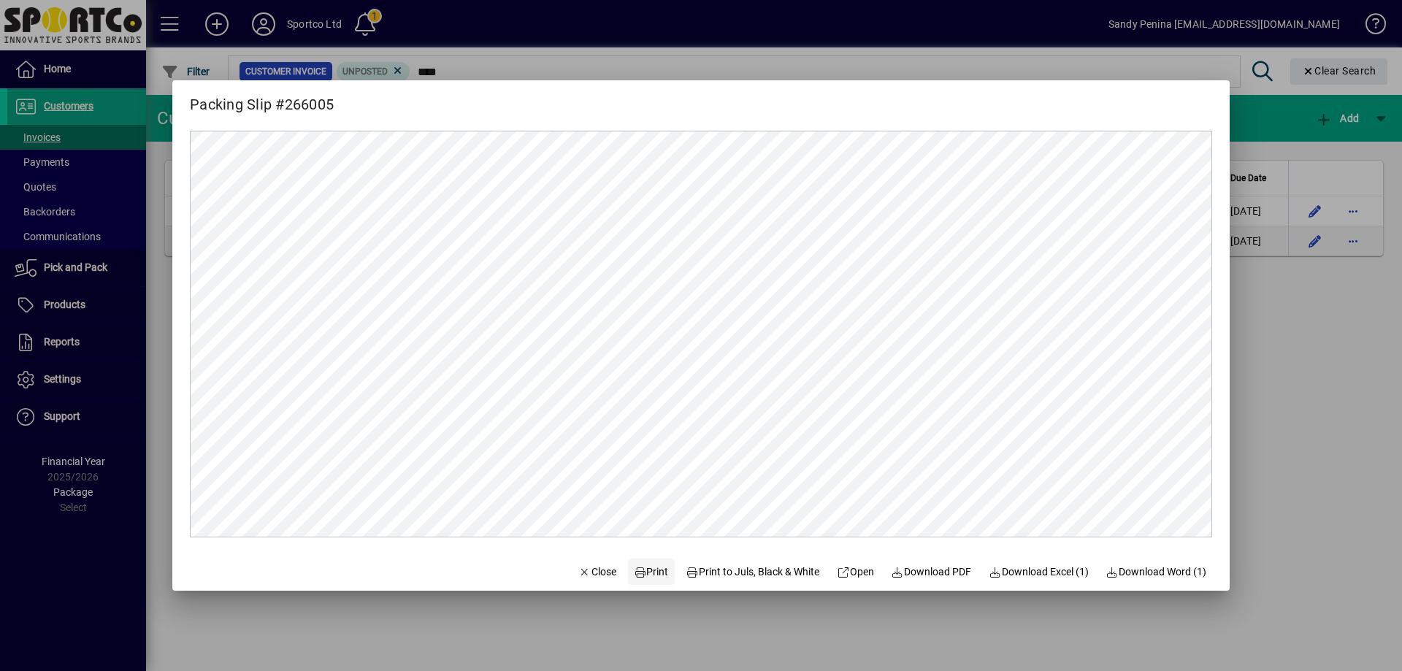
click at [641, 572] on span "Print" at bounding box center [651, 572] width 35 height 15
click at [584, 576] on span "Close" at bounding box center [598, 572] width 38 height 15
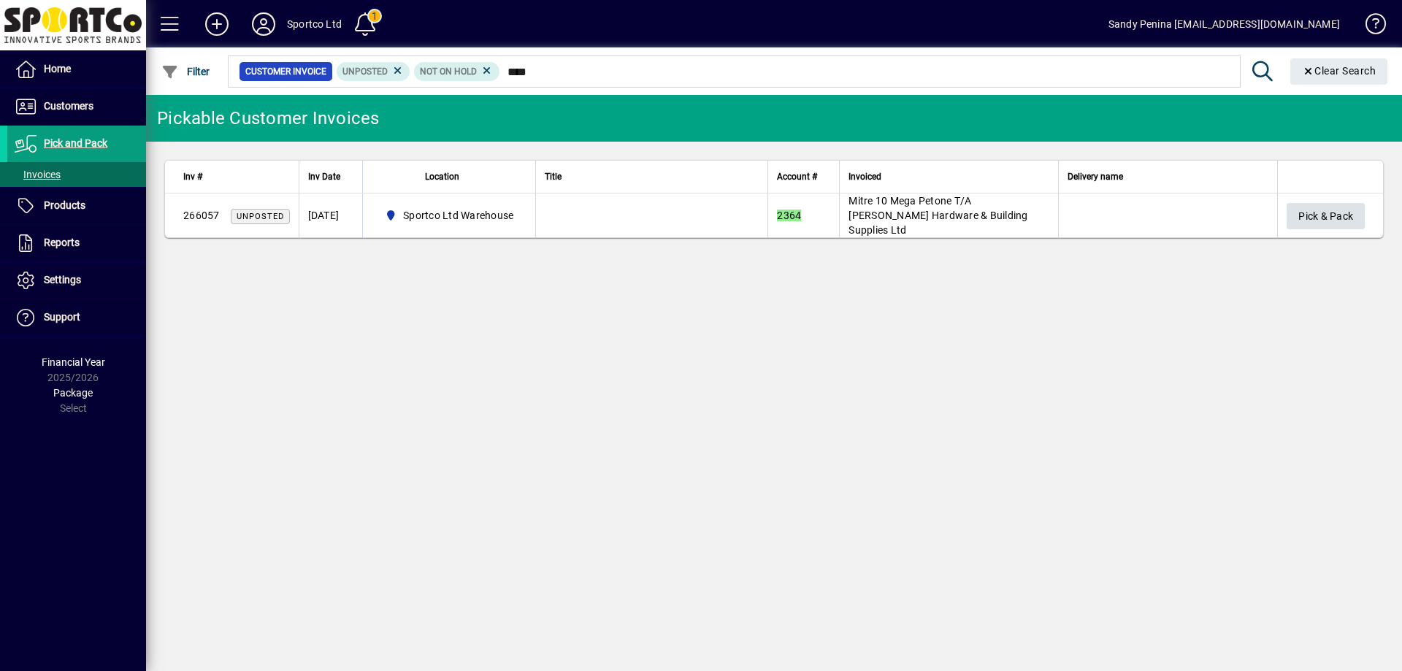
type input "****"
click at [1302, 213] on span "Pick & Pack" at bounding box center [1326, 217] width 55 height 24
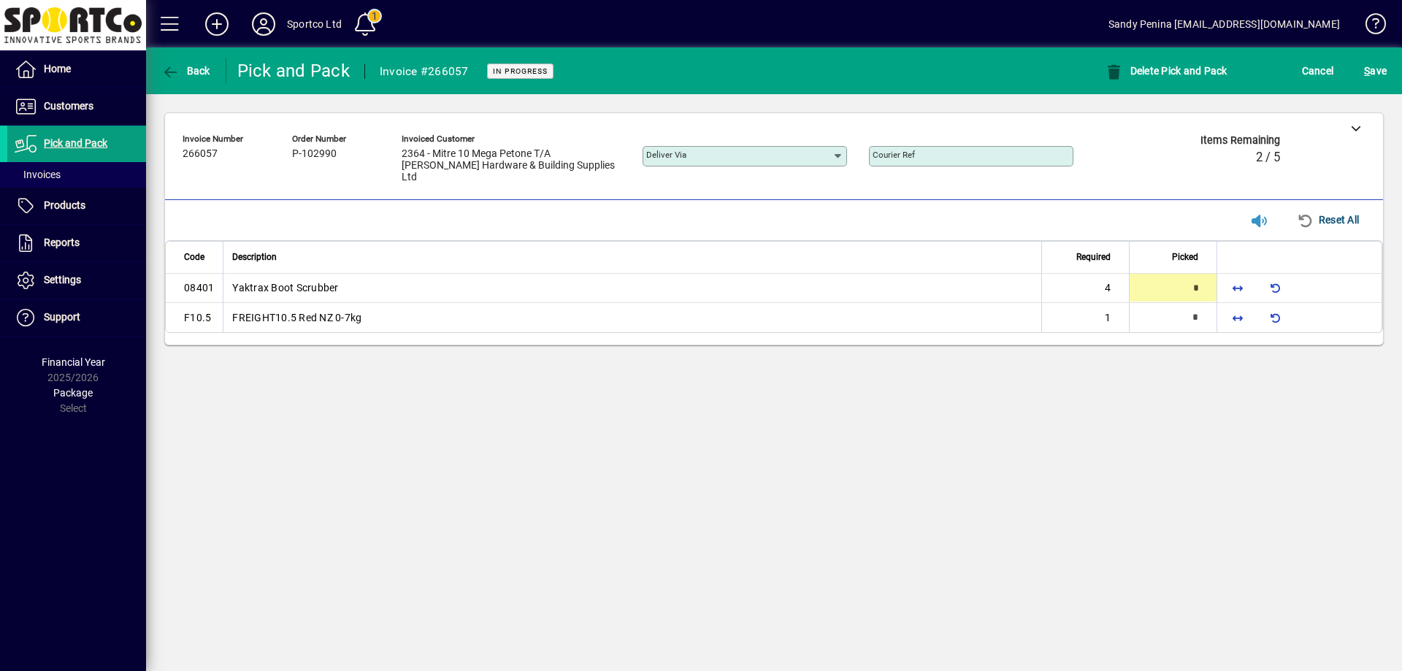
type input "*"
click at [1238, 313] on span "button" at bounding box center [1238, 318] width 35 height 35
type input "*"
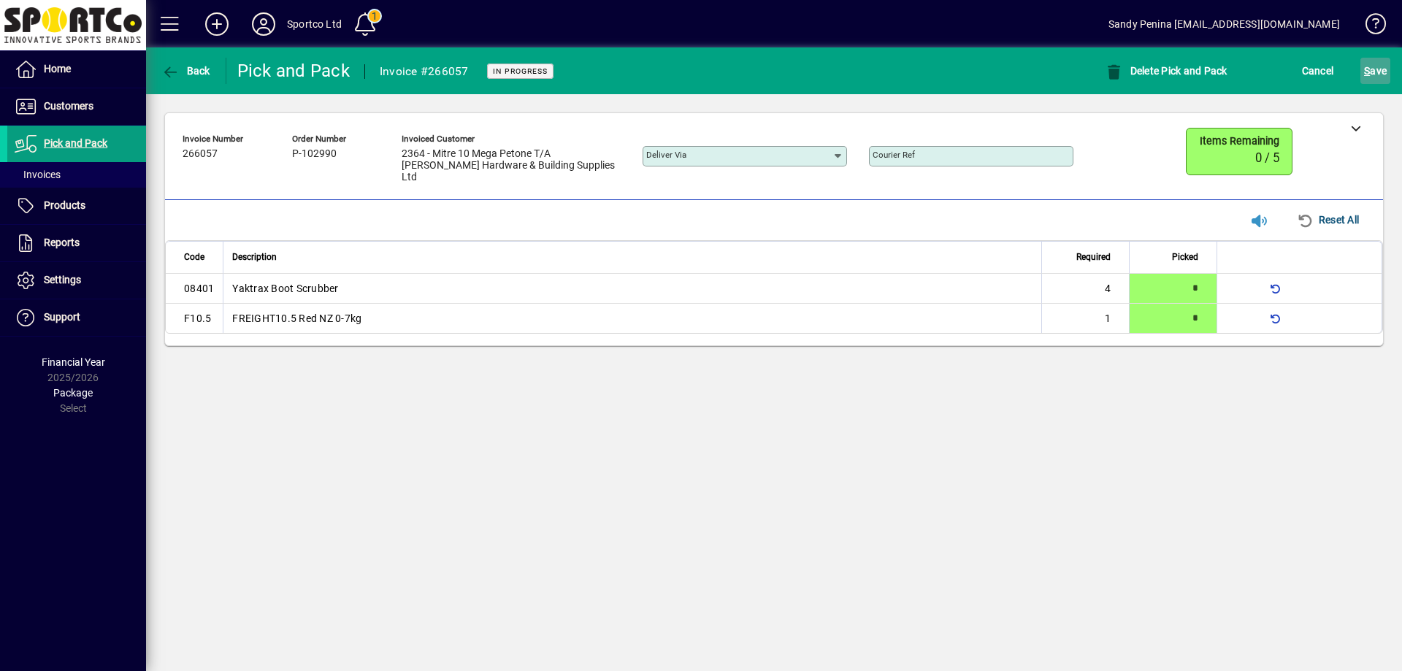
click at [1367, 73] on span "S" at bounding box center [1367, 71] width 6 height 12
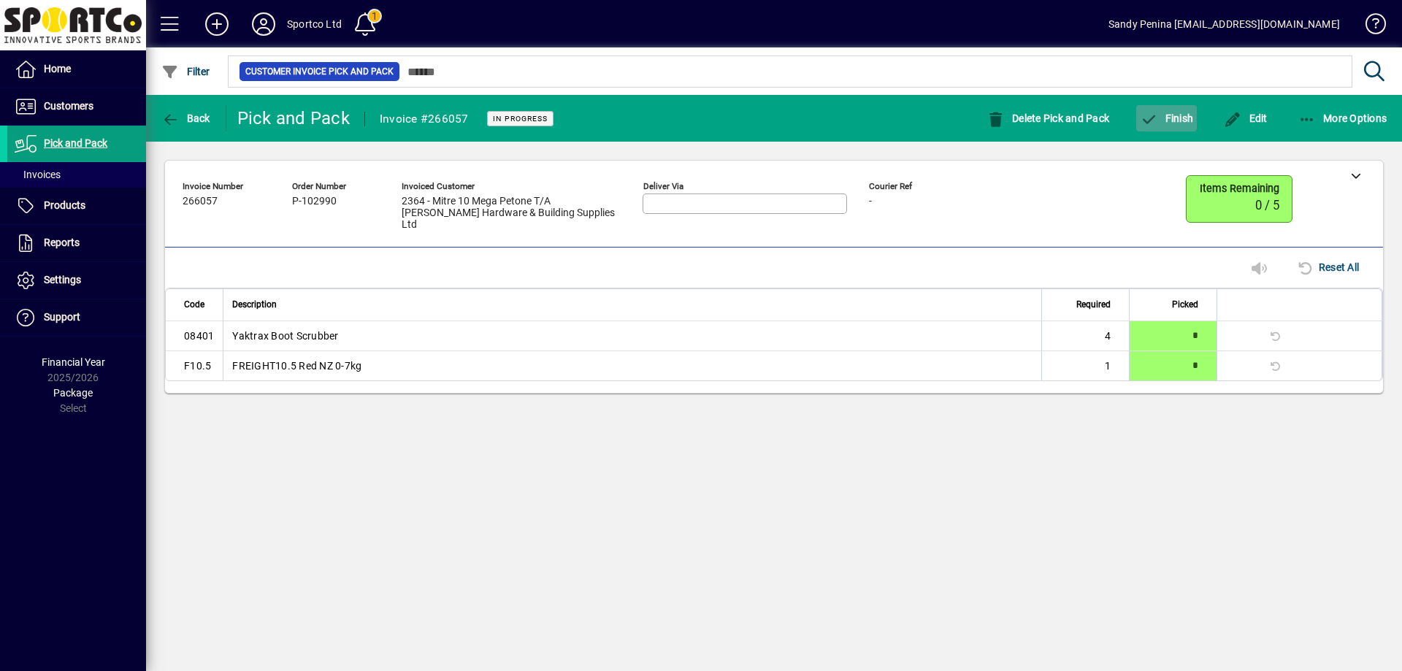
click at [1173, 130] on span "button" at bounding box center [1167, 118] width 61 height 35
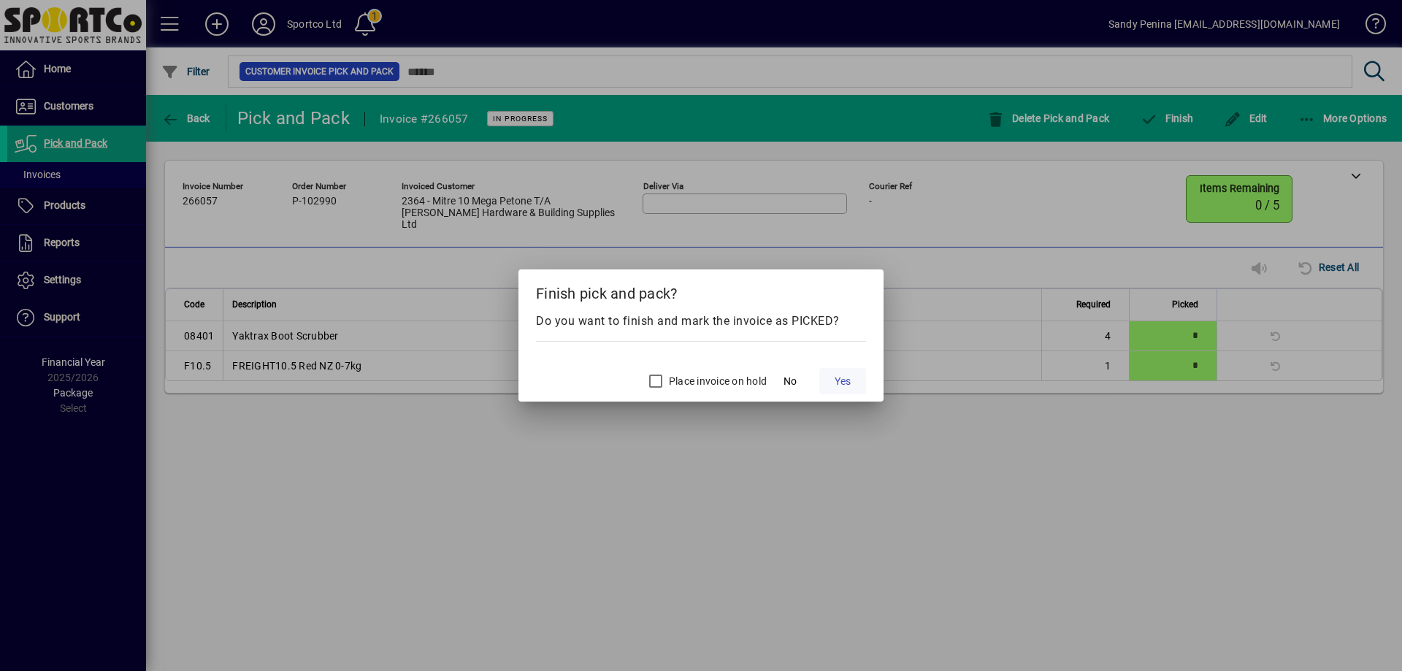
click at [838, 386] on span "Yes" at bounding box center [843, 381] width 16 height 15
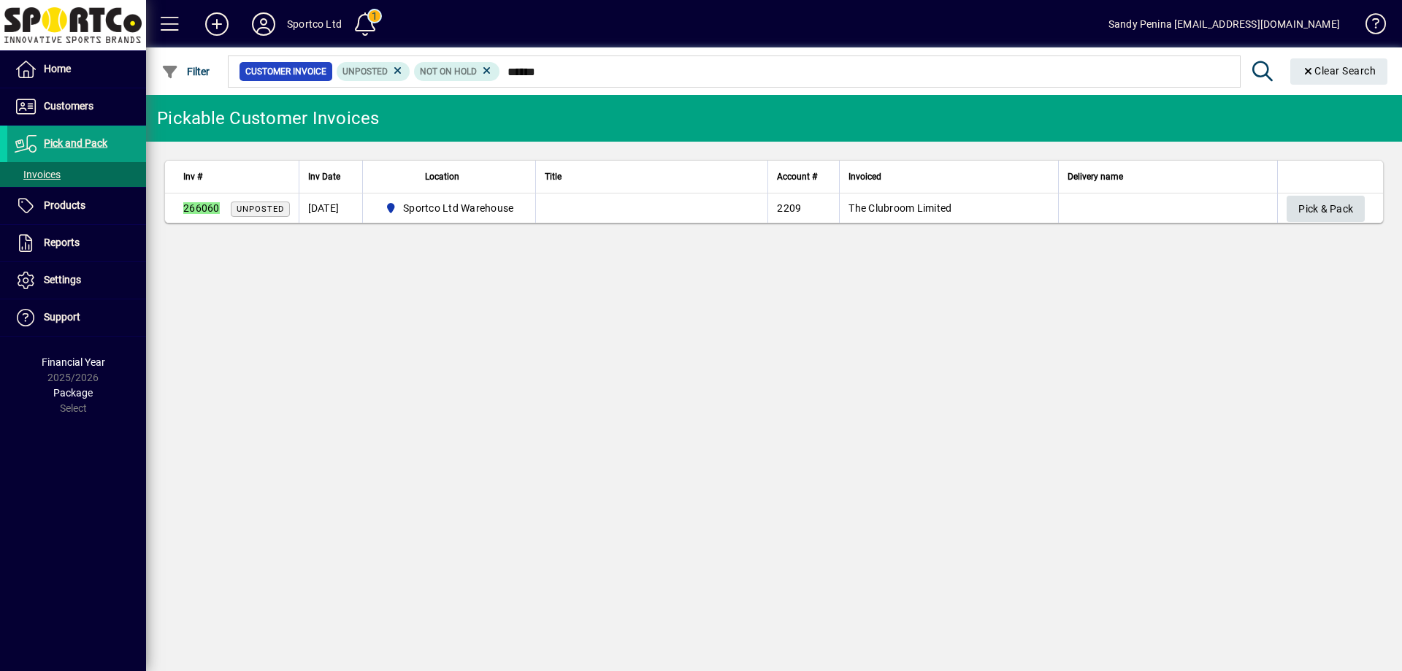
type input "******"
click at [1340, 207] on span "Pick & Pack" at bounding box center [1326, 209] width 55 height 24
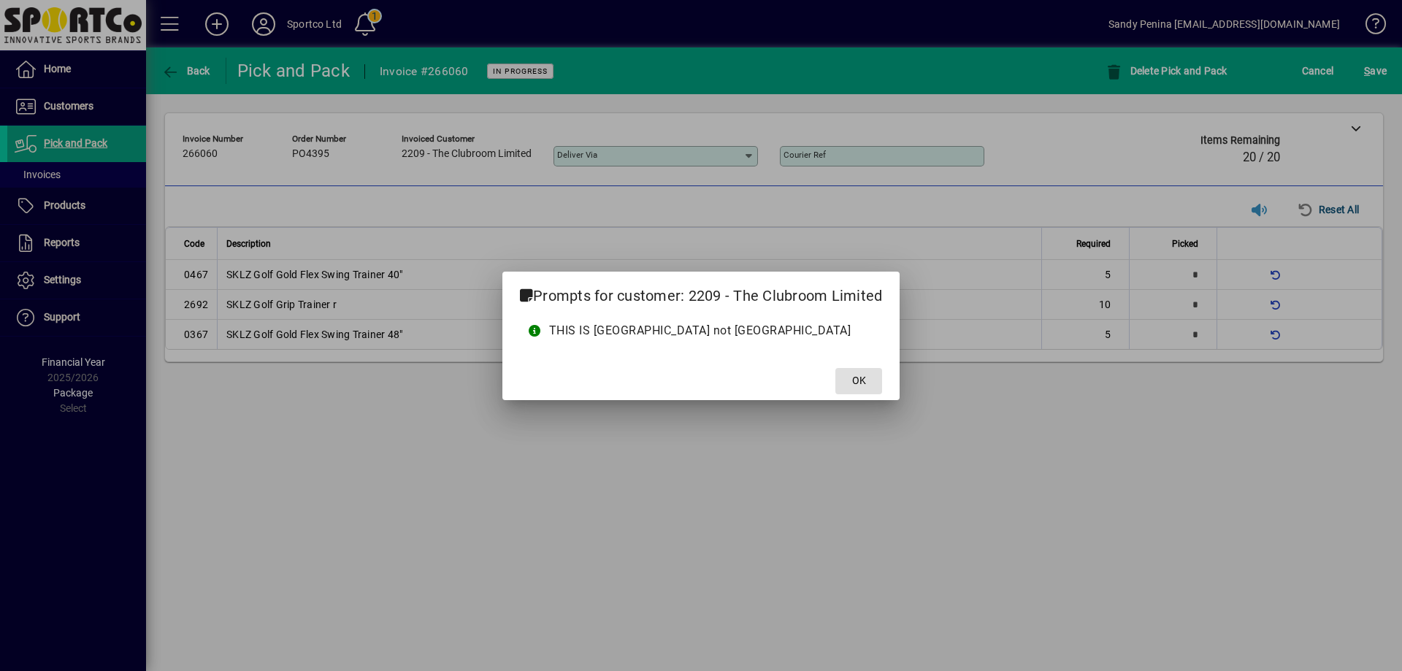
click at [836, 368] on button "OK" at bounding box center [859, 381] width 47 height 26
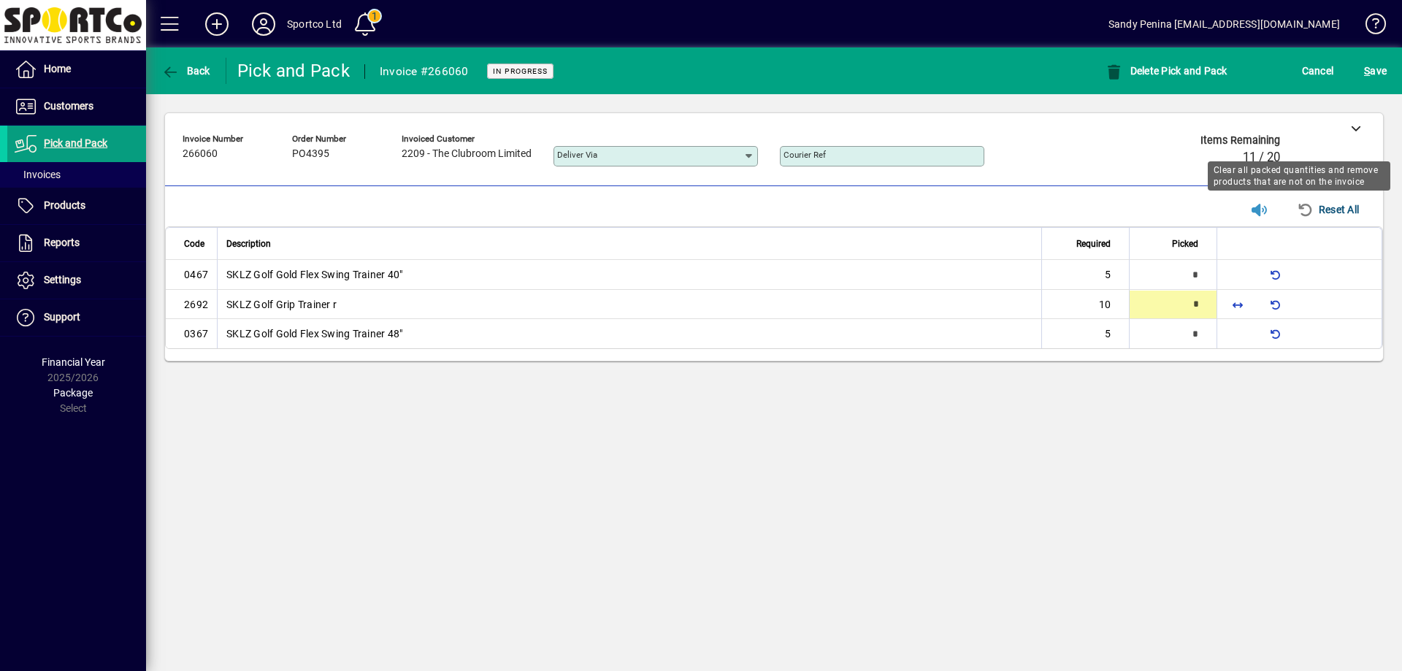
type input "**"
type input "*"
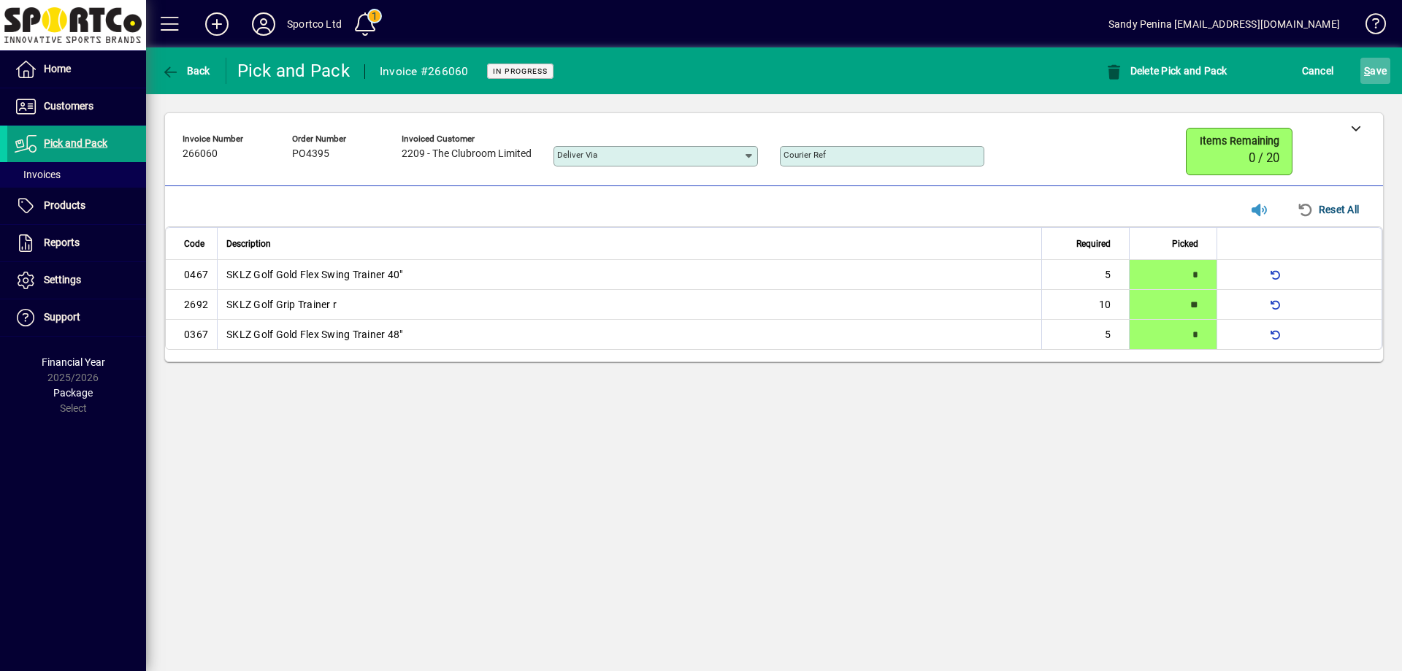
drag, startPoint x: 1340, startPoint y: 207, endPoint x: 1382, endPoint y: 75, distance: 138.8
click at [1382, 75] on span "S ave" at bounding box center [1375, 70] width 23 height 23
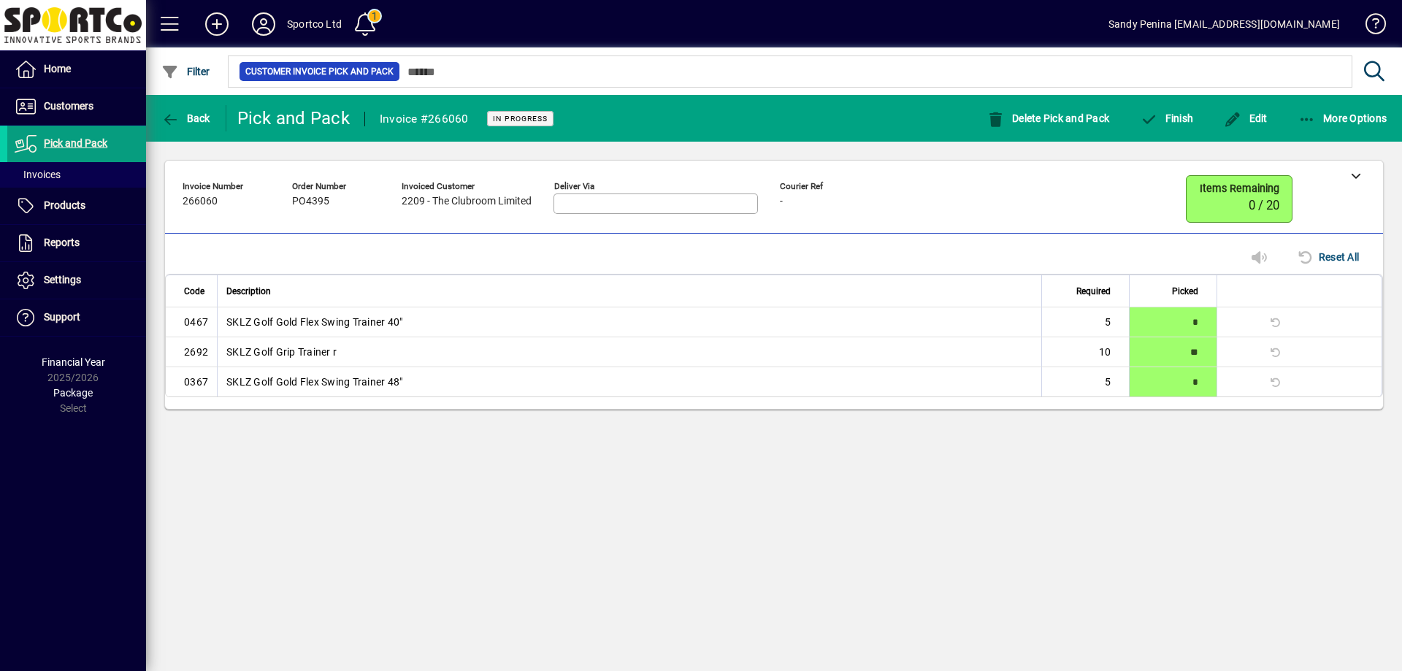
click at [1181, 137] on mat-toolbar-row "Back Pick and Pack Invoice #266060 In Progress Delete Pick and Pack Finish Edit…" at bounding box center [774, 118] width 1256 height 47
click at [1163, 135] on span "button" at bounding box center [1167, 118] width 61 height 35
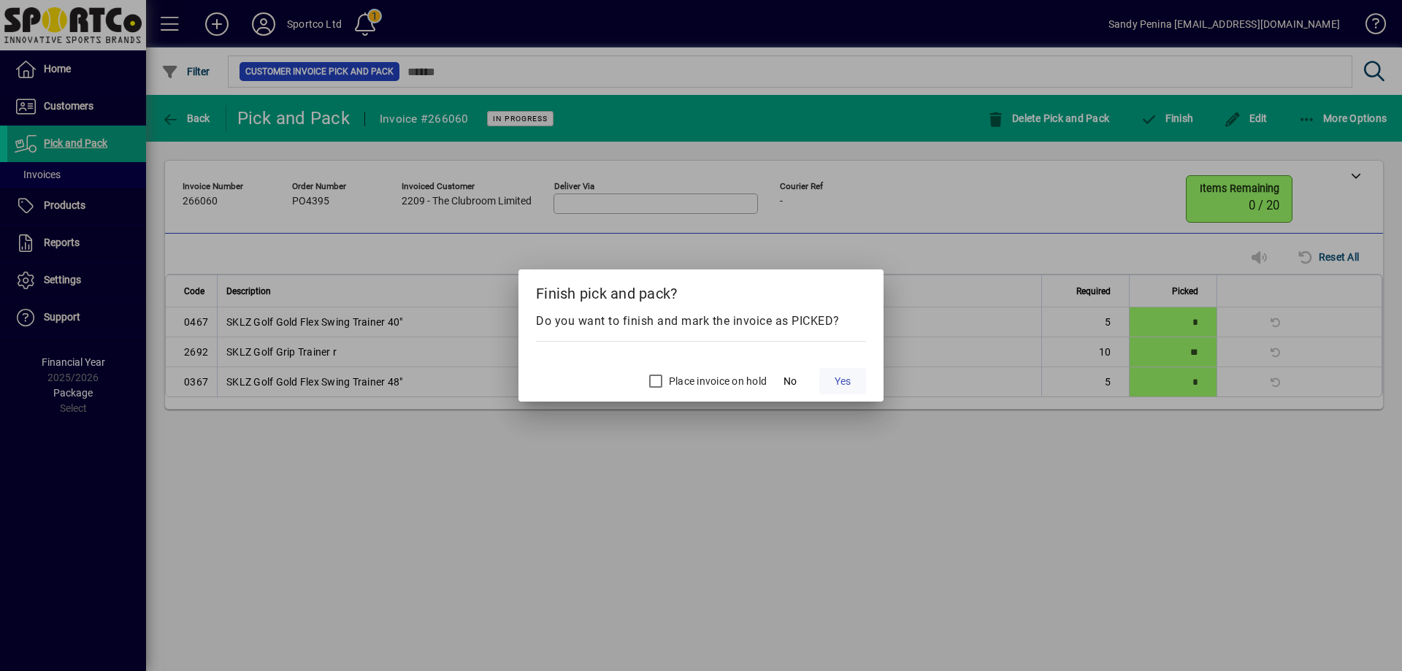
click at [841, 383] on span "Yes" at bounding box center [843, 381] width 16 height 15
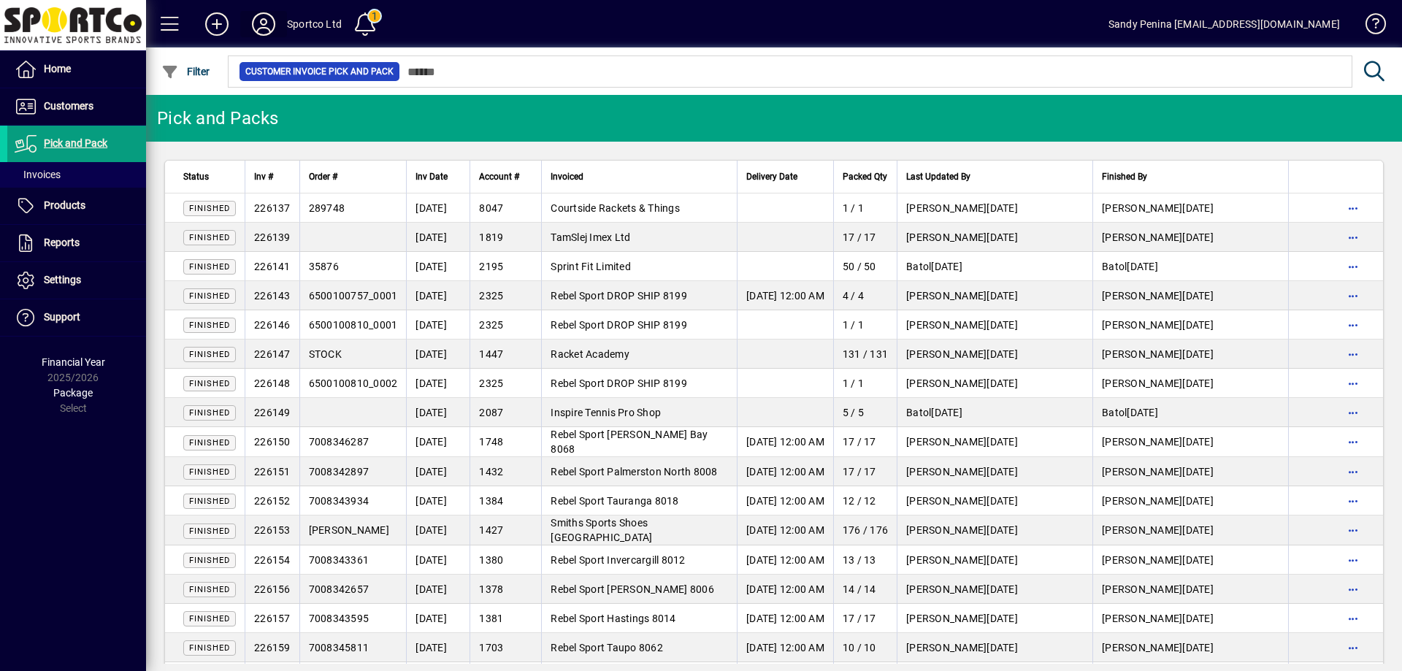
click at [275, 22] on icon at bounding box center [263, 23] width 29 height 23
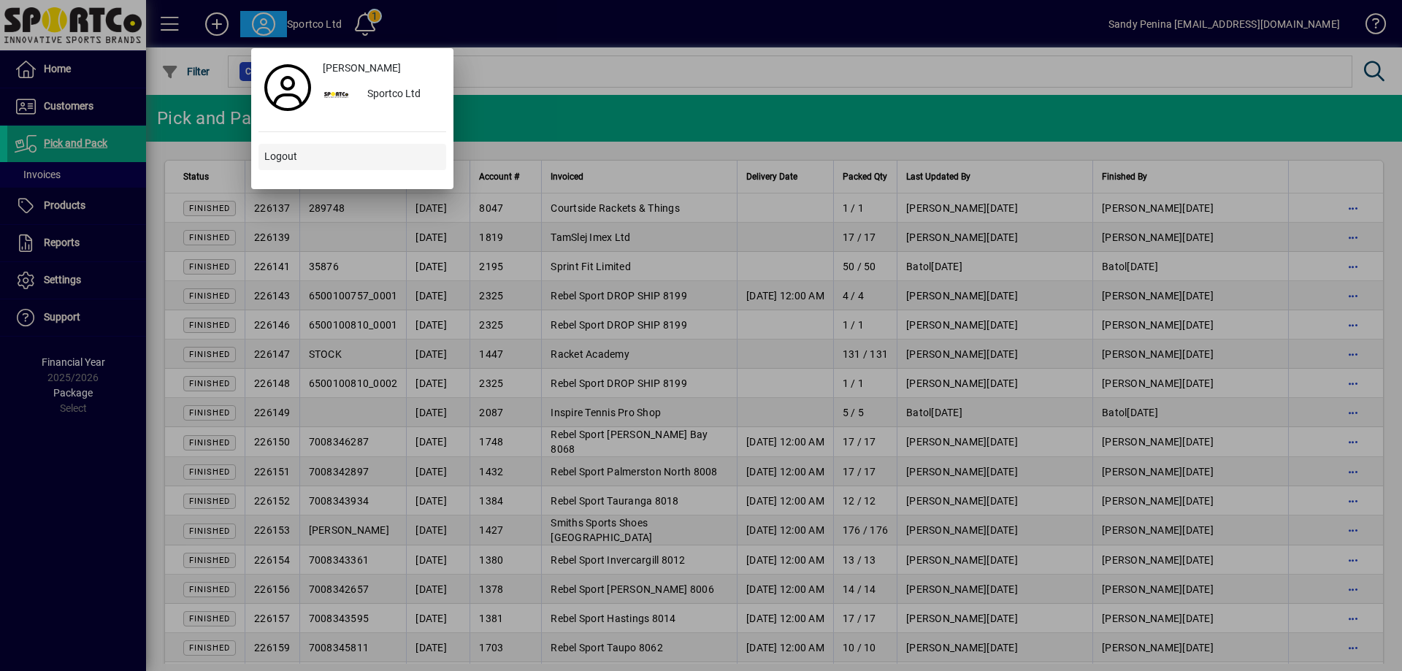
click at [274, 145] on span at bounding box center [353, 157] width 188 height 35
